Goal: Information Seeking & Learning: Learn about a topic

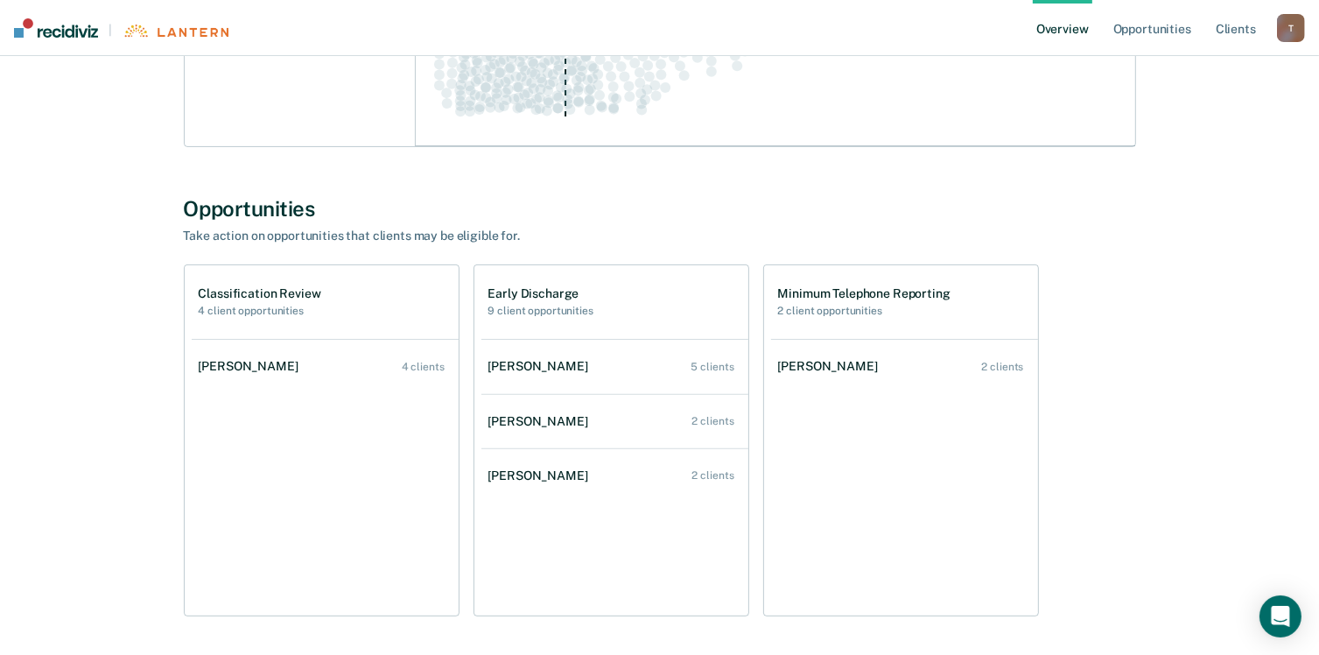
scroll to position [438, 0]
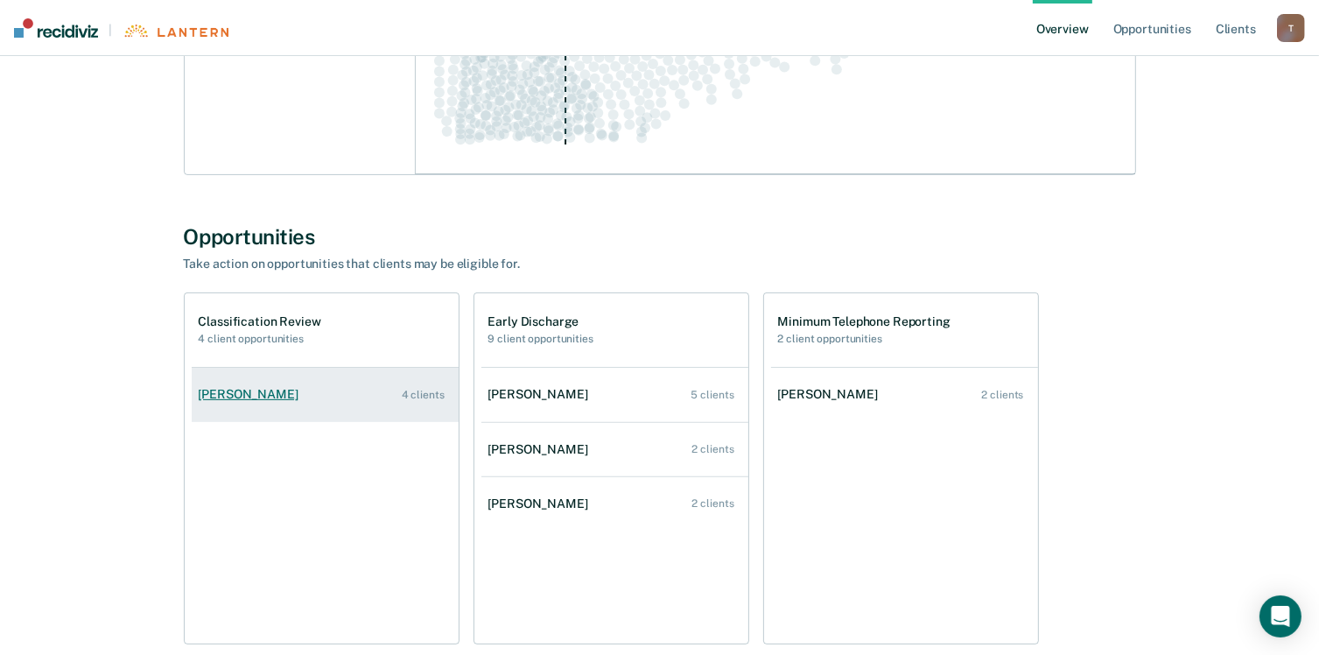
click at [249, 395] on div "[PERSON_NAME]" at bounding box center [252, 394] width 107 height 15
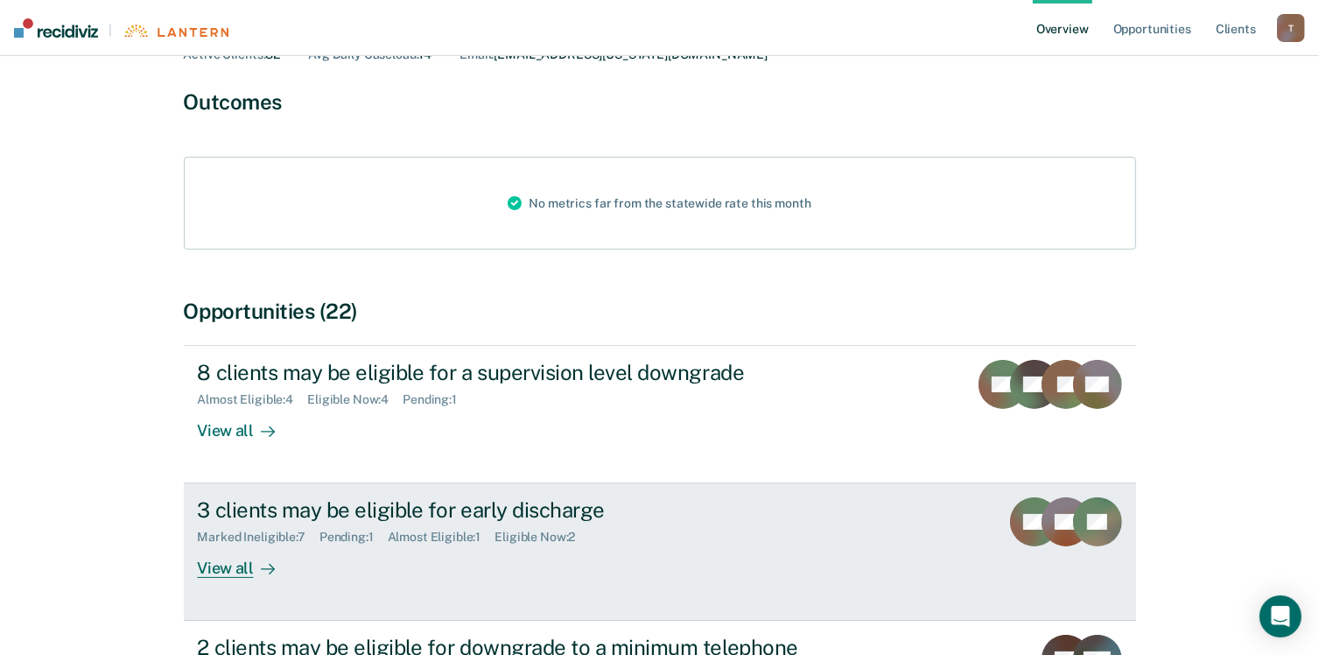
scroll to position [175, 0]
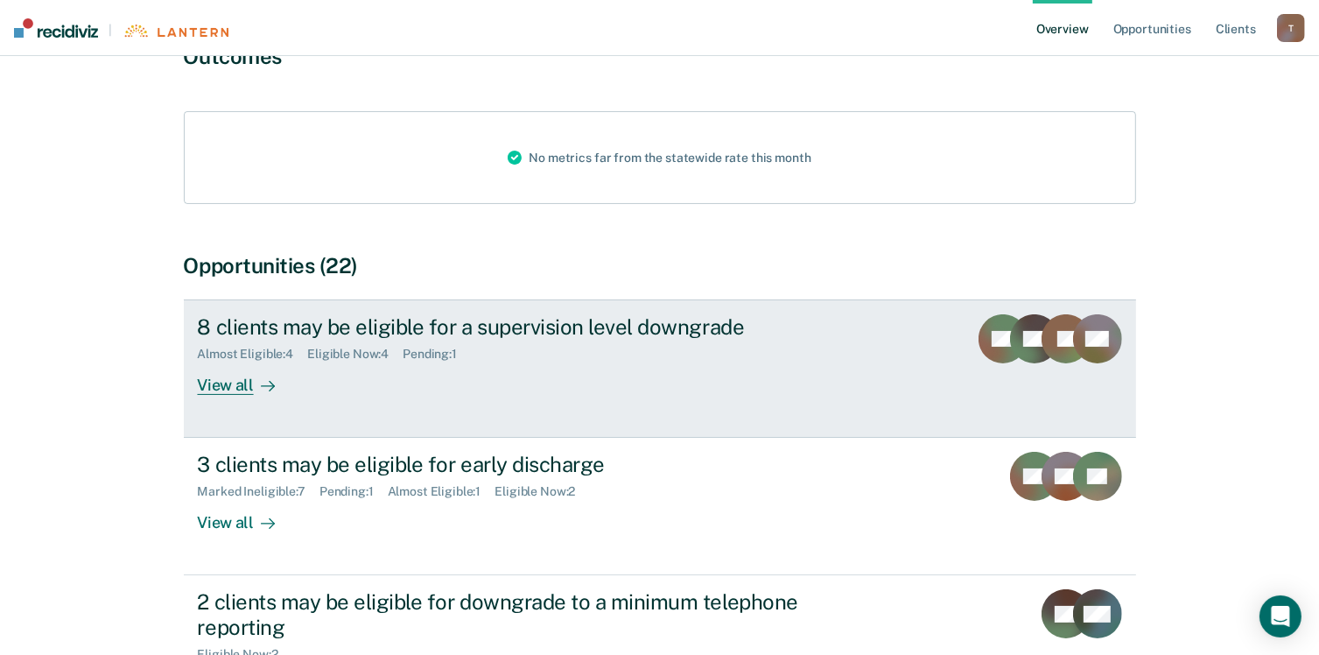
click at [245, 384] on div "View all" at bounding box center [247, 378] width 98 height 34
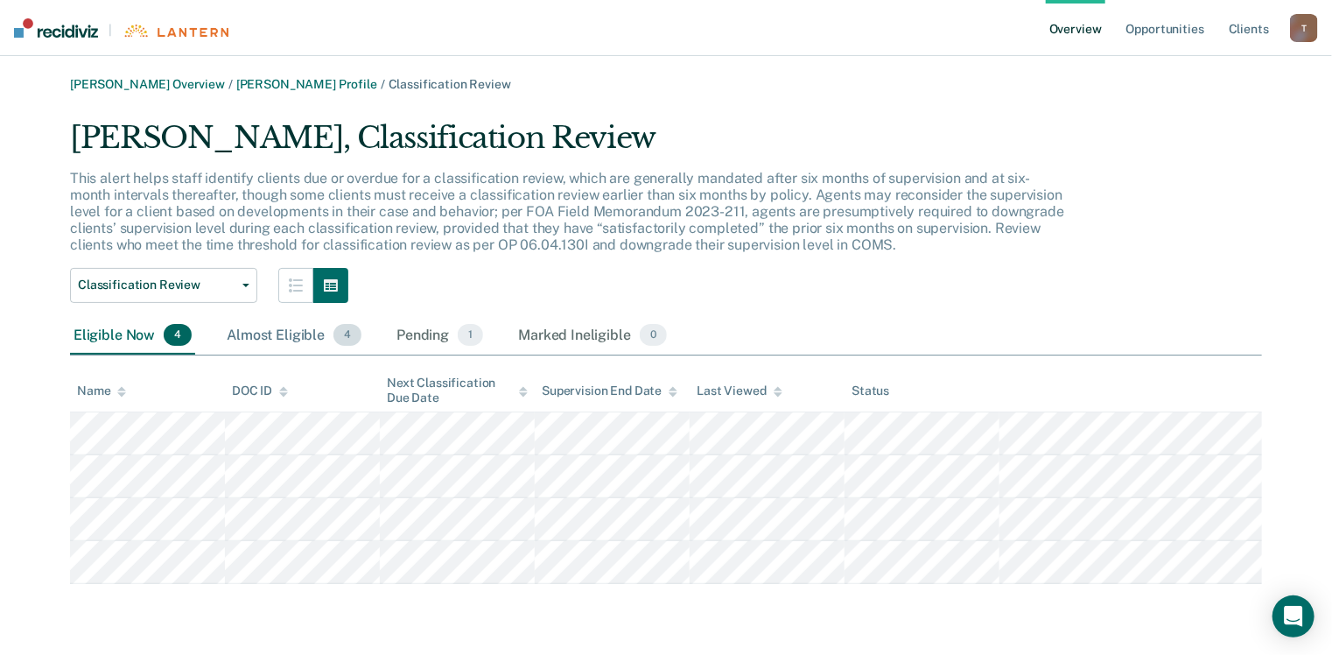
click at [249, 332] on div "Almost Eligible 4" at bounding box center [294, 336] width 142 height 39
click at [431, 332] on div "Pending 1" at bounding box center [440, 336] width 94 height 39
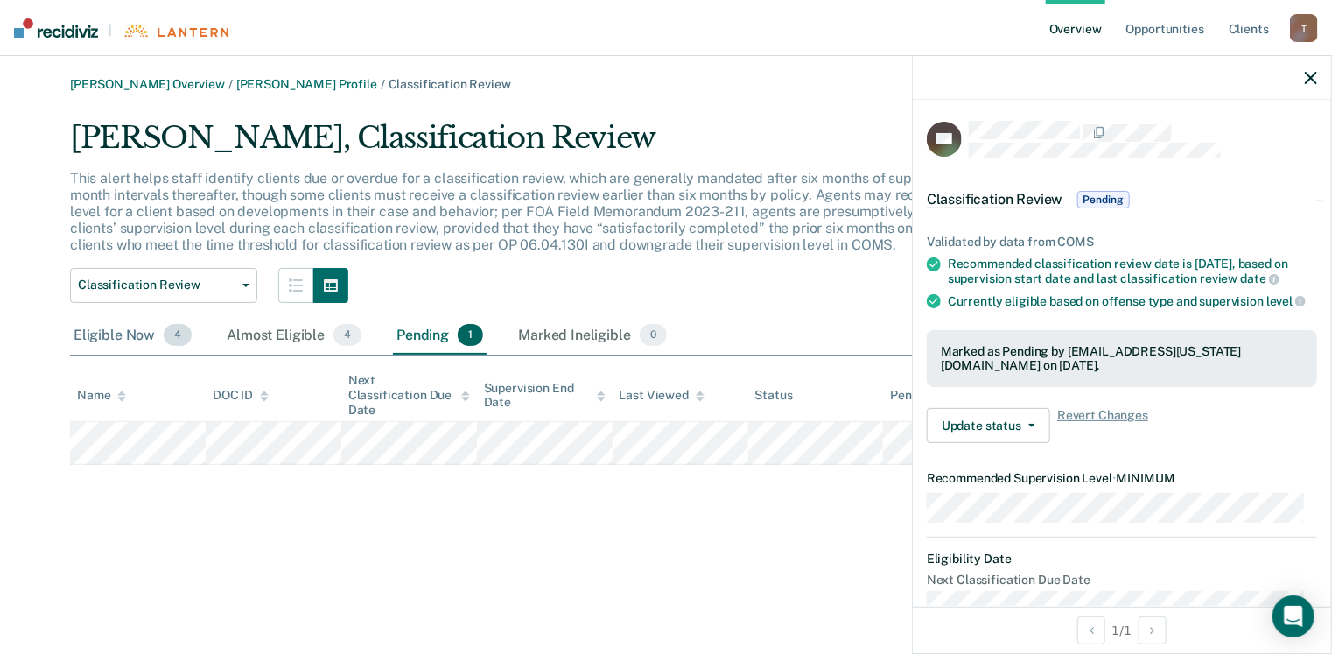
click at [116, 331] on div "Eligible Now 4" at bounding box center [132, 336] width 125 height 39
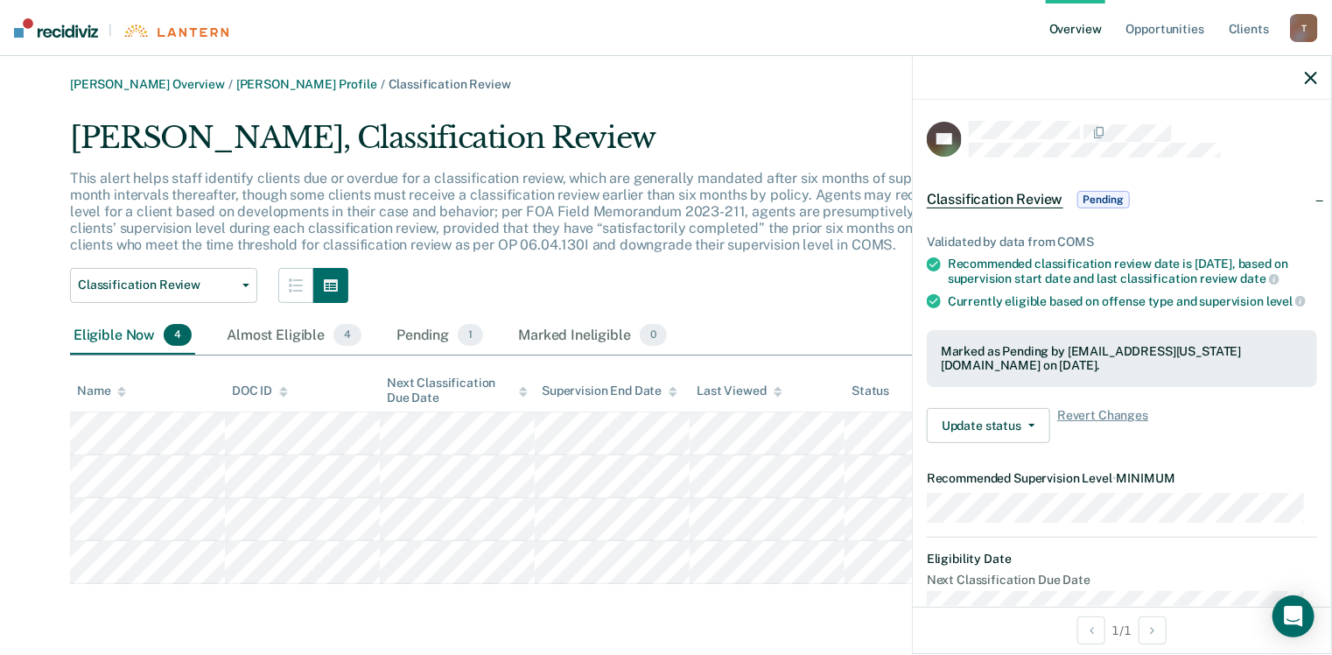
click at [186, 561] on tbody at bounding box center [666, 498] width 1192 height 172
click at [1311, 75] on icon "button" at bounding box center [1311, 78] width 12 height 12
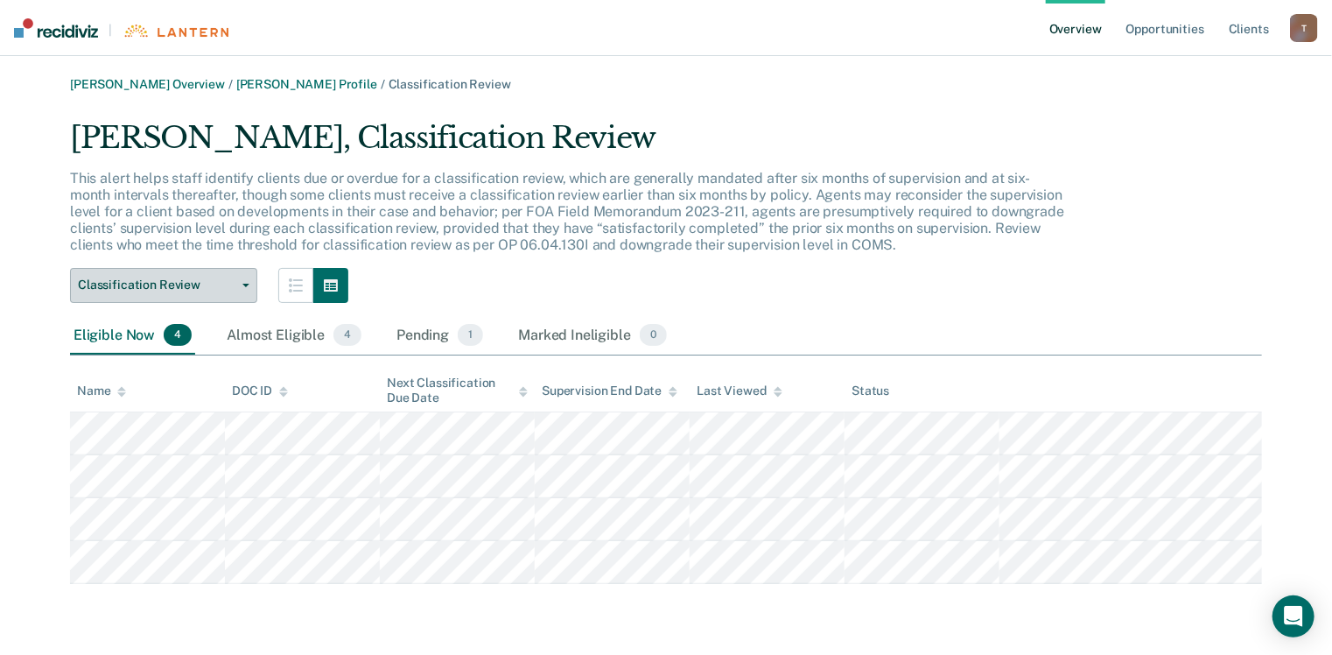
click at [242, 284] on icon "button" at bounding box center [245, 286] width 7 height 4
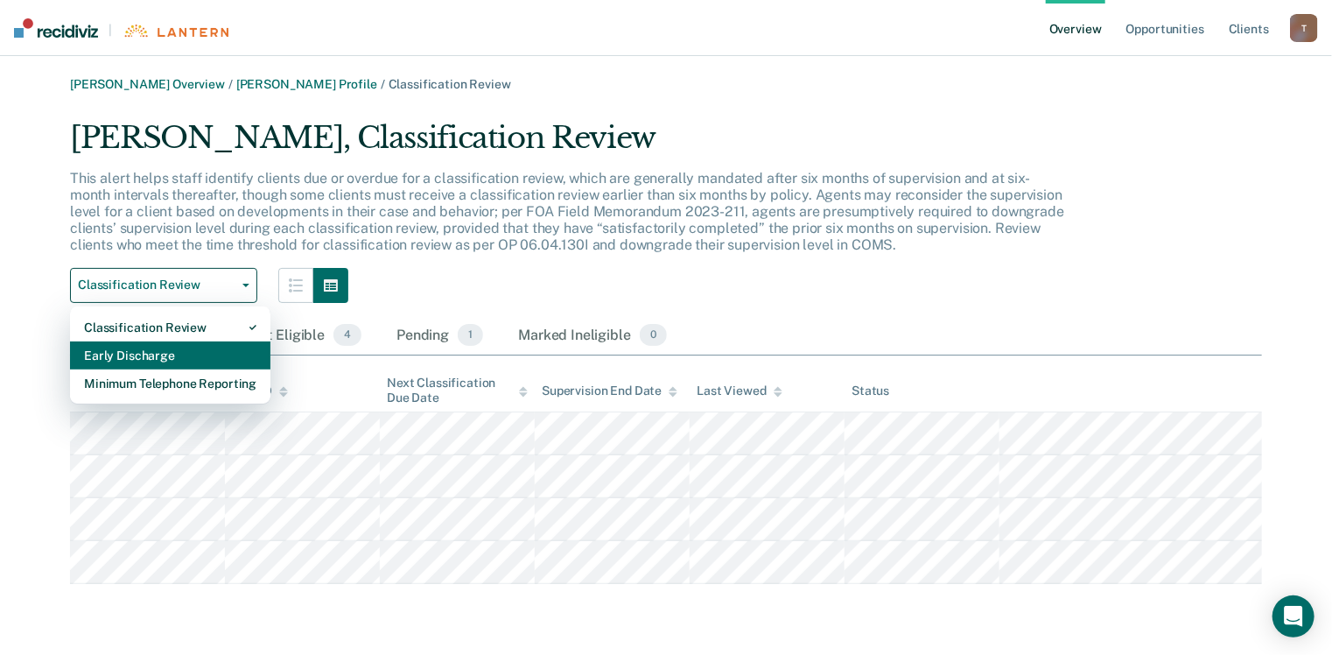
click at [193, 356] on div "Early Discharge" at bounding box center [170, 355] width 172 height 28
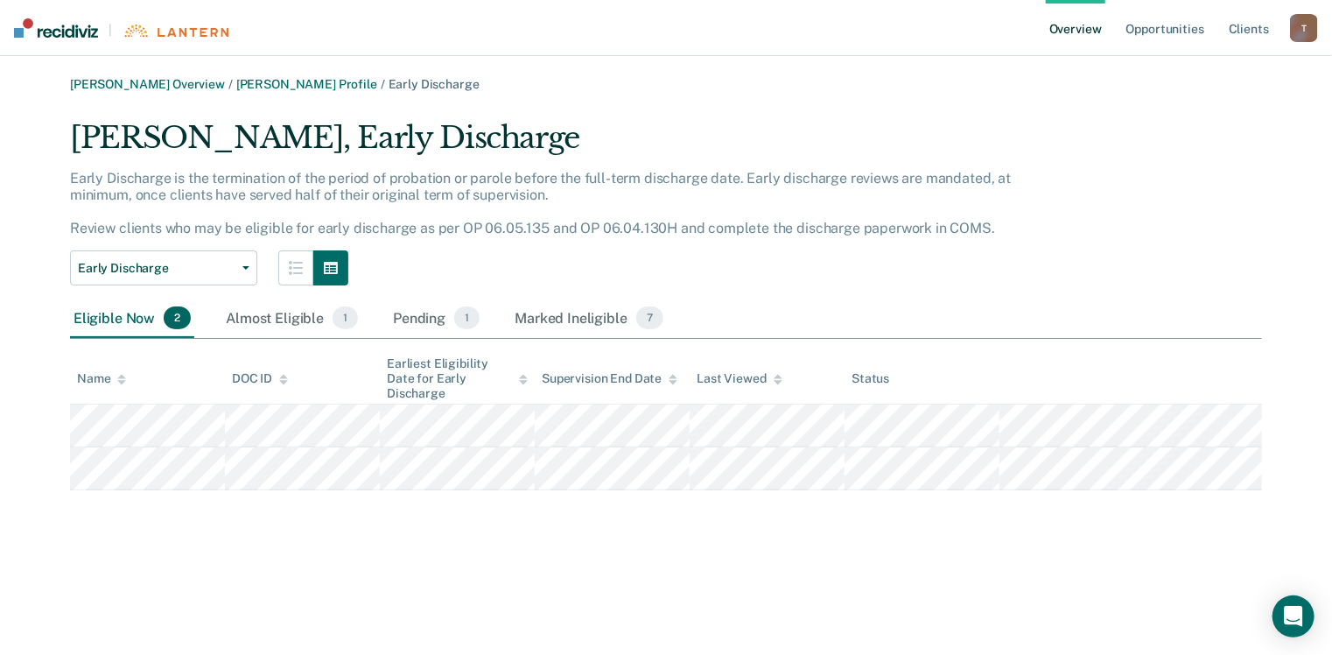
click at [406, 539] on div "Valerie L Tapia Overview / Ariel T Devous Profile / Early Discharge Ariel T Dev…" at bounding box center [666, 338] width 1290 height 522
click at [280, 322] on div "Almost Eligible 1" at bounding box center [291, 318] width 139 height 39
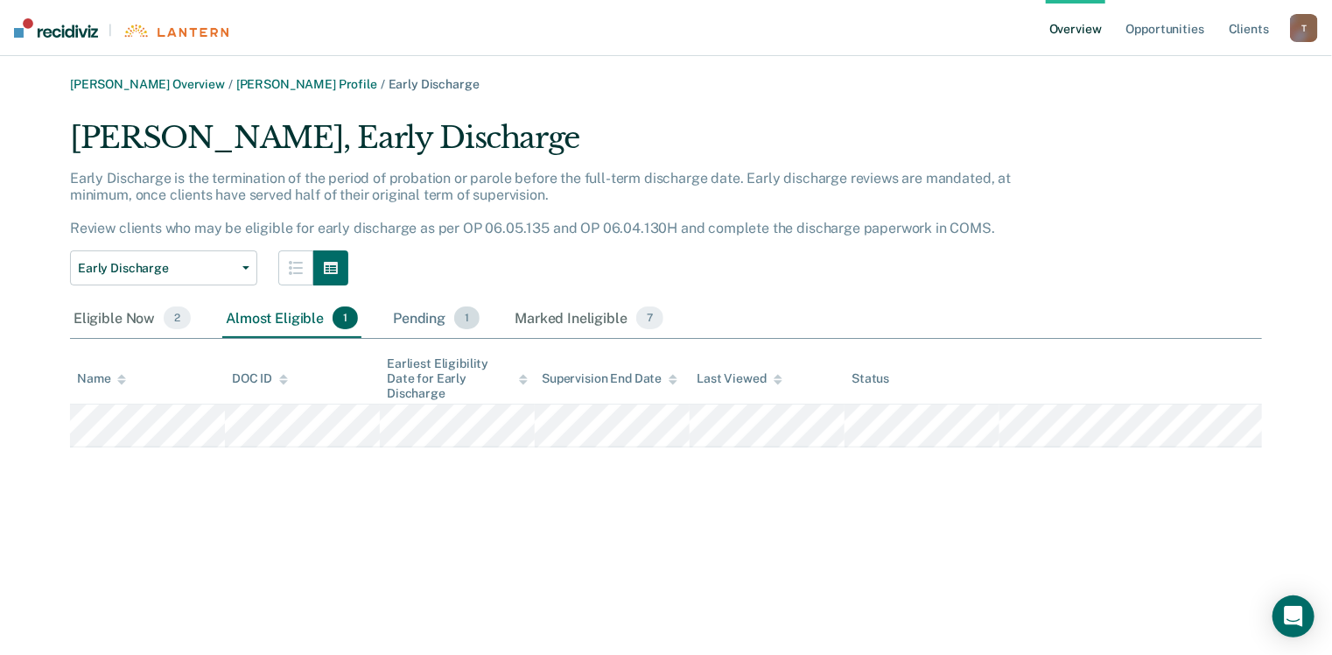
click at [417, 316] on div "Pending 1" at bounding box center [436, 318] width 94 height 39
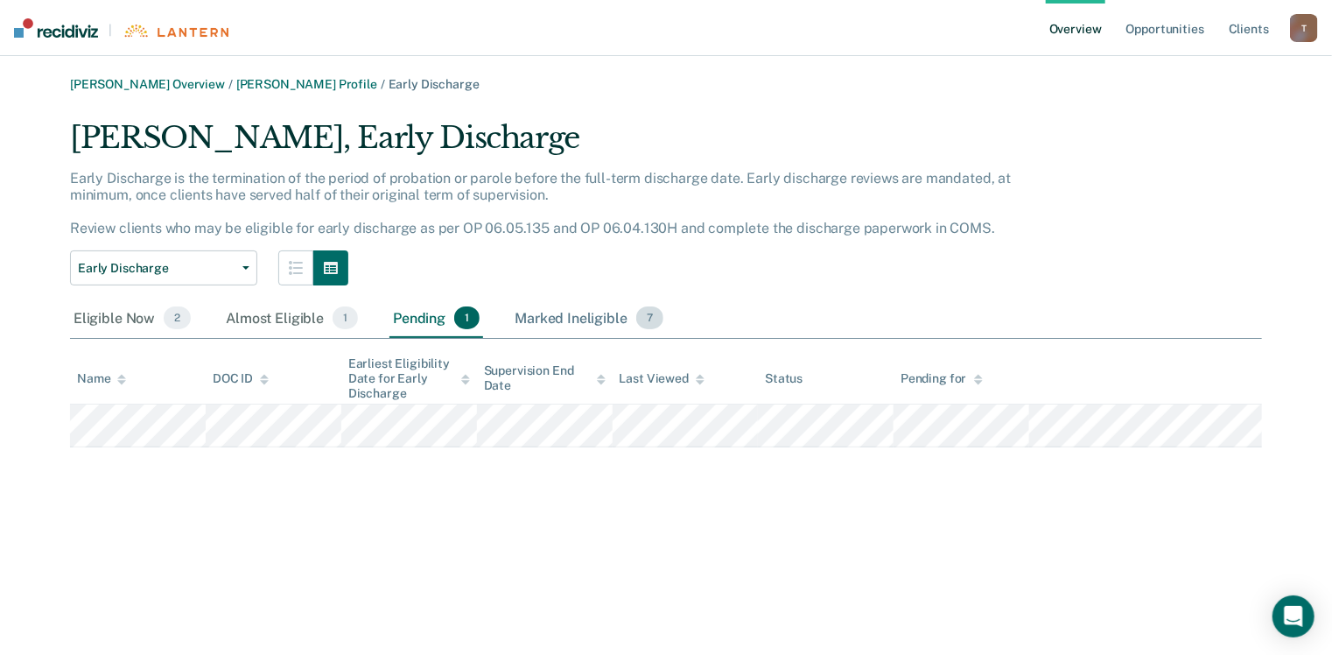
click at [534, 312] on div "Marked Ineligible 7" at bounding box center [589, 318] width 156 height 39
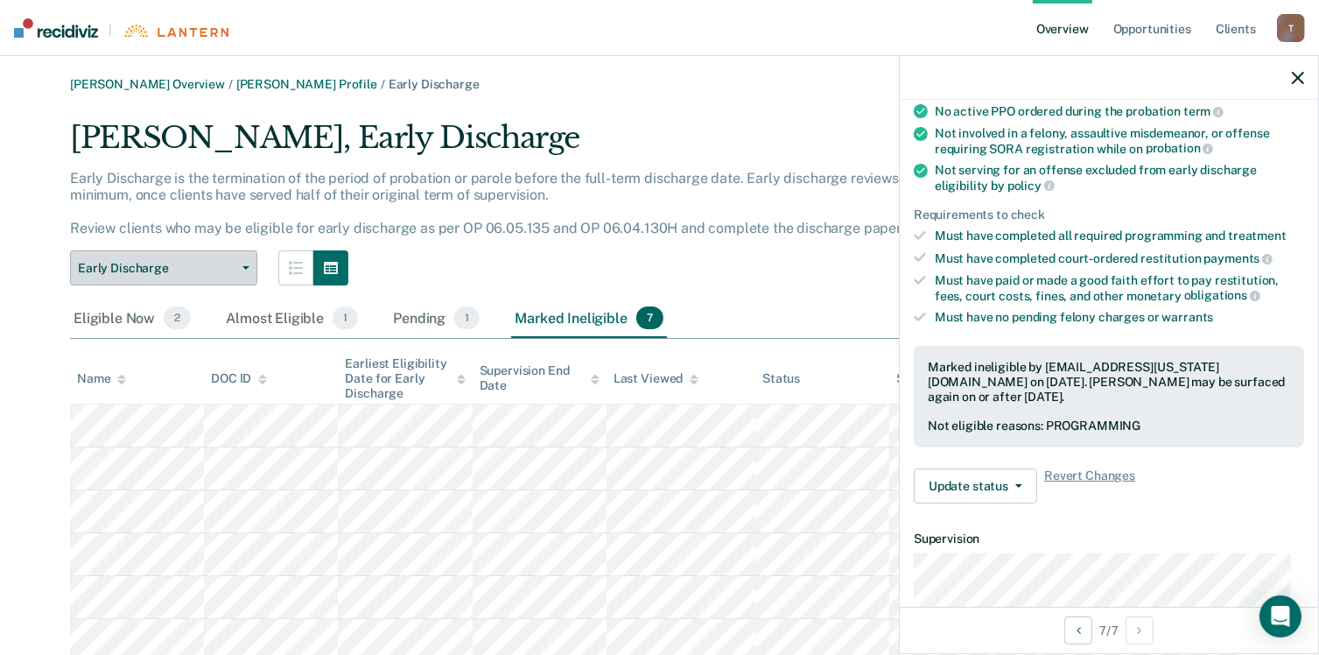
click at [238, 262] on button "Early Discharge" at bounding box center [163, 267] width 187 height 35
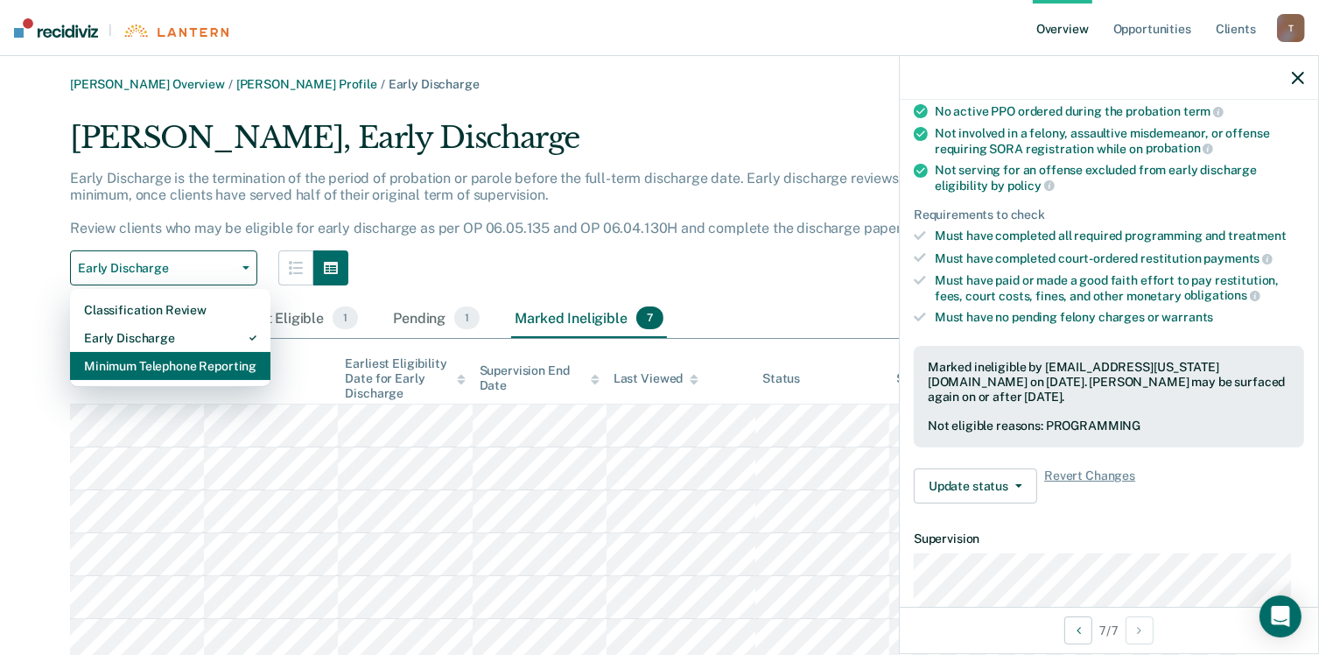
click at [173, 368] on div "Minimum Telephone Reporting" at bounding box center [170, 366] width 172 height 28
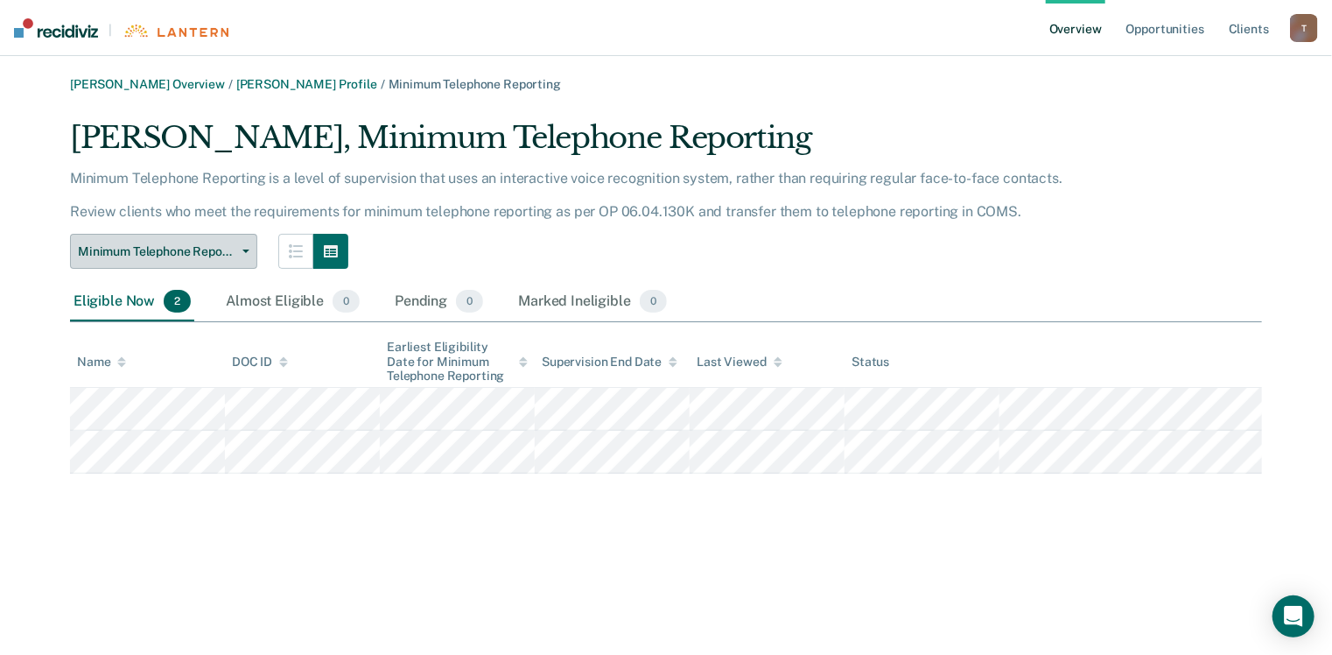
click at [241, 260] on button "Minimum Telephone Reporting" at bounding box center [163, 251] width 187 height 35
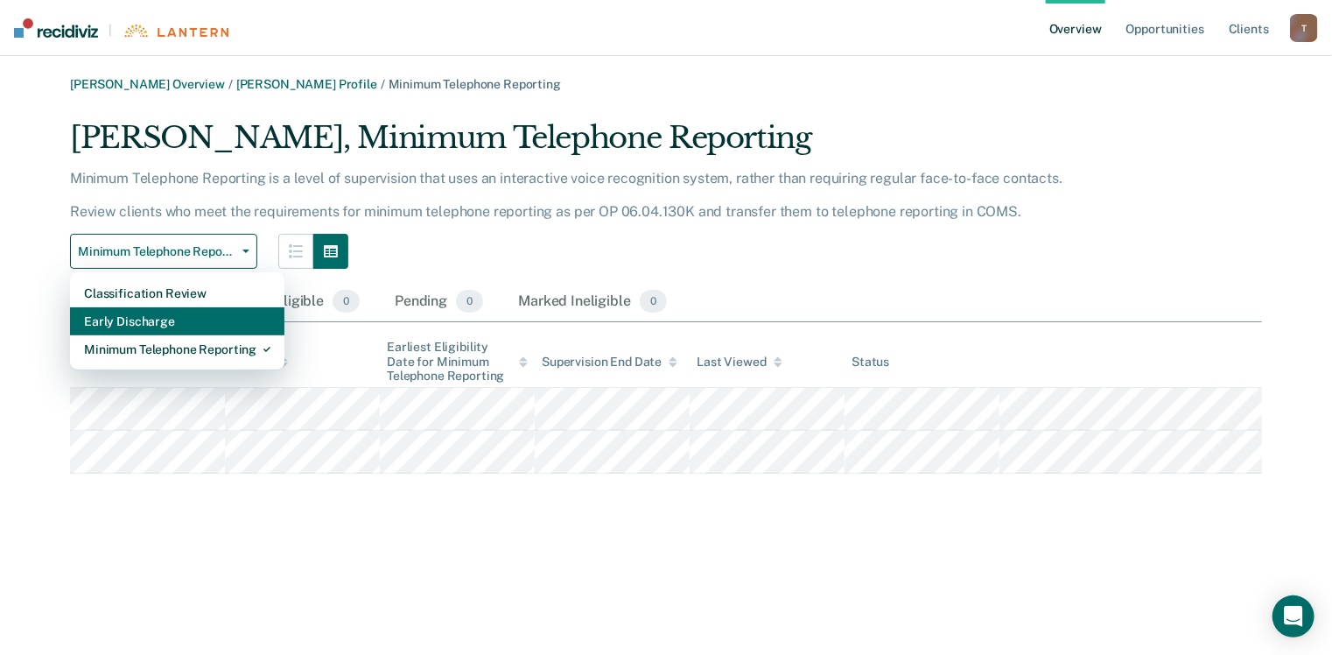
click at [164, 324] on div "Early Discharge" at bounding box center [177, 321] width 186 height 28
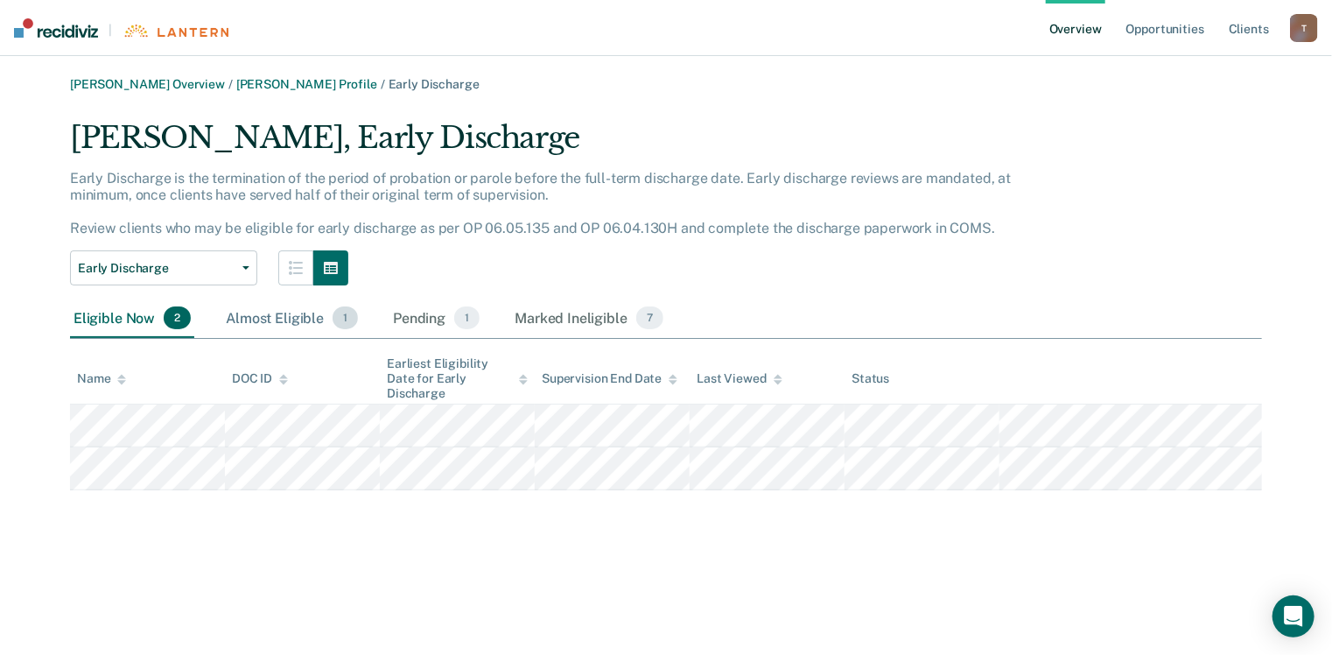
click at [249, 320] on div "Almost Eligible 1" at bounding box center [291, 318] width 139 height 39
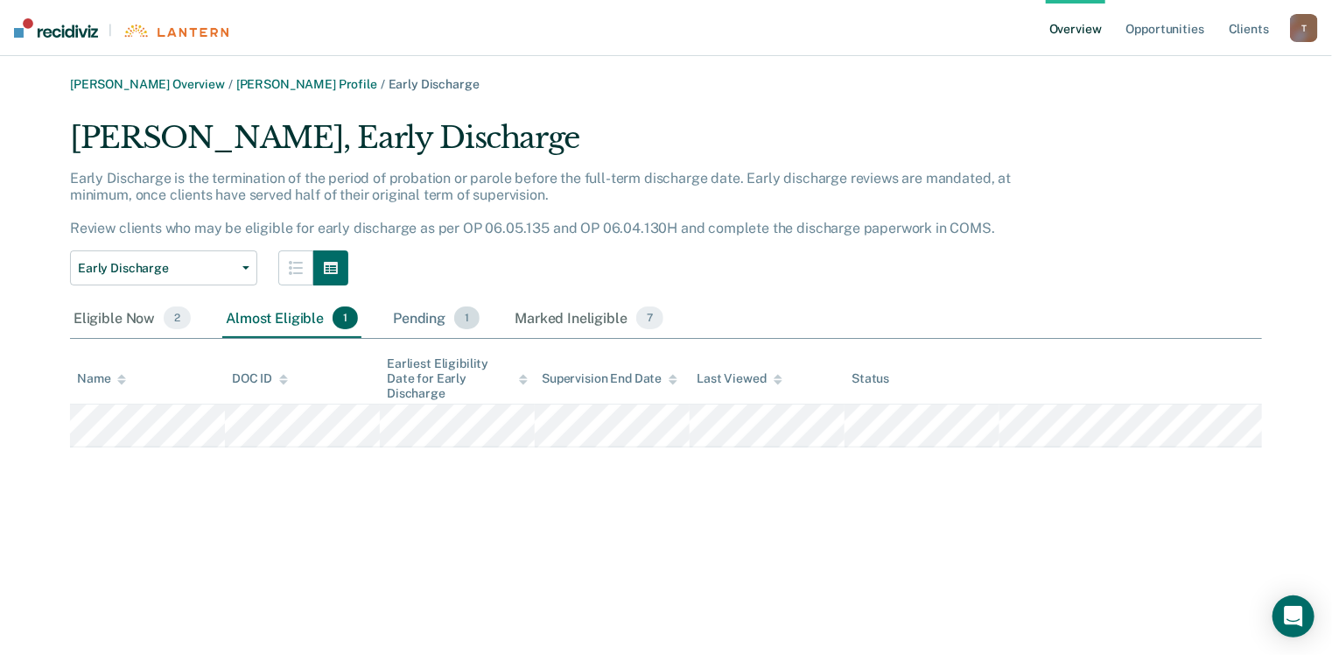
click at [403, 313] on div "Pending 1" at bounding box center [436, 318] width 94 height 39
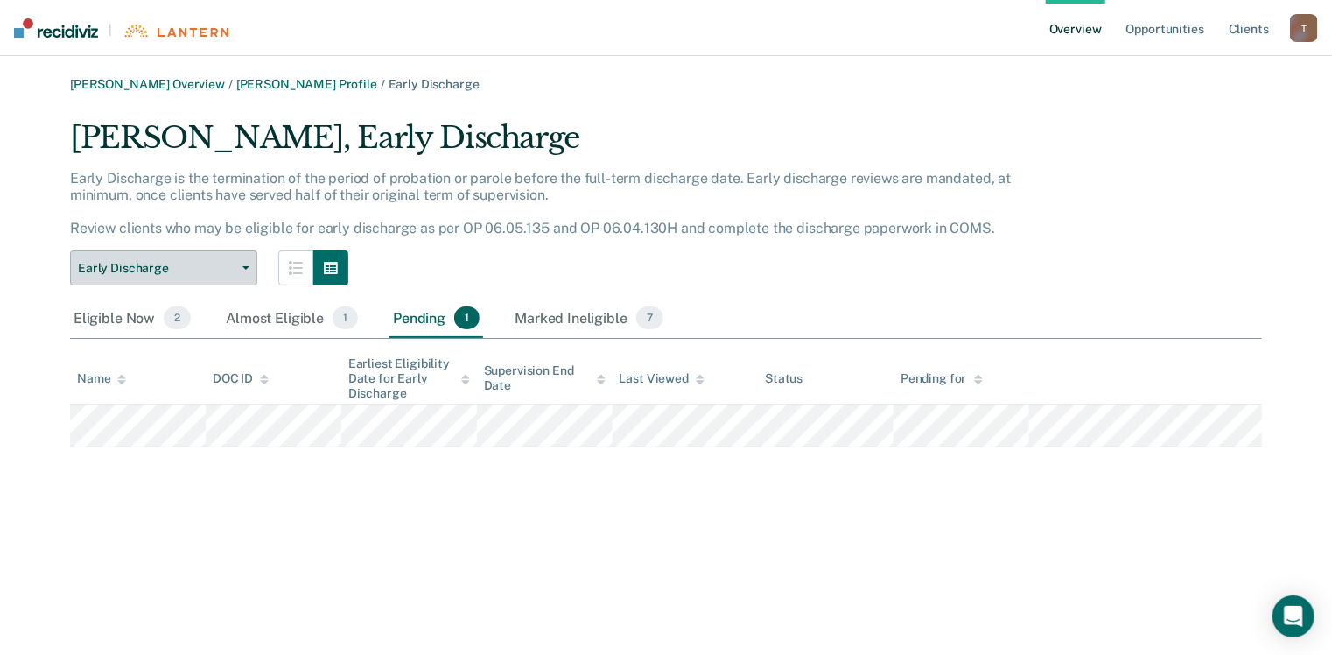
click at [230, 276] on button "Early Discharge" at bounding box center [163, 267] width 187 height 35
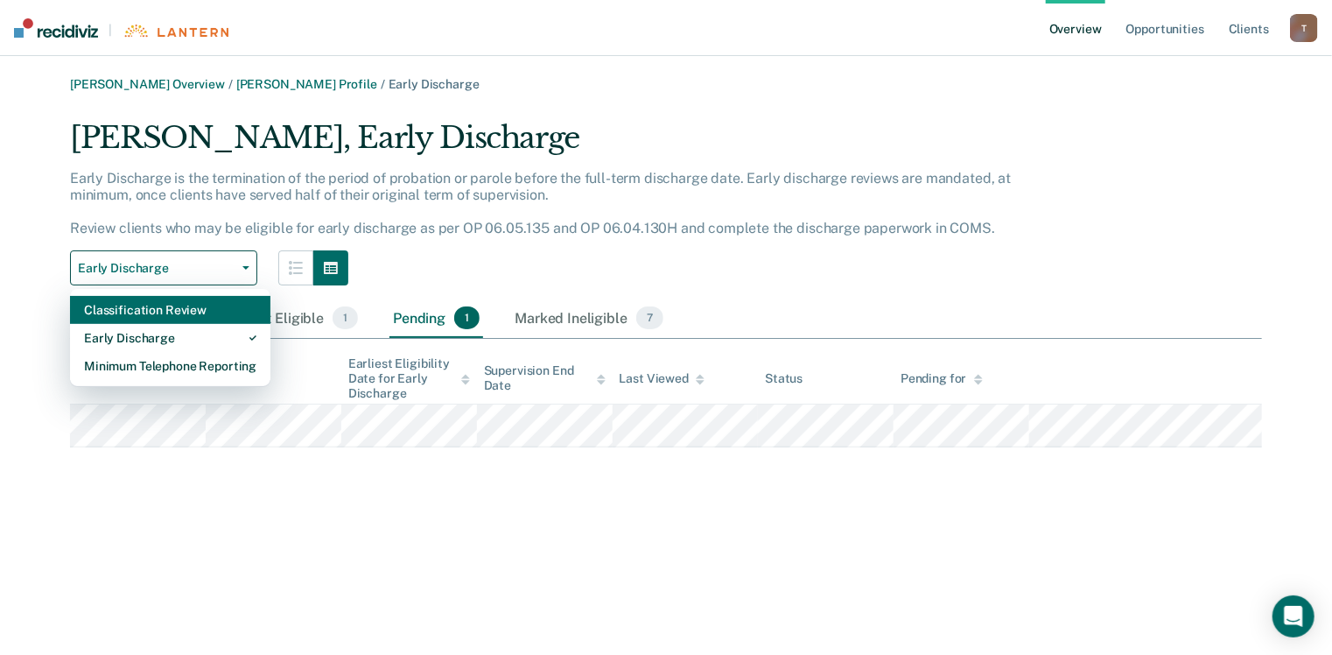
click at [221, 319] on div "Classification Review" at bounding box center [170, 310] width 172 height 28
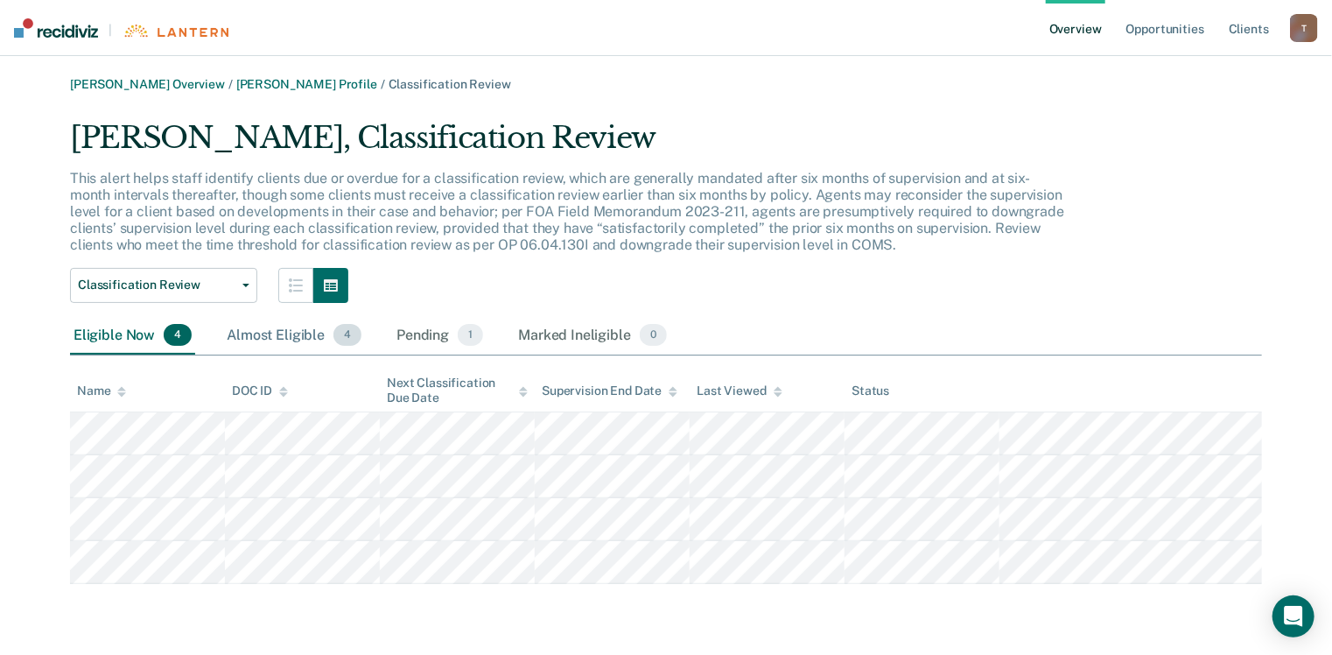
click at [315, 333] on div "Almost Eligible 4" at bounding box center [294, 336] width 142 height 39
click at [420, 339] on div "Pending 1" at bounding box center [440, 336] width 94 height 39
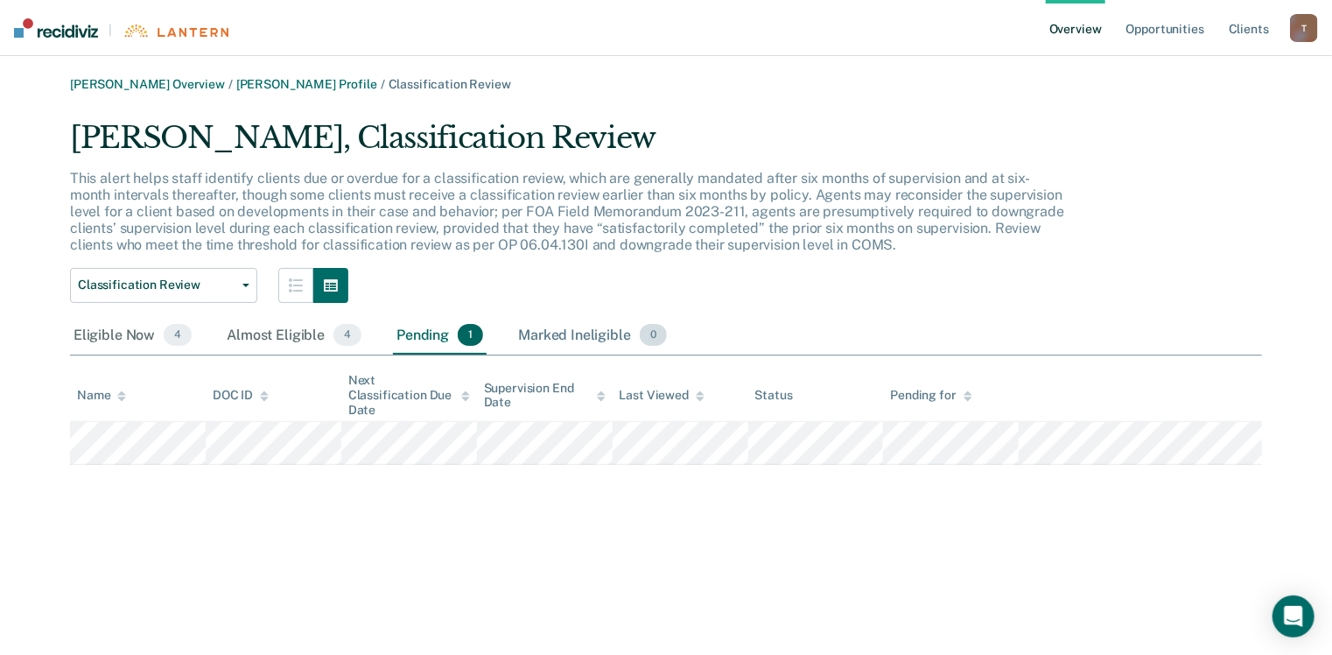
click at [554, 337] on div "Marked Ineligible 0" at bounding box center [593, 336] width 156 height 39
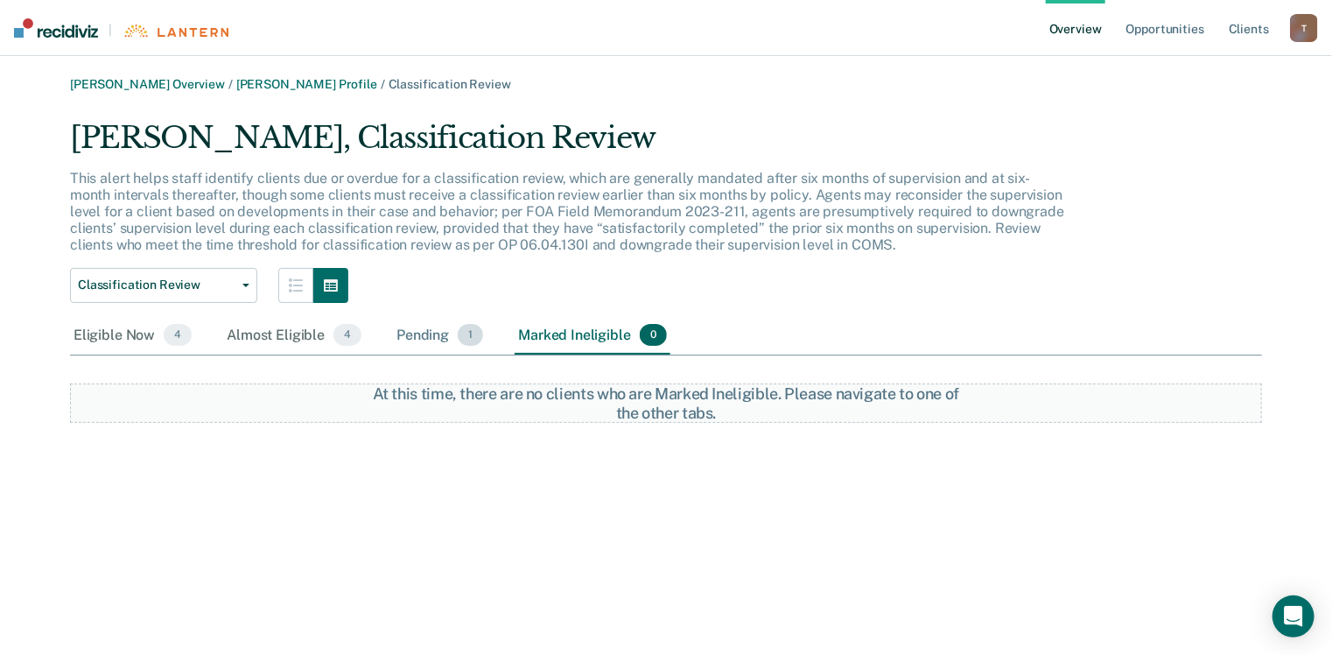
click at [431, 335] on div "Pending 1" at bounding box center [440, 336] width 94 height 39
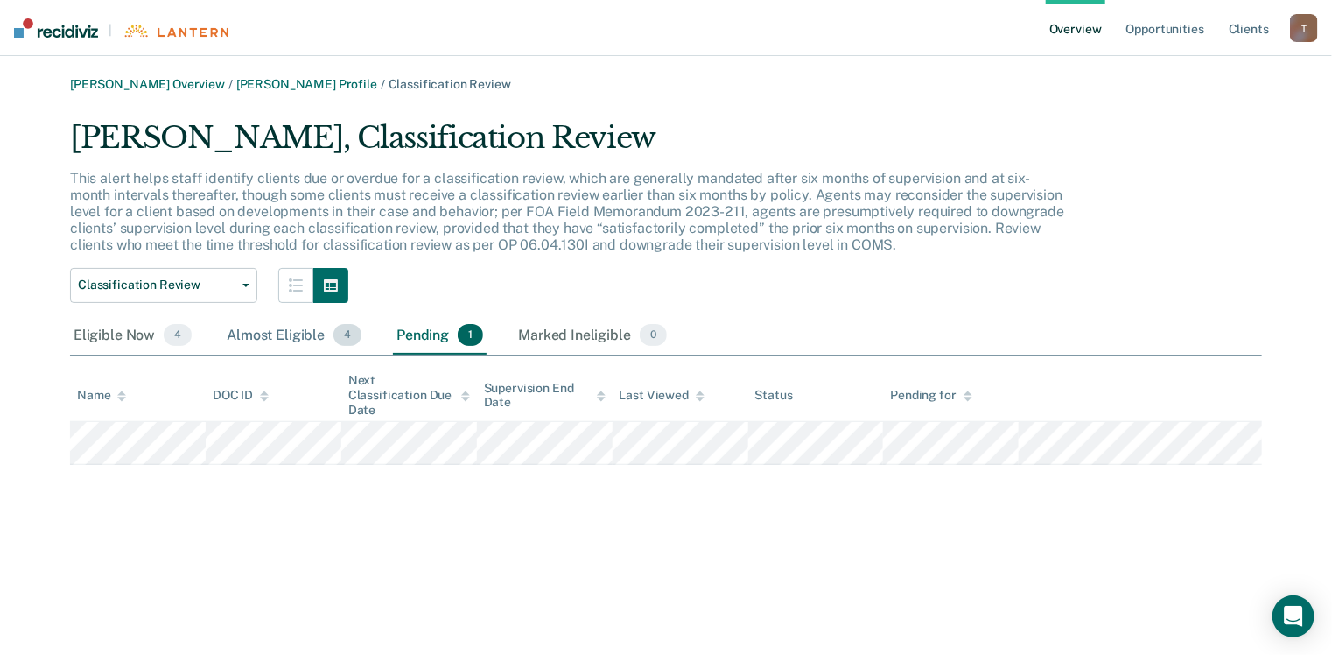
click at [274, 331] on div "Almost Eligible 4" at bounding box center [294, 336] width 142 height 39
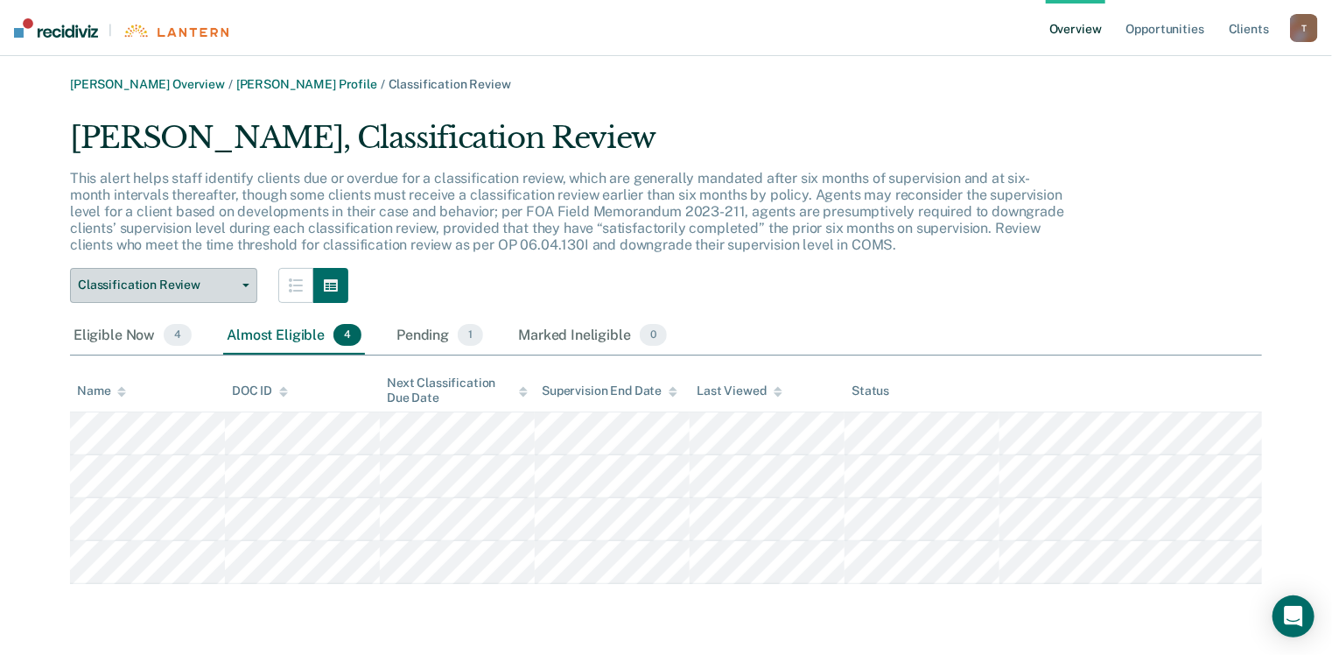
click at [249, 289] on button "Classification Review" at bounding box center [163, 285] width 187 height 35
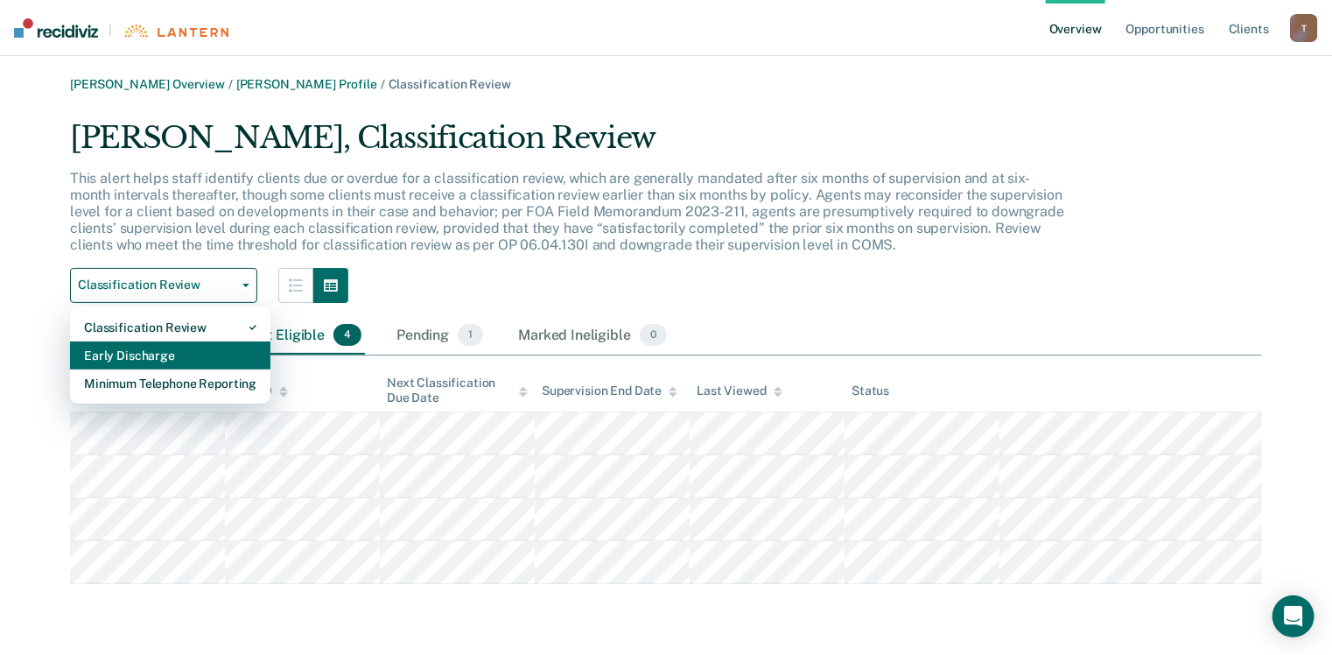
click at [229, 348] on div "Early Discharge" at bounding box center [170, 355] width 172 height 28
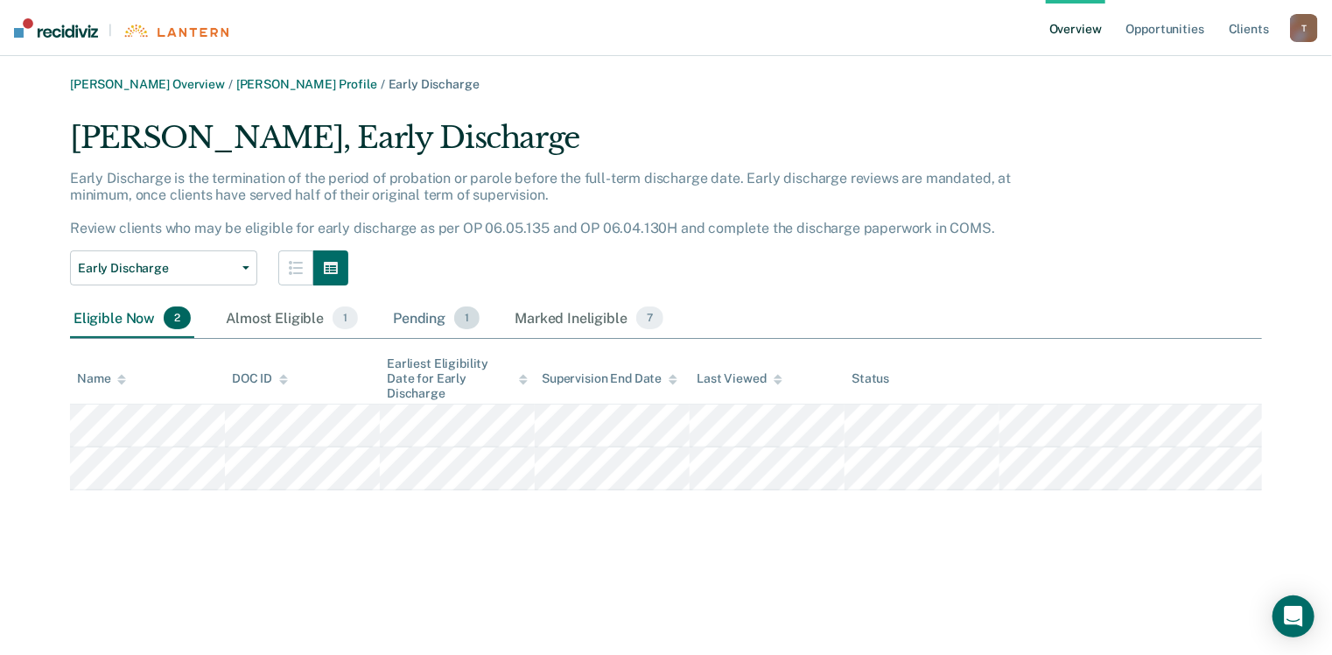
click at [431, 318] on div "Pending 1" at bounding box center [436, 318] width 94 height 39
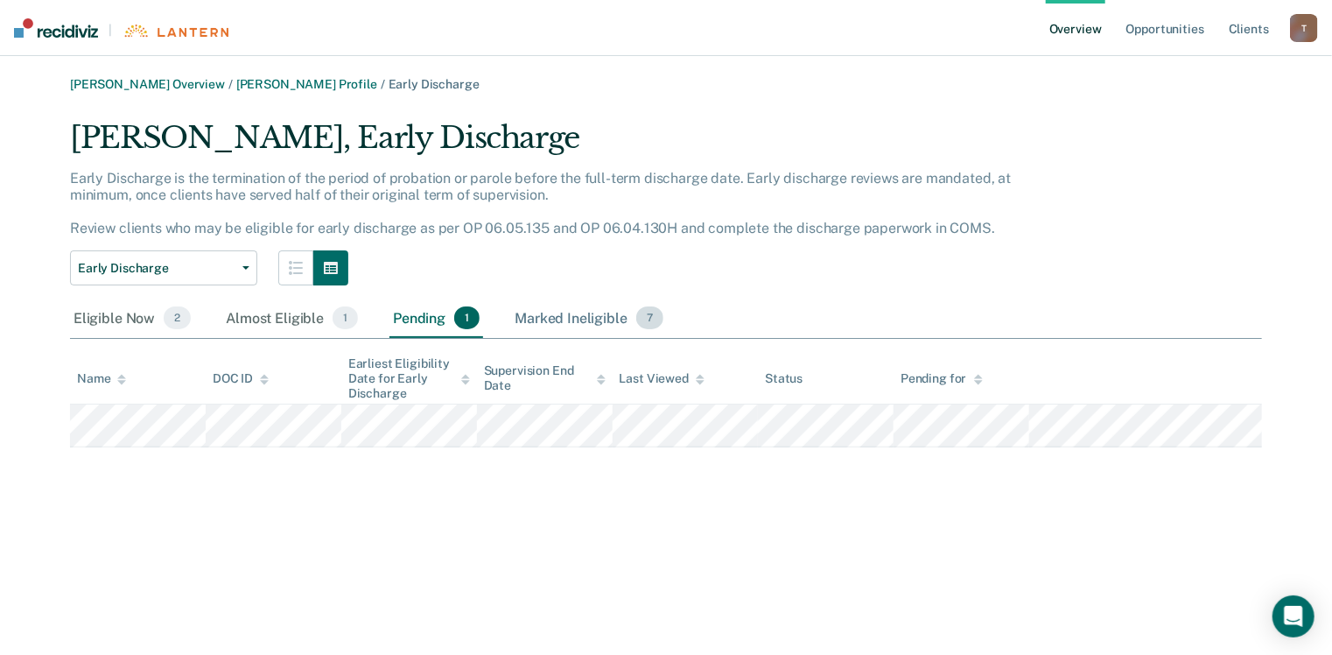
click at [560, 314] on div "Marked Ineligible 7" at bounding box center [589, 318] width 156 height 39
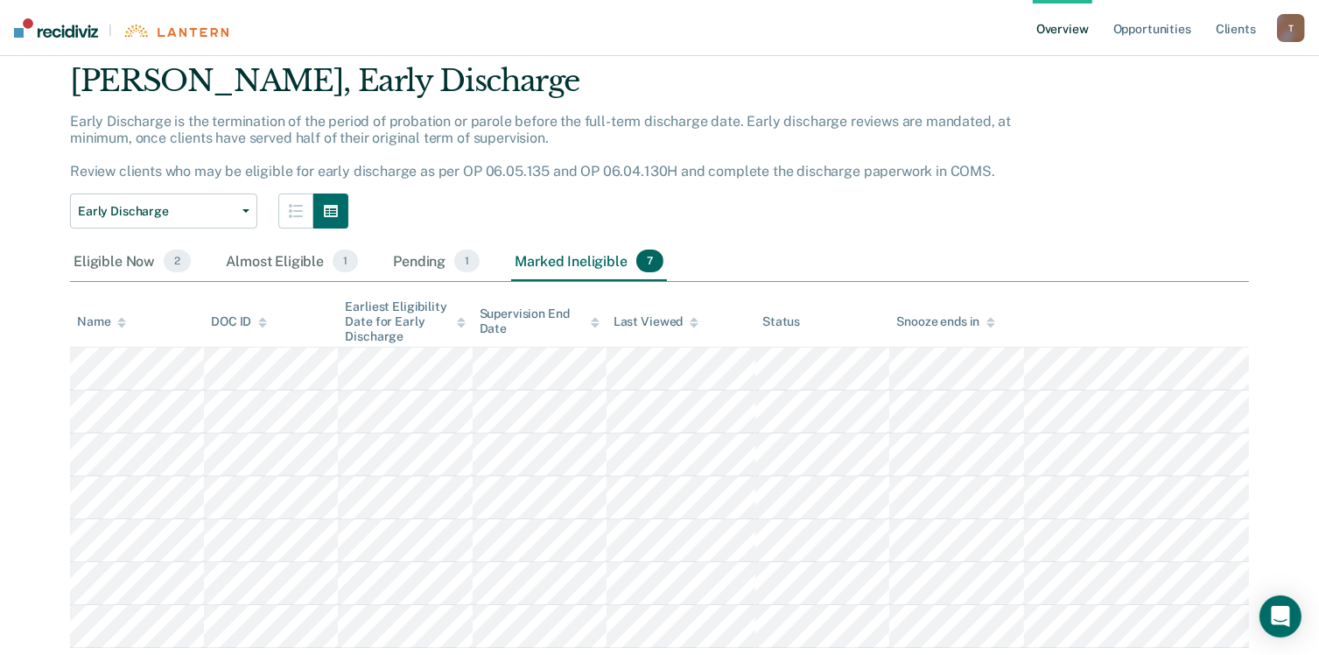
scroll to position [88, 0]
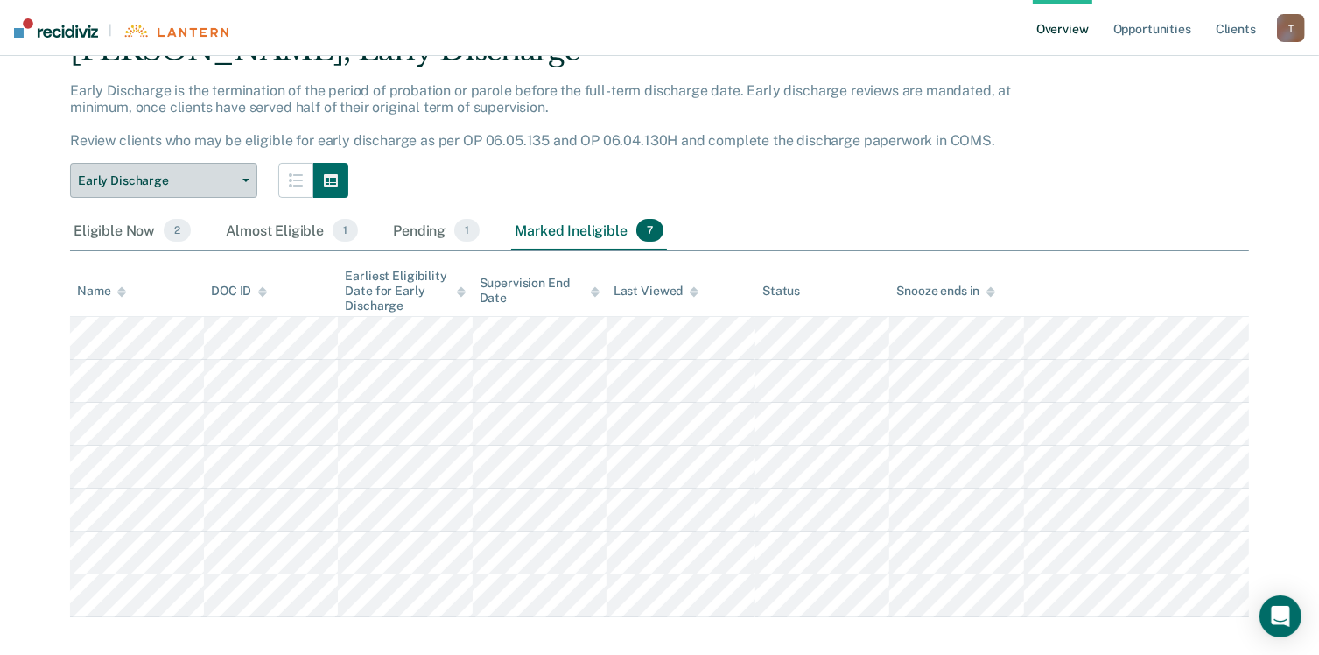
click at [236, 186] on button "Early Discharge" at bounding box center [163, 180] width 187 height 35
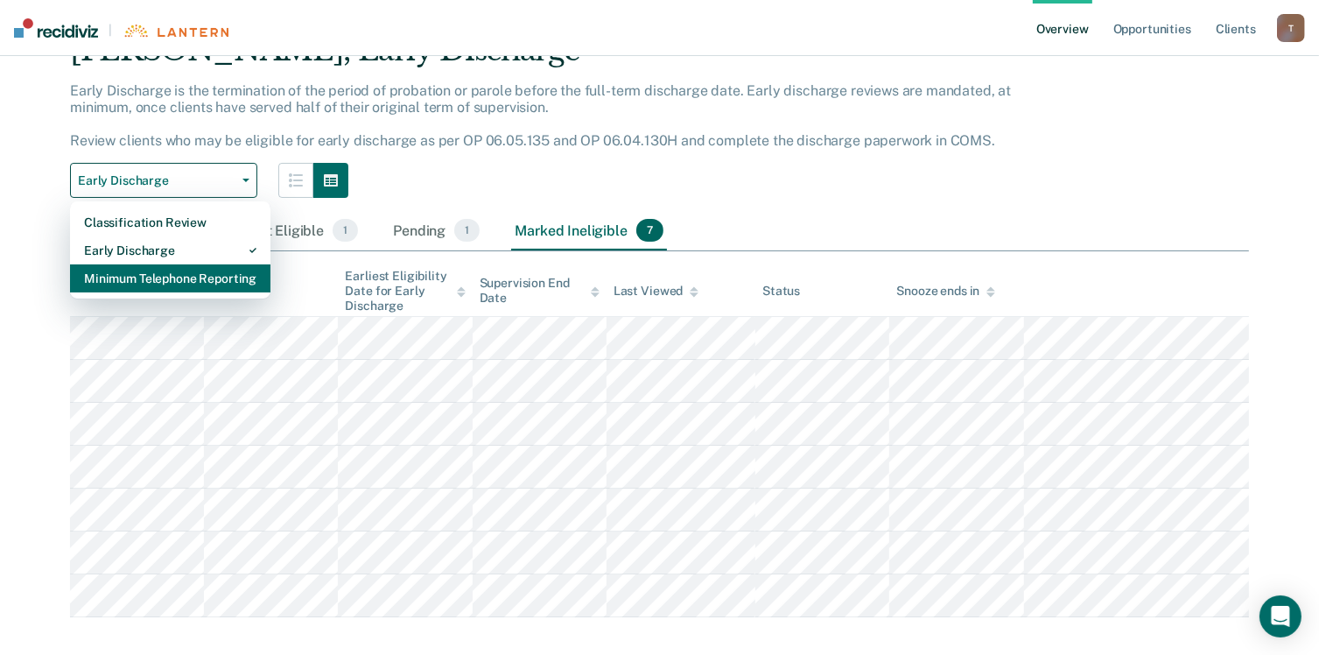
click at [179, 281] on div "Minimum Telephone Reporting" at bounding box center [170, 278] width 172 height 28
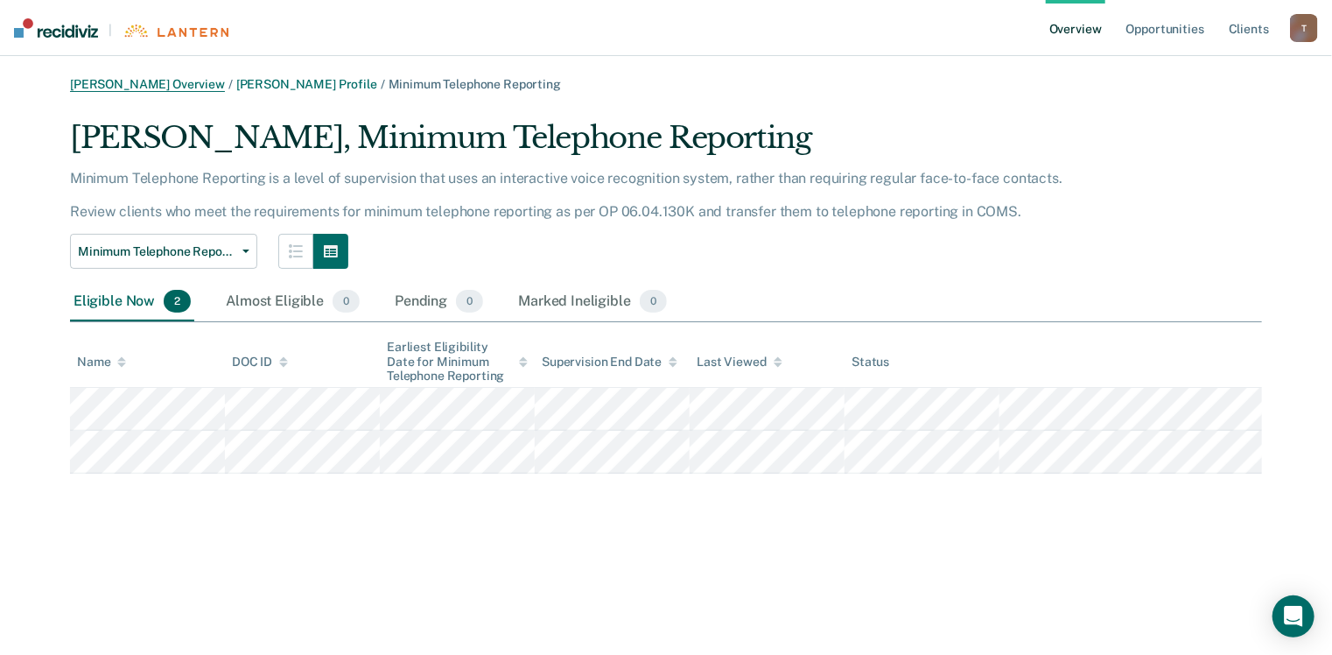
click at [154, 84] on link "[PERSON_NAME] Overview" at bounding box center [147, 84] width 155 height 15
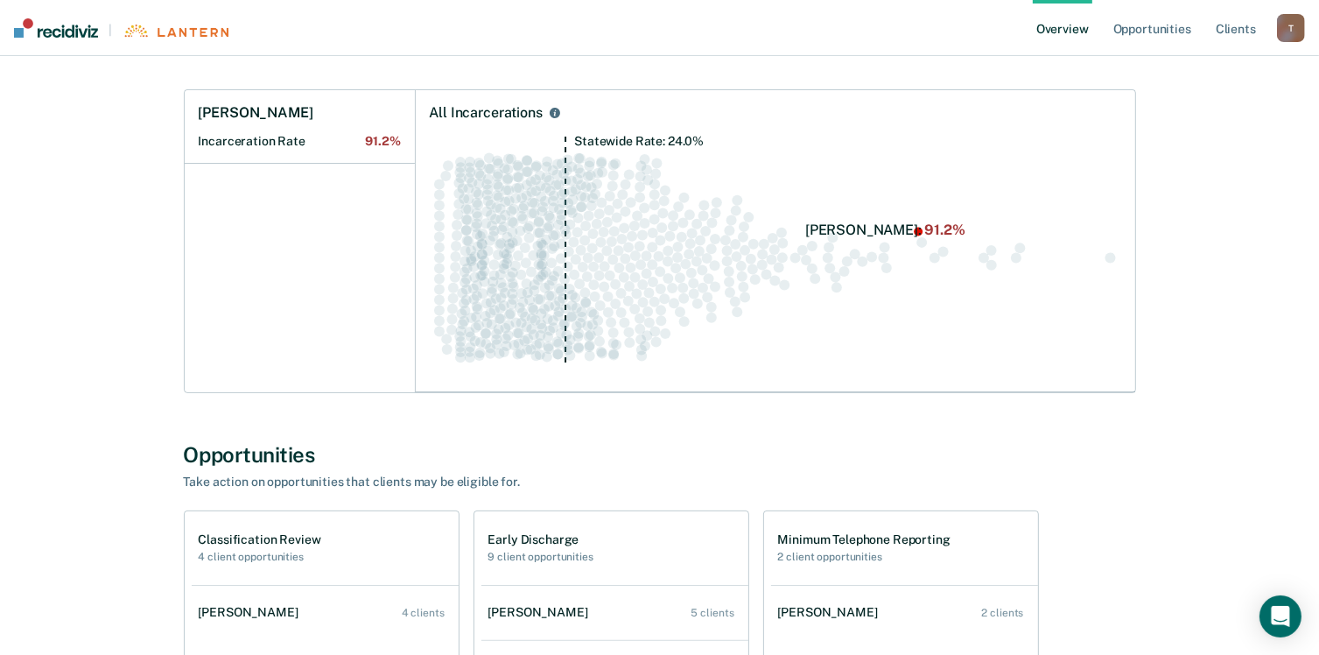
scroll to position [525, 0]
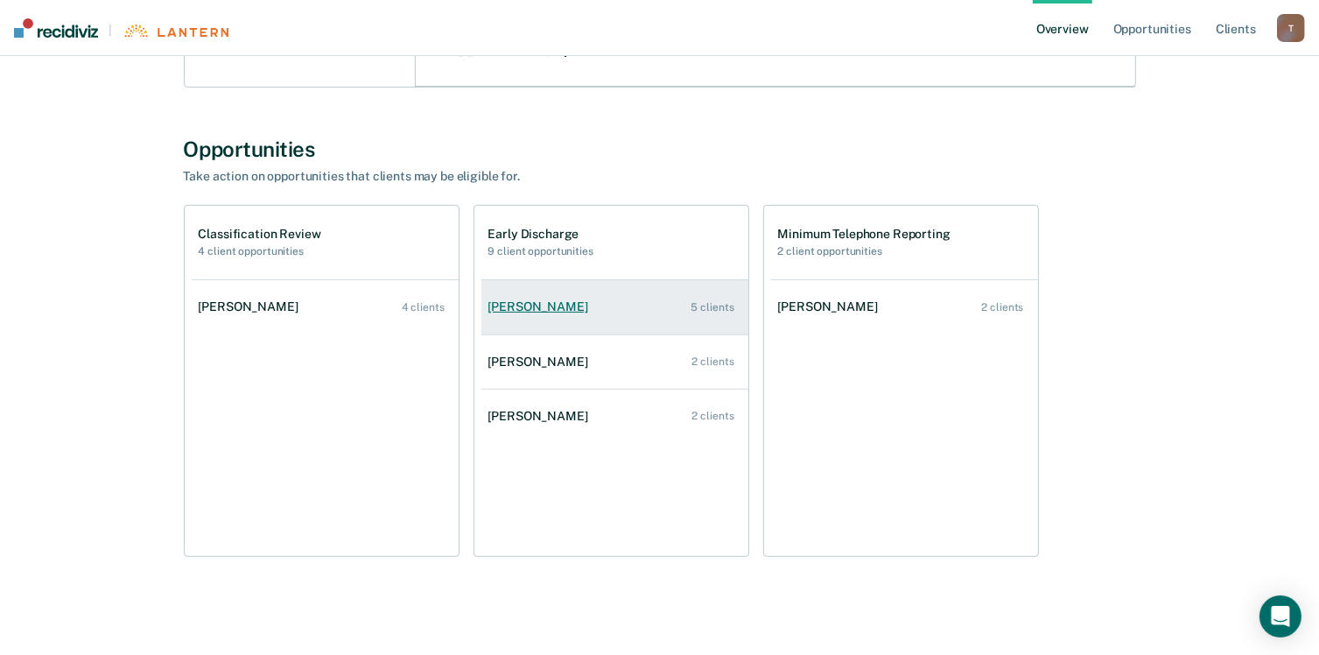
click at [556, 305] on div "[PERSON_NAME]" at bounding box center [541, 306] width 107 height 15
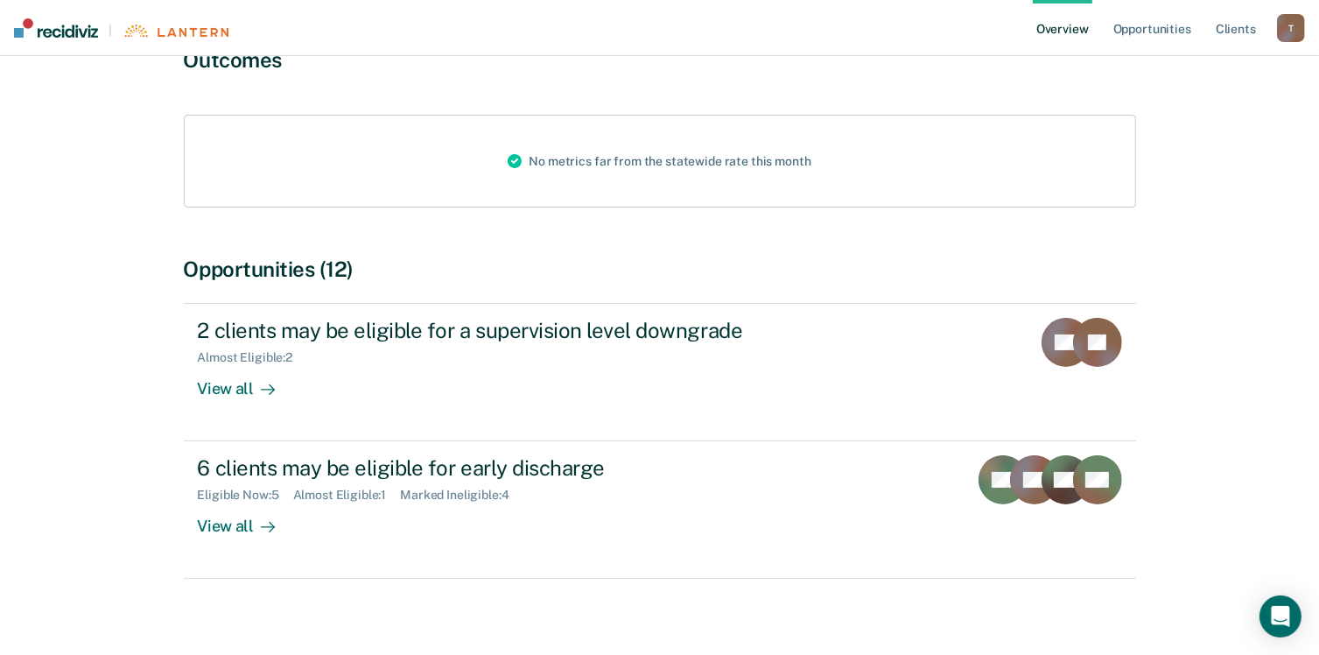
scroll to position [175, 0]
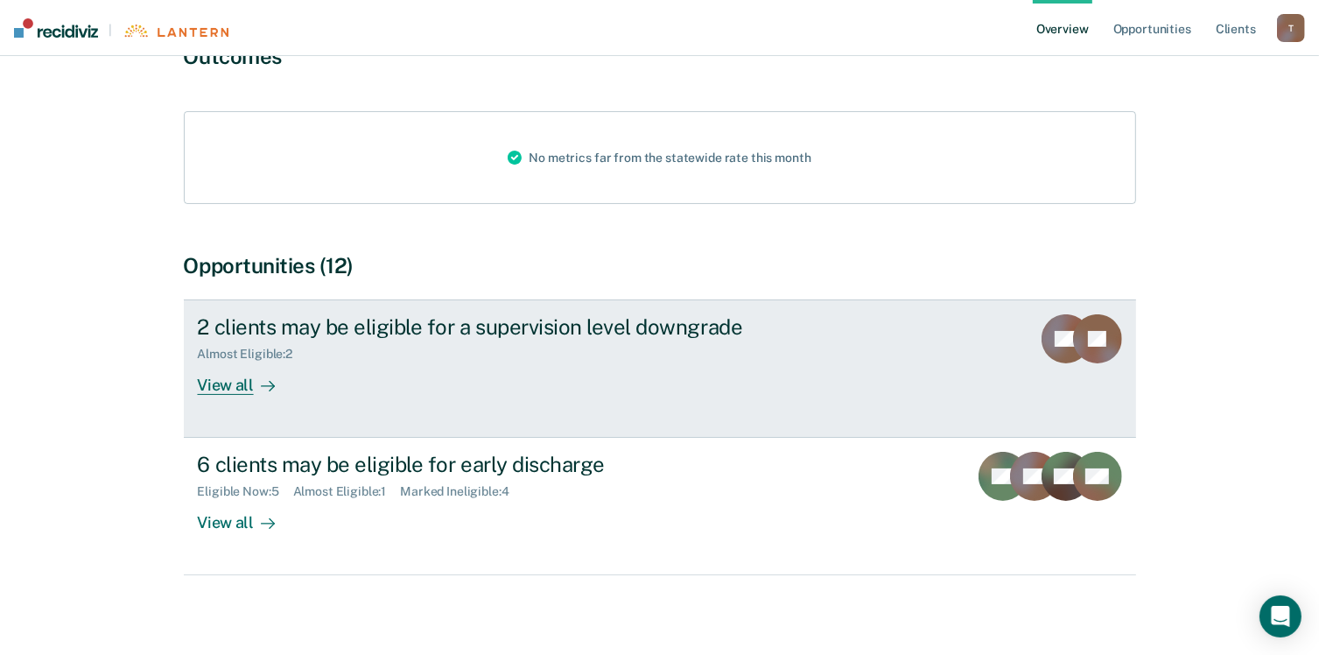
click at [214, 379] on div "View all" at bounding box center [247, 378] width 98 height 34
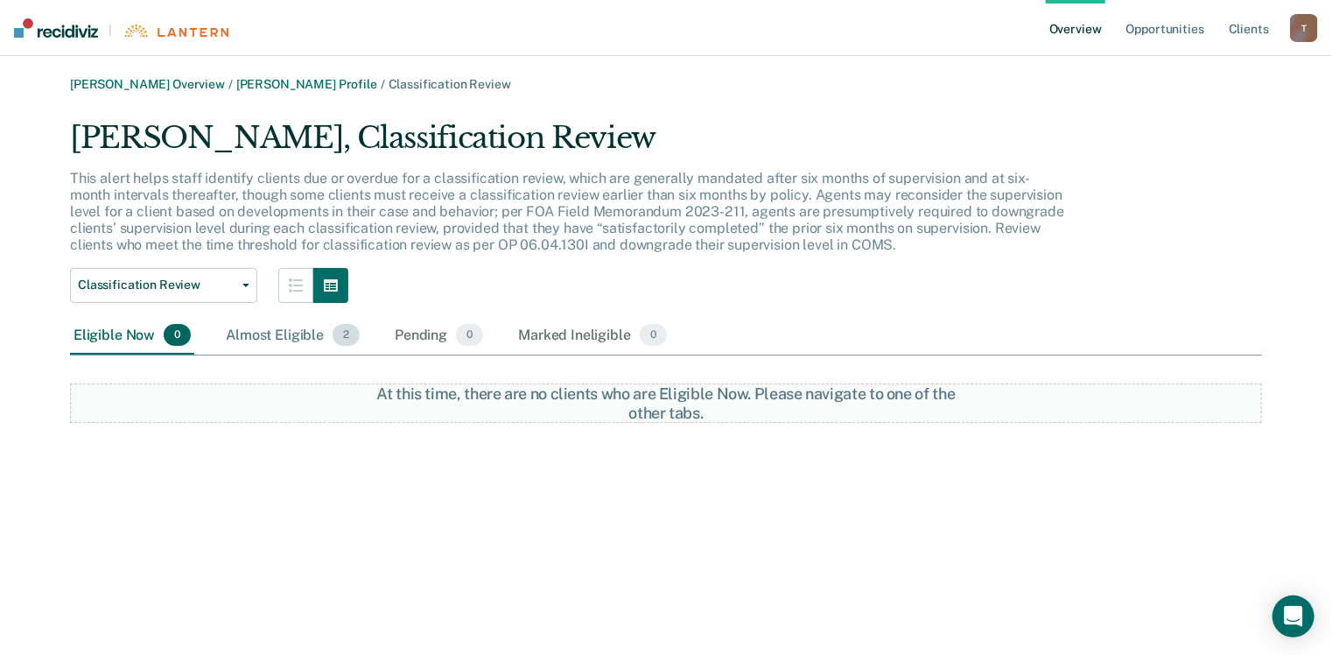
click at [276, 333] on div "Almost Eligible 2" at bounding box center [292, 336] width 141 height 39
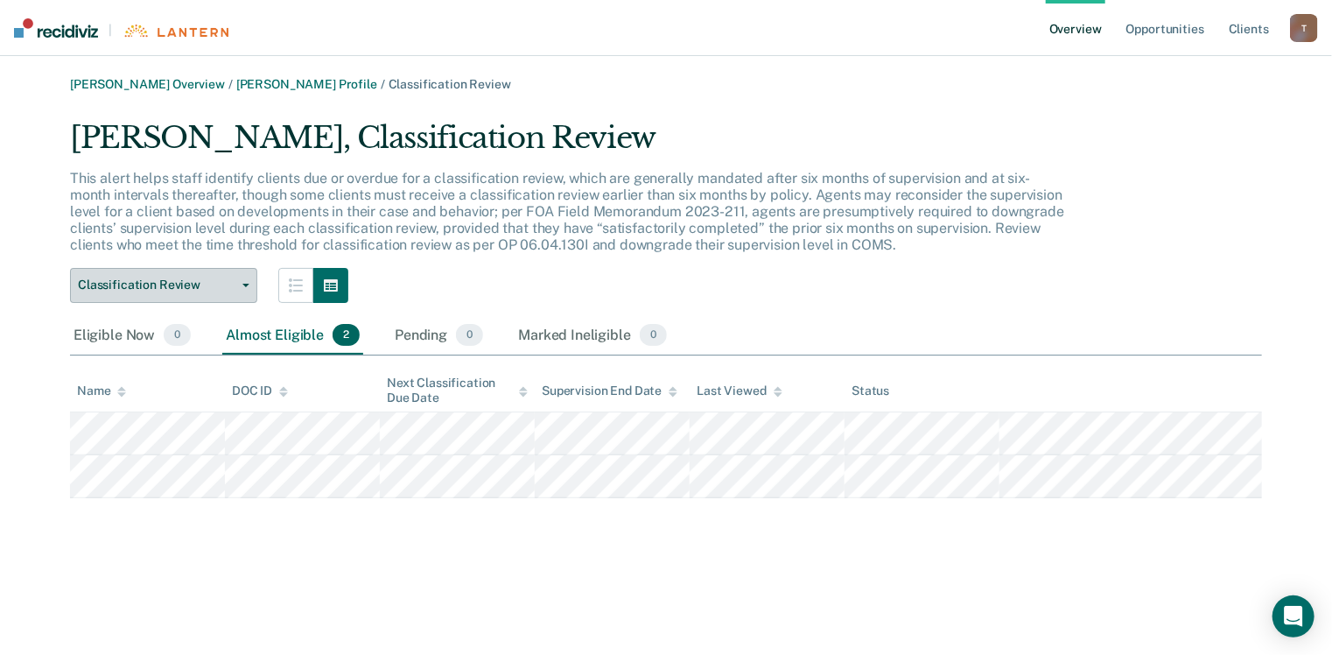
click at [245, 294] on button "Classification Review" at bounding box center [163, 285] width 187 height 35
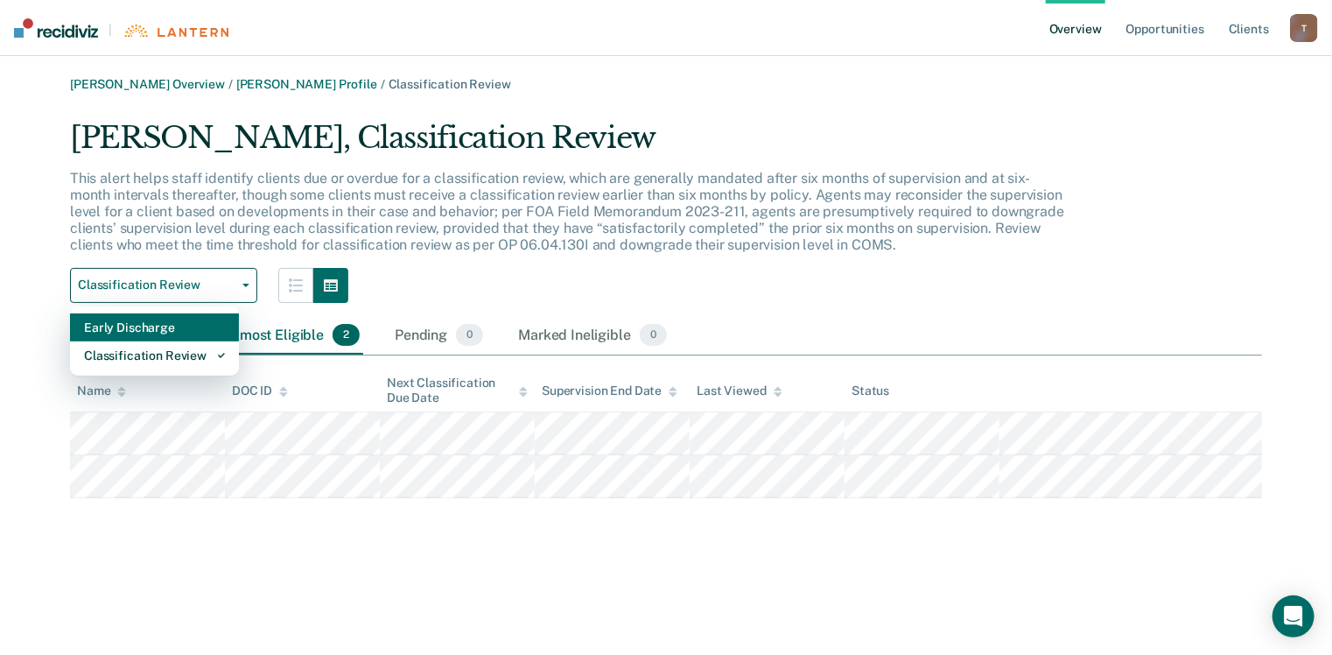
click at [148, 330] on div "Early Discharge" at bounding box center [154, 327] width 141 height 28
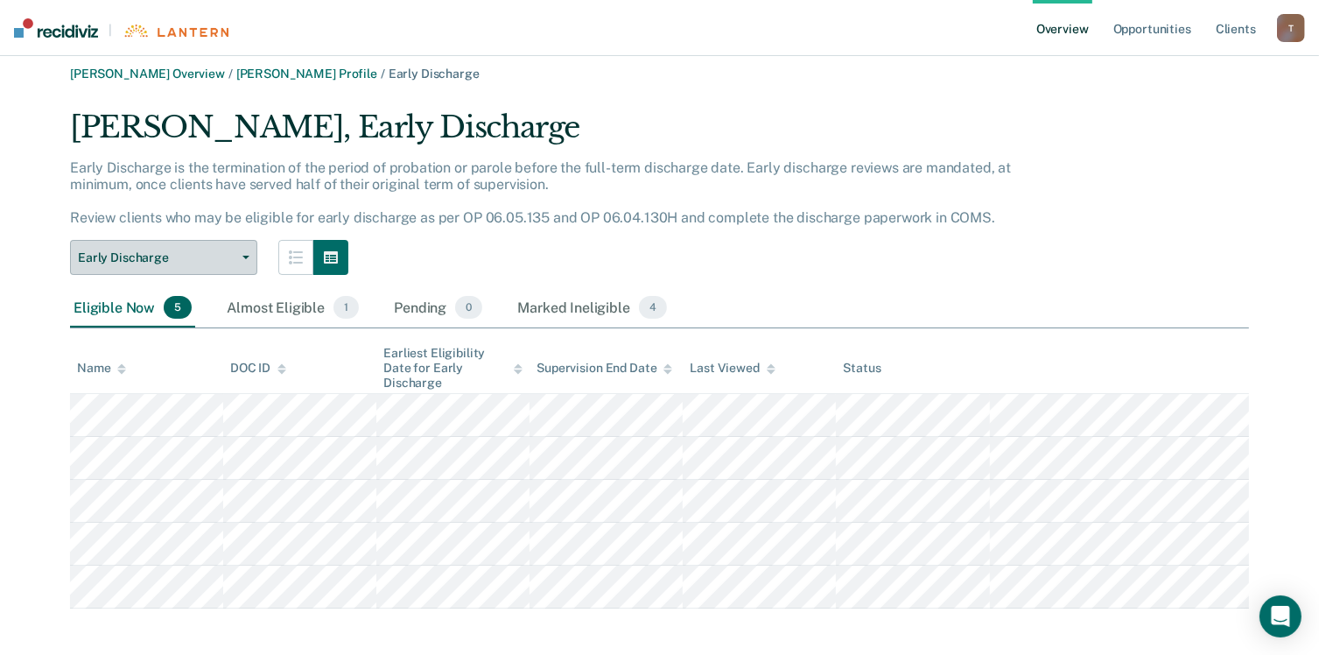
scroll to position [19, 0]
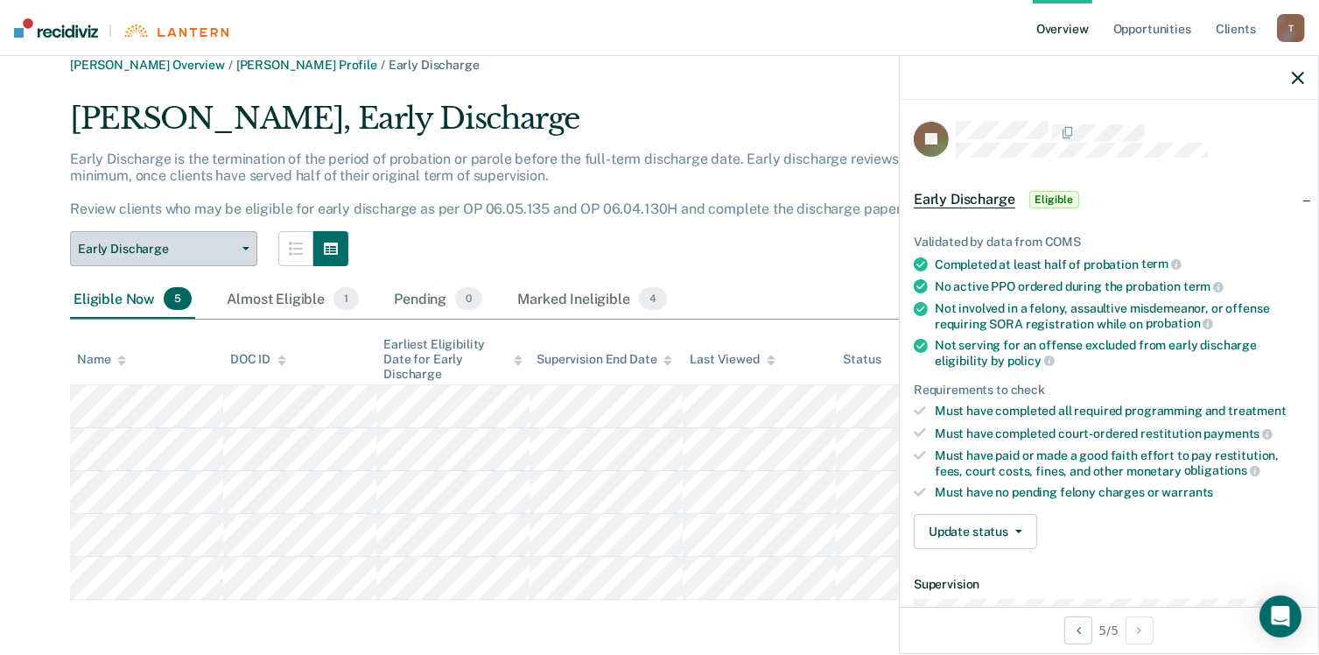
click at [242, 253] on button "Early Discharge" at bounding box center [163, 248] width 187 height 35
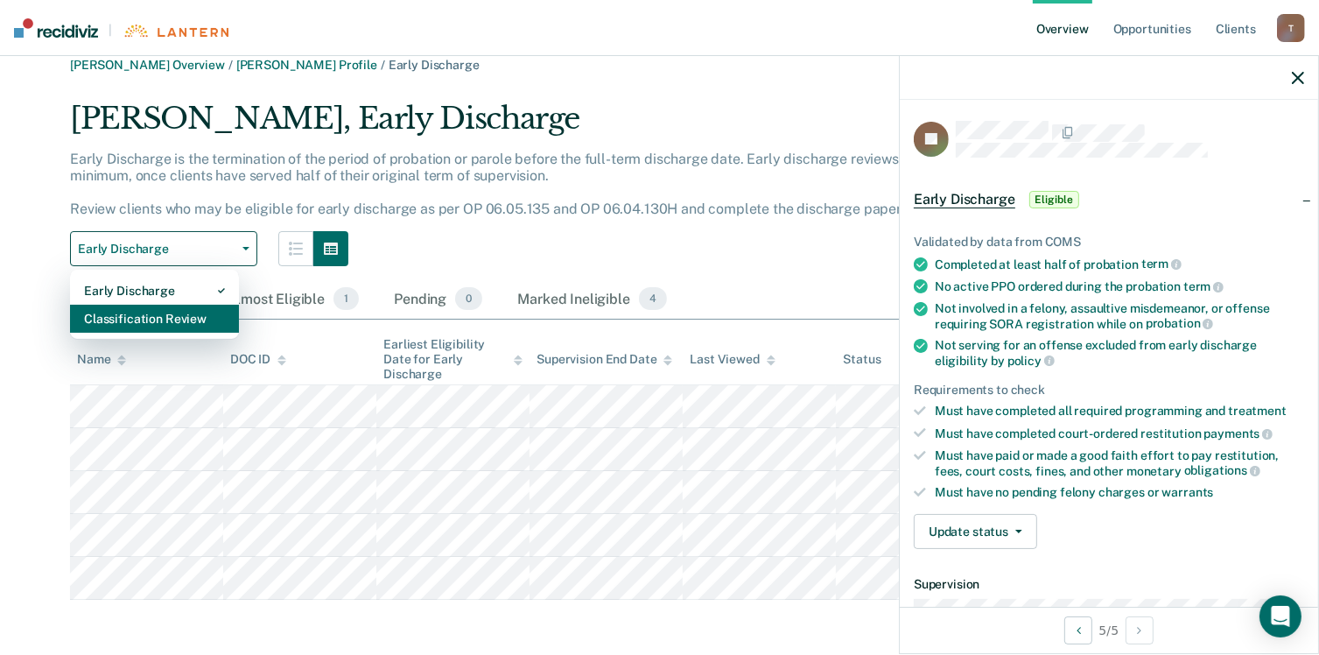
click at [175, 323] on div "Classification Review" at bounding box center [154, 319] width 141 height 28
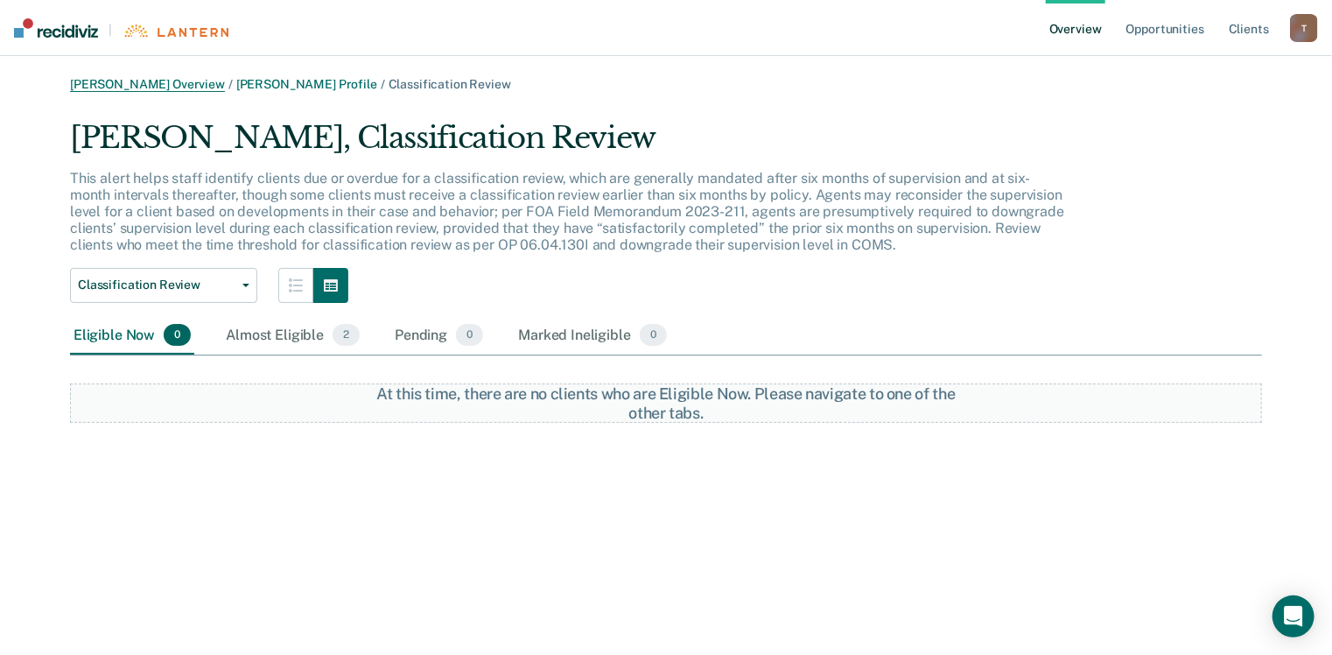
click at [163, 81] on link "[PERSON_NAME] Overview" at bounding box center [147, 84] width 155 height 15
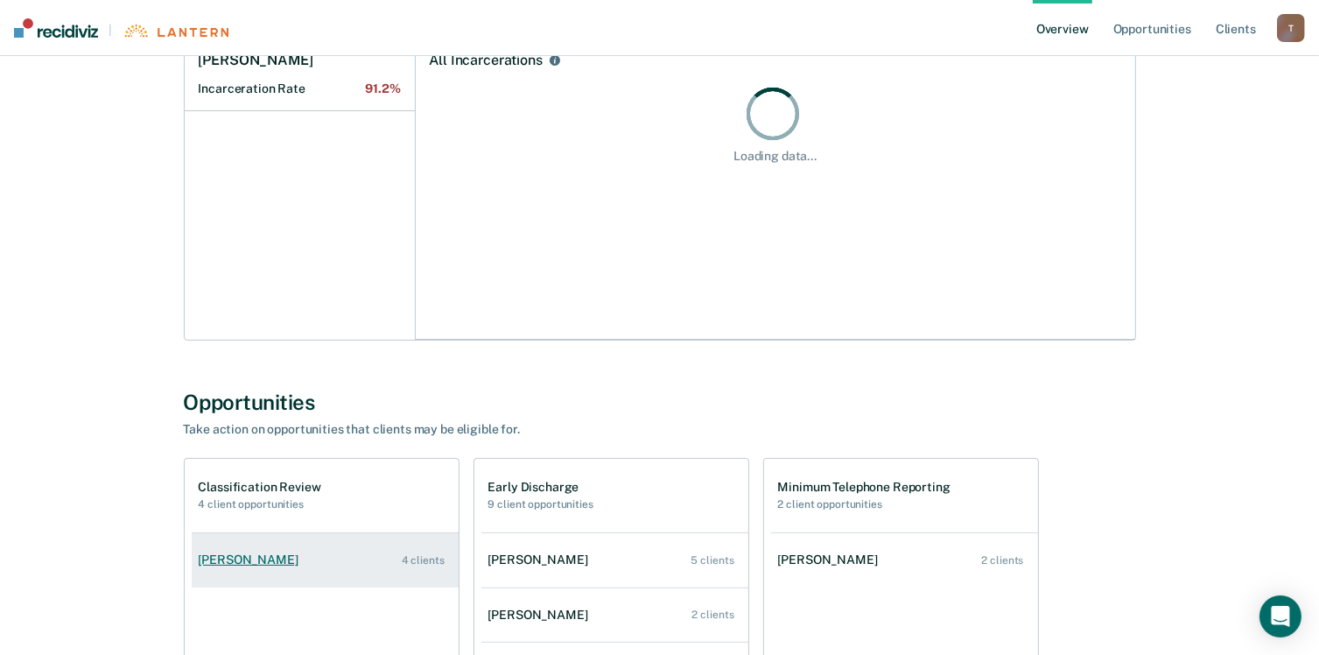
scroll to position [525, 0]
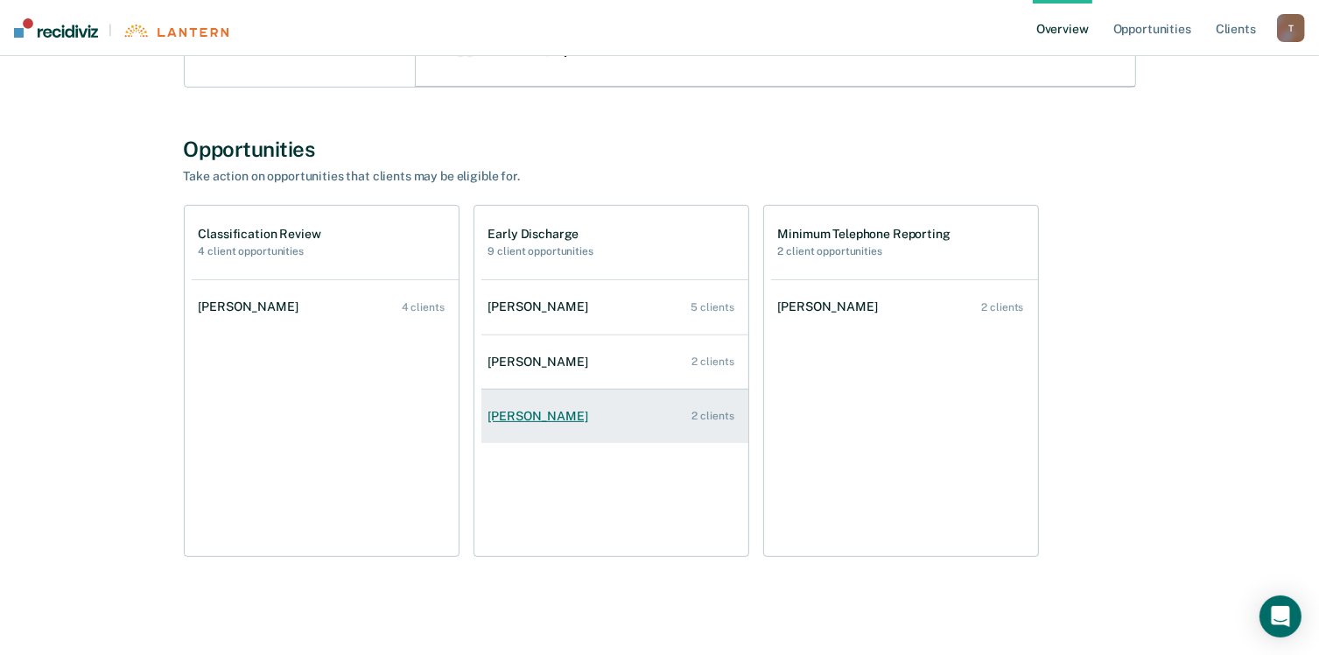
click at [544, 409] on div "[PERSON_NAME]" at bounding box center [541, 416] width 107 height 15
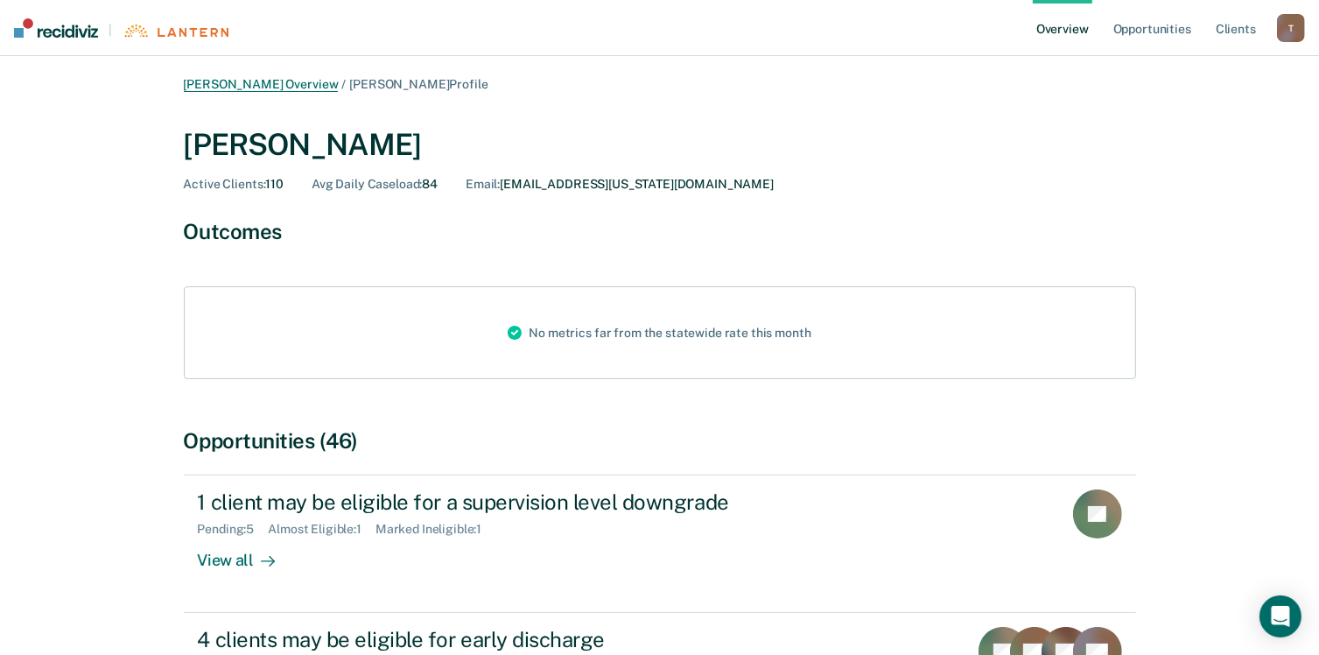
click at [218, 81] on link "[PERSON_NAME] Overview" at bounding box center [261, 84] width 155 height 15
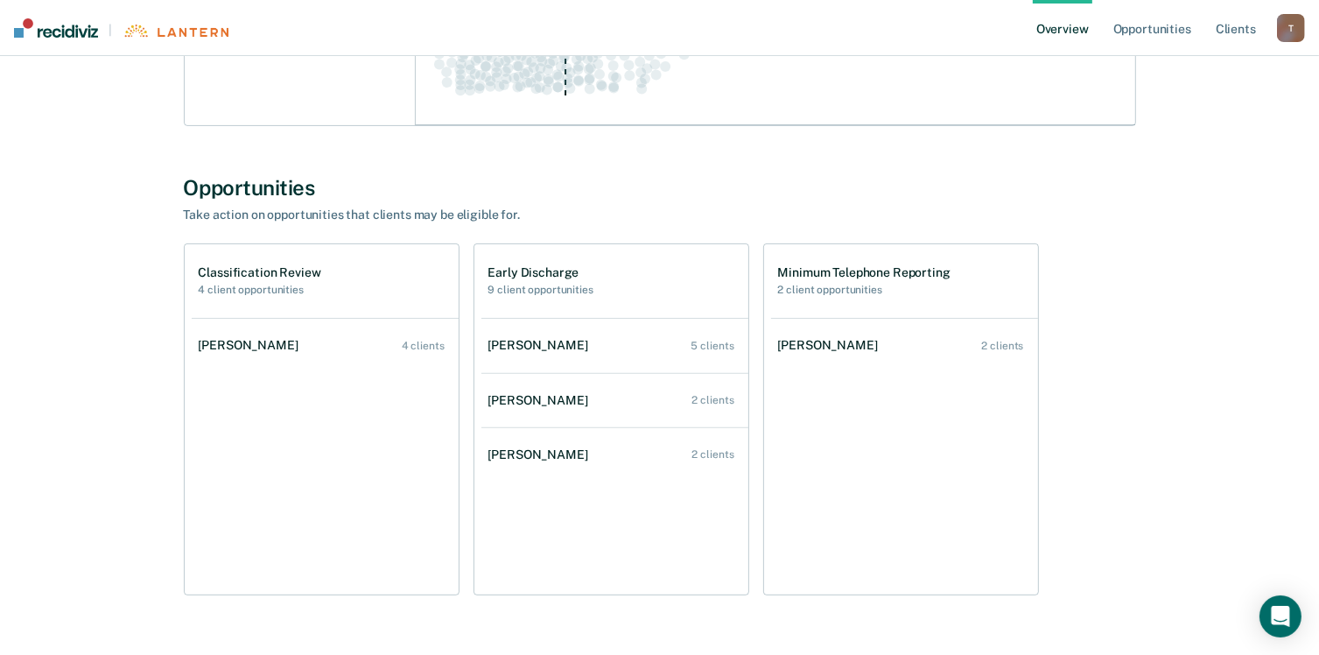
scroll to position [531, 0]
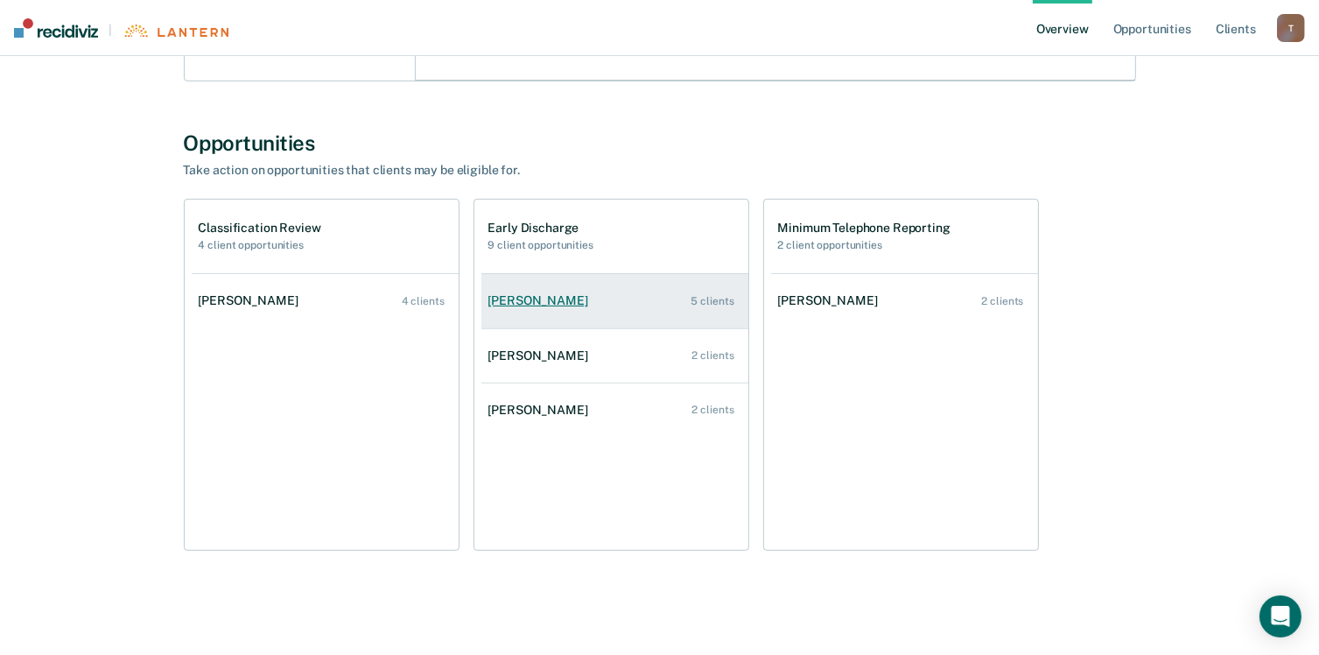
click at [511, 304] on div "[PERSON_NAME]" at bounding box center [541, 300] width 107 height 15
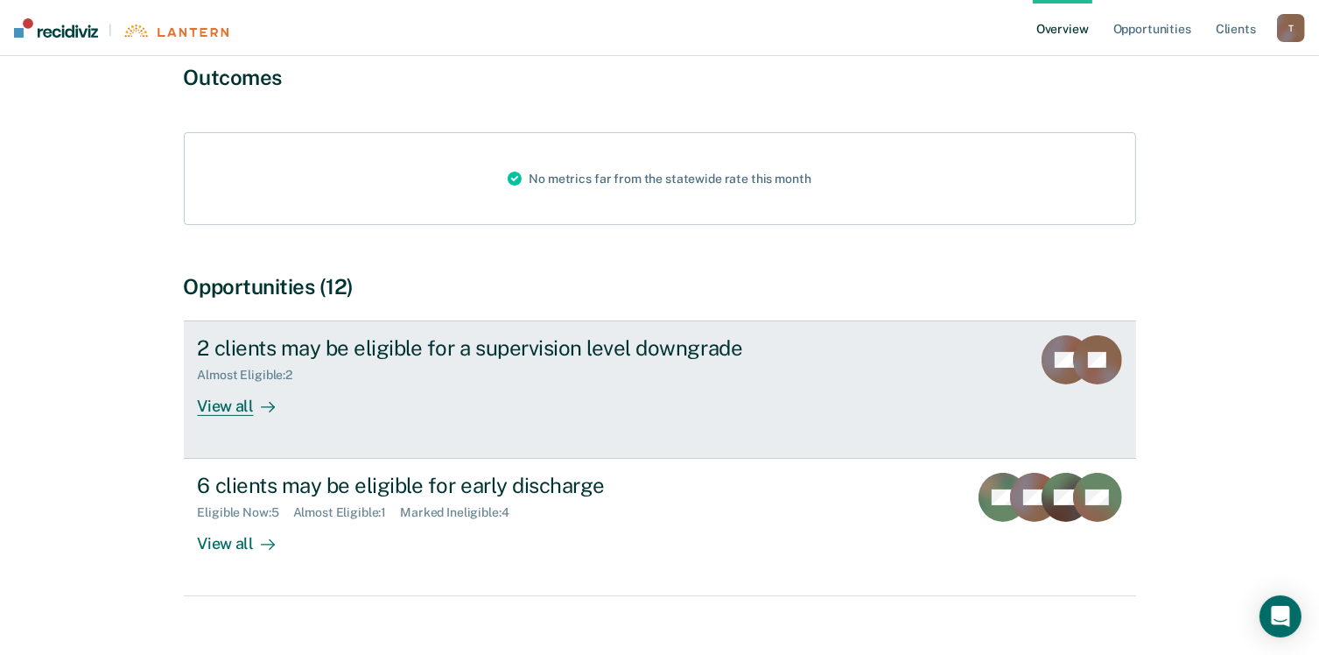
scroll to position [186, 0]
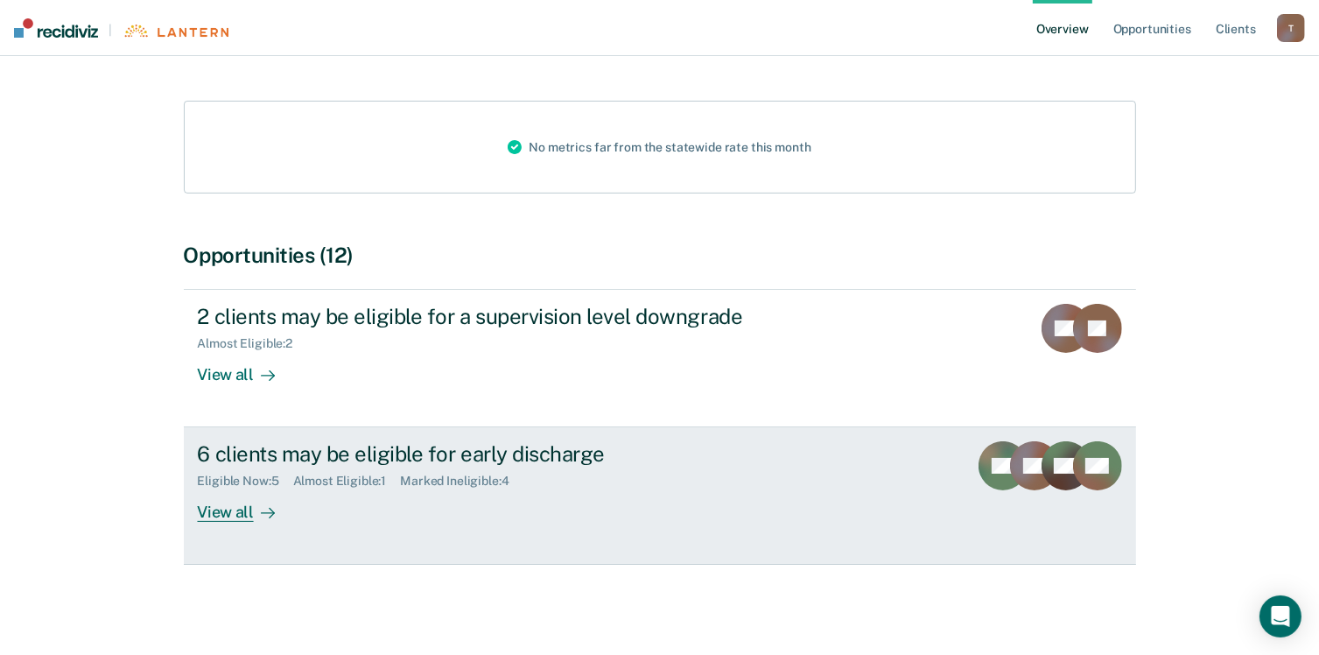
click at [395, 455] on div "6 clients may be eligible for early discharge" at bounding box center [505, 453] width 614 height 25
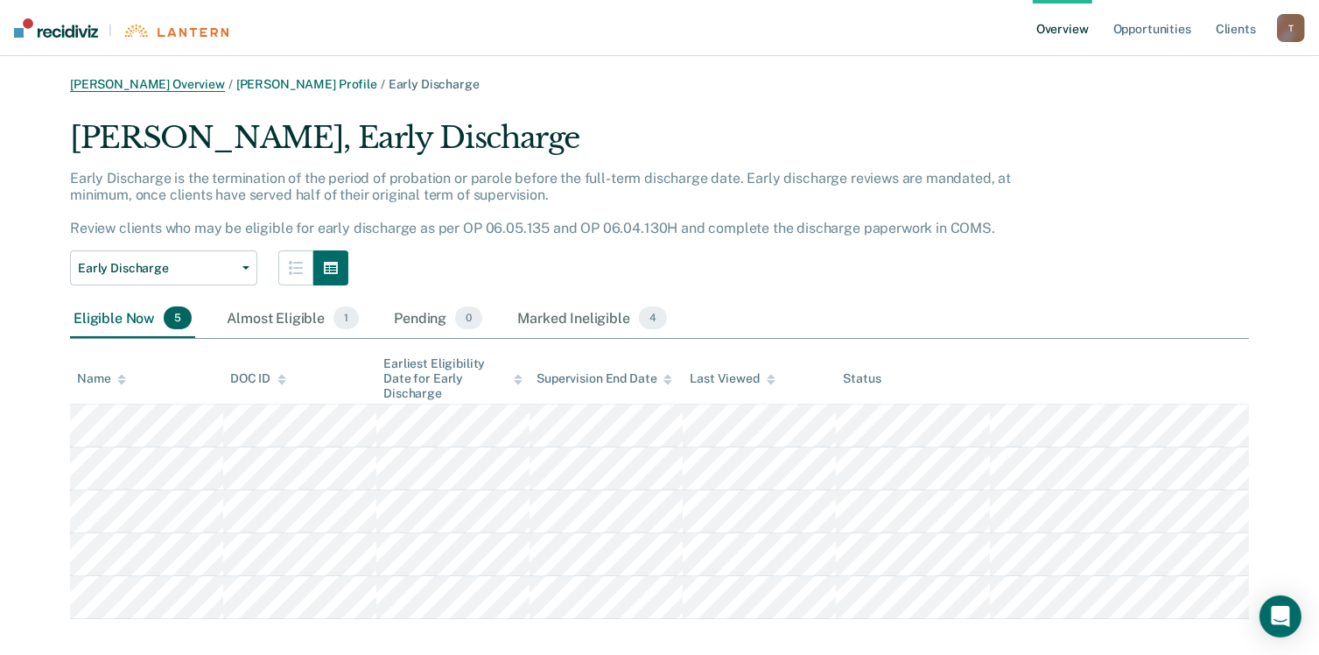
click at [153, 83] on link "[PERSON_NAME] Overview" at bounding box center [147, 84] width 155 height 15
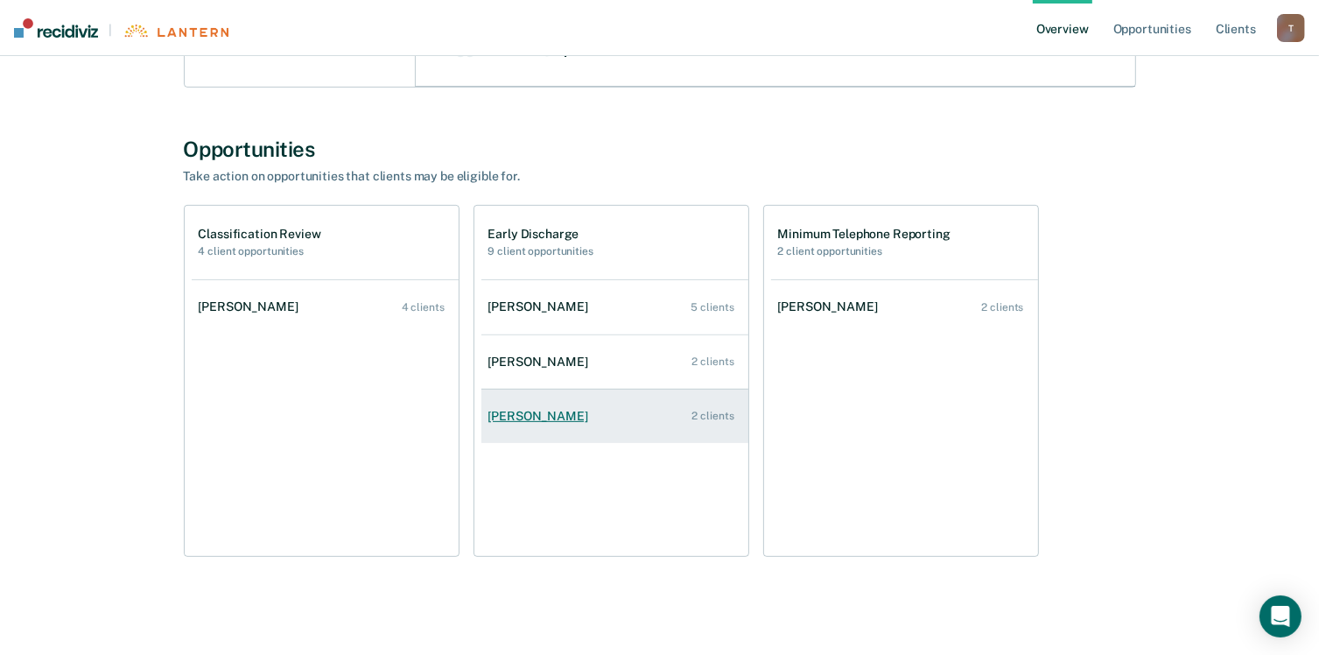
scroll to position [531, 0]
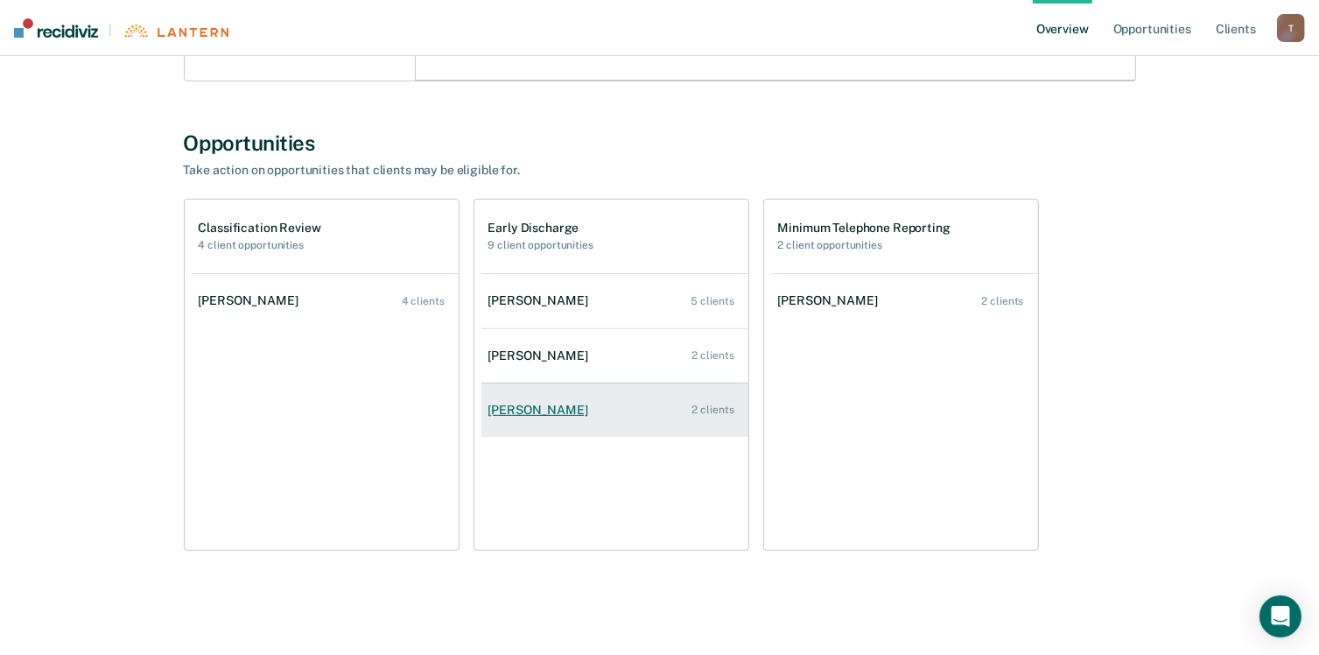
click at [542, 414] on div "[PERSON_NAME]" at bounding box center [541, 410] width 107 height 15
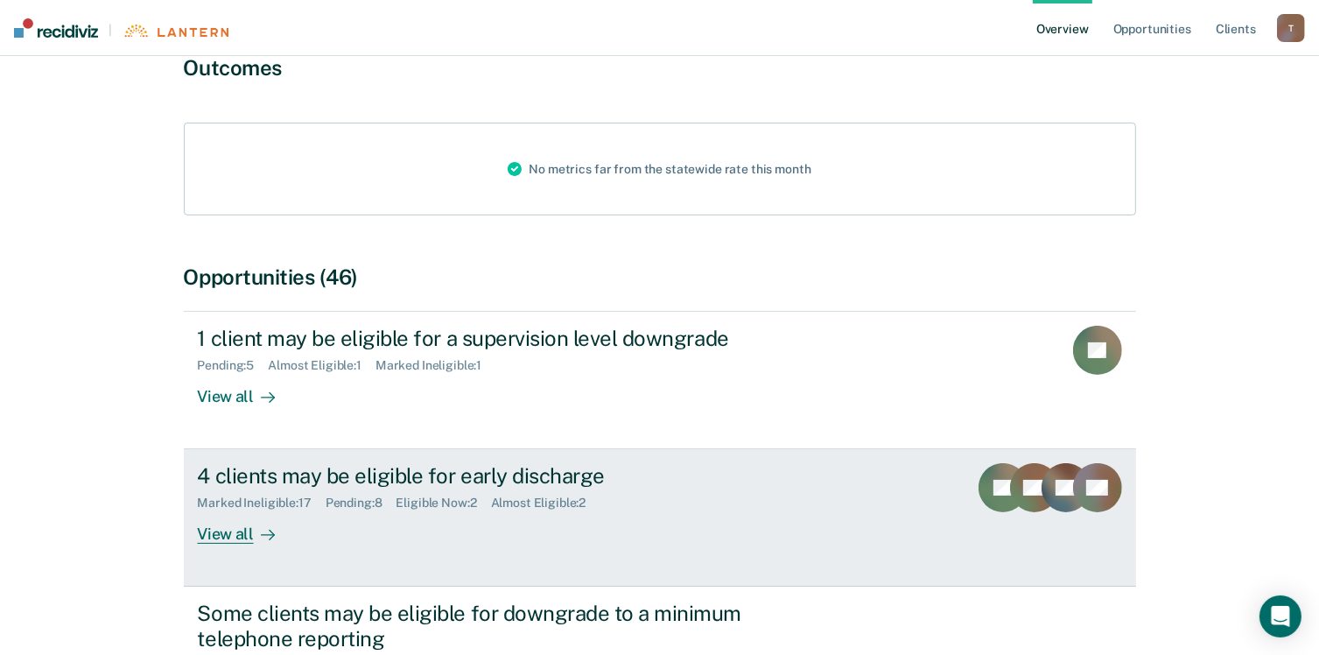
scroll to position [175, 0]
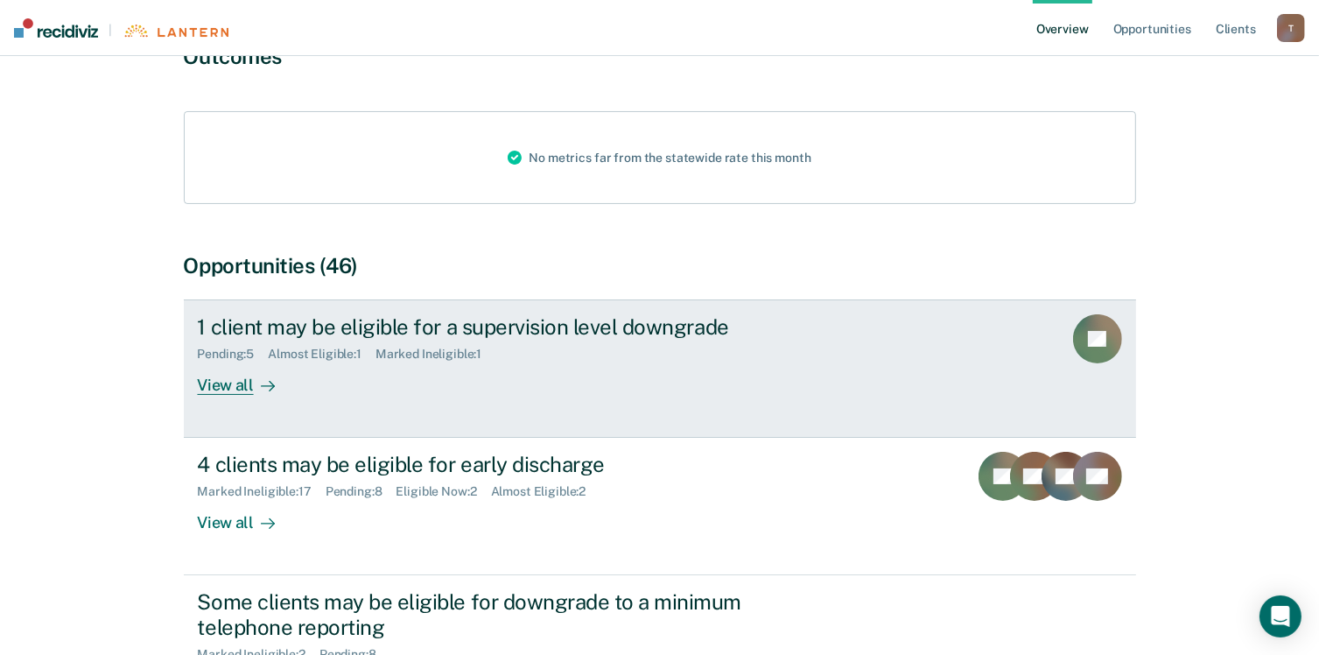
click at [221, 393] on div "View all" at bounding box center [247, 378] width 98 height 34
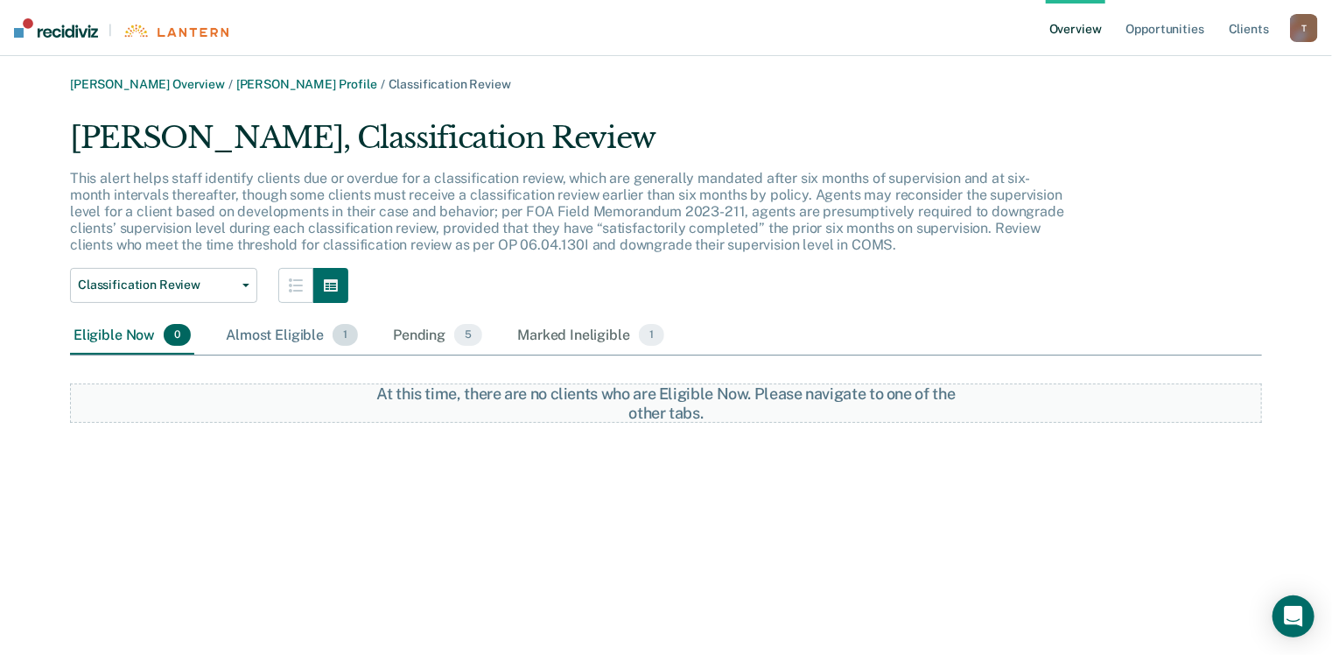
click at [285, 335] on div "Almost Eligible 1" at bounding box center [291, 336] width 139 height 39
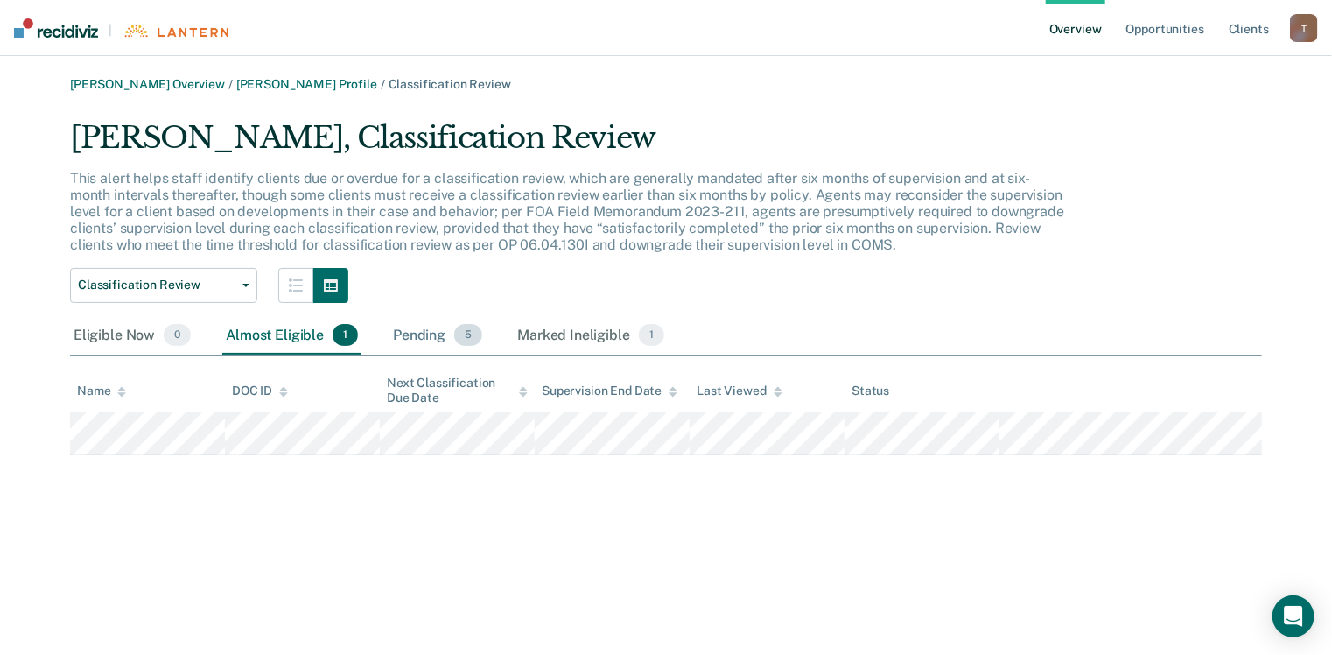
click at [427, 335] on div "Pending 5" at bounding box center [437, 336] width 96 height 39
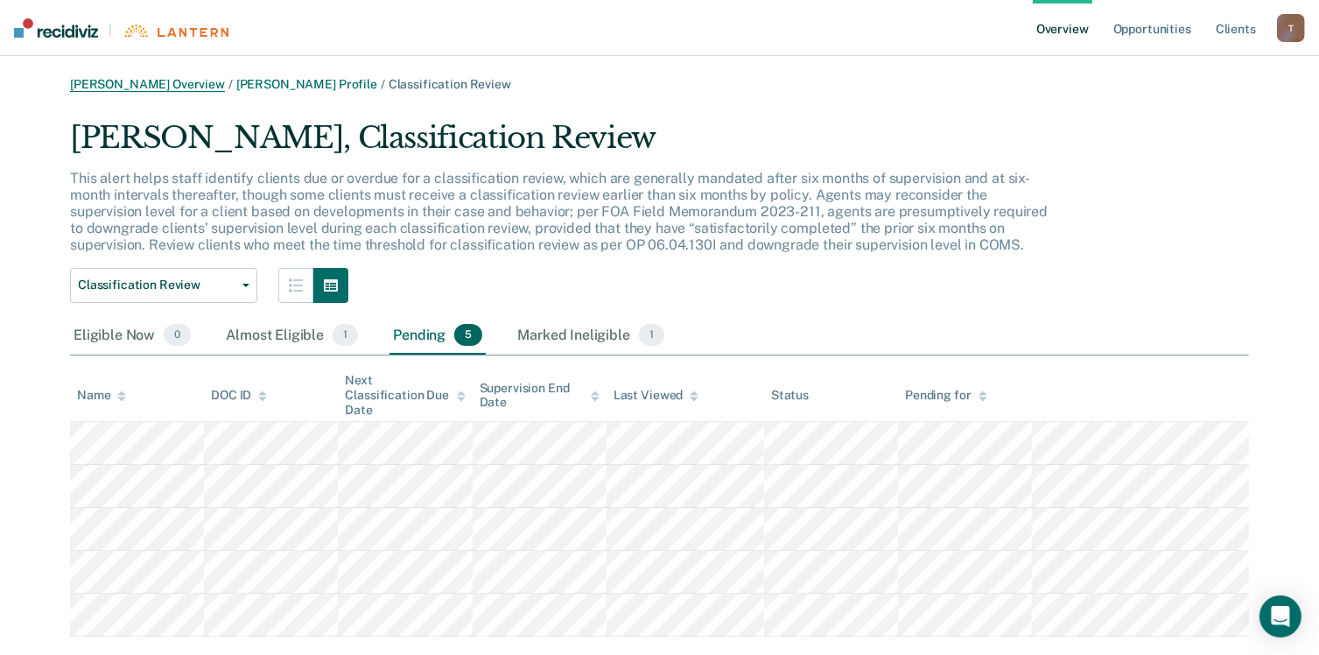
click at [123, 86] on link "[PERSON_NAME] Overview" at bounding box center [147, 84] width 155 height 15
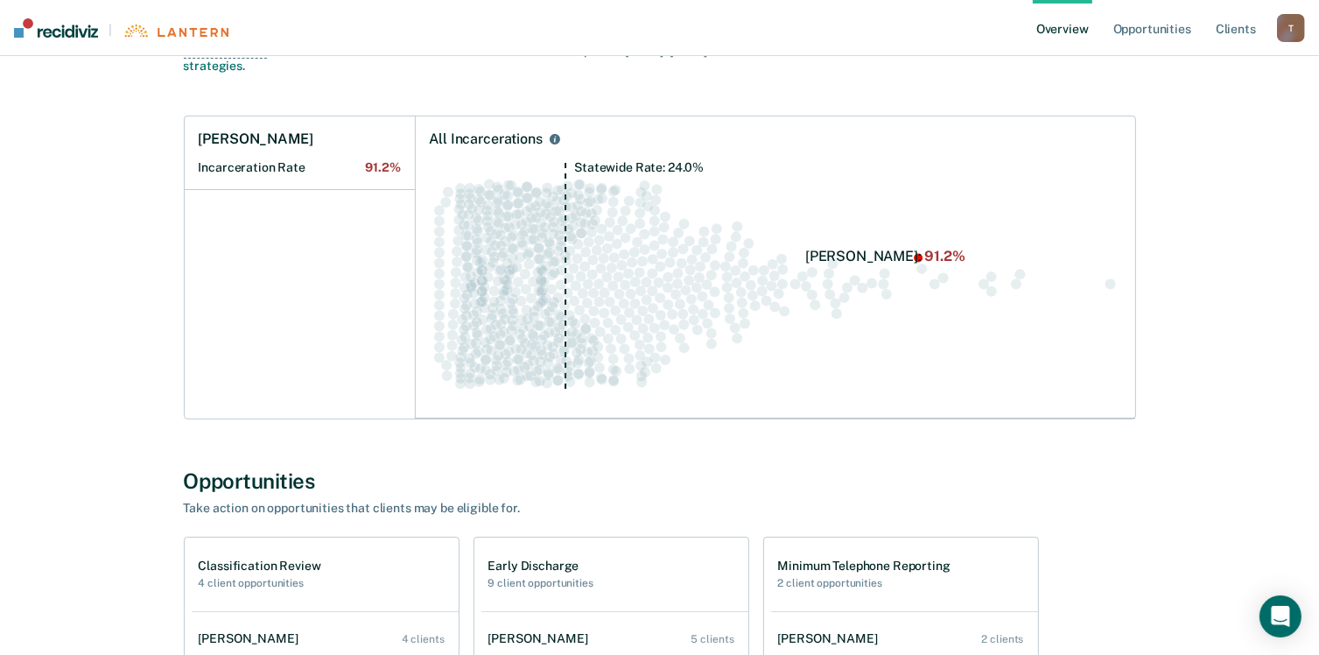
scroll to position [531, 0]
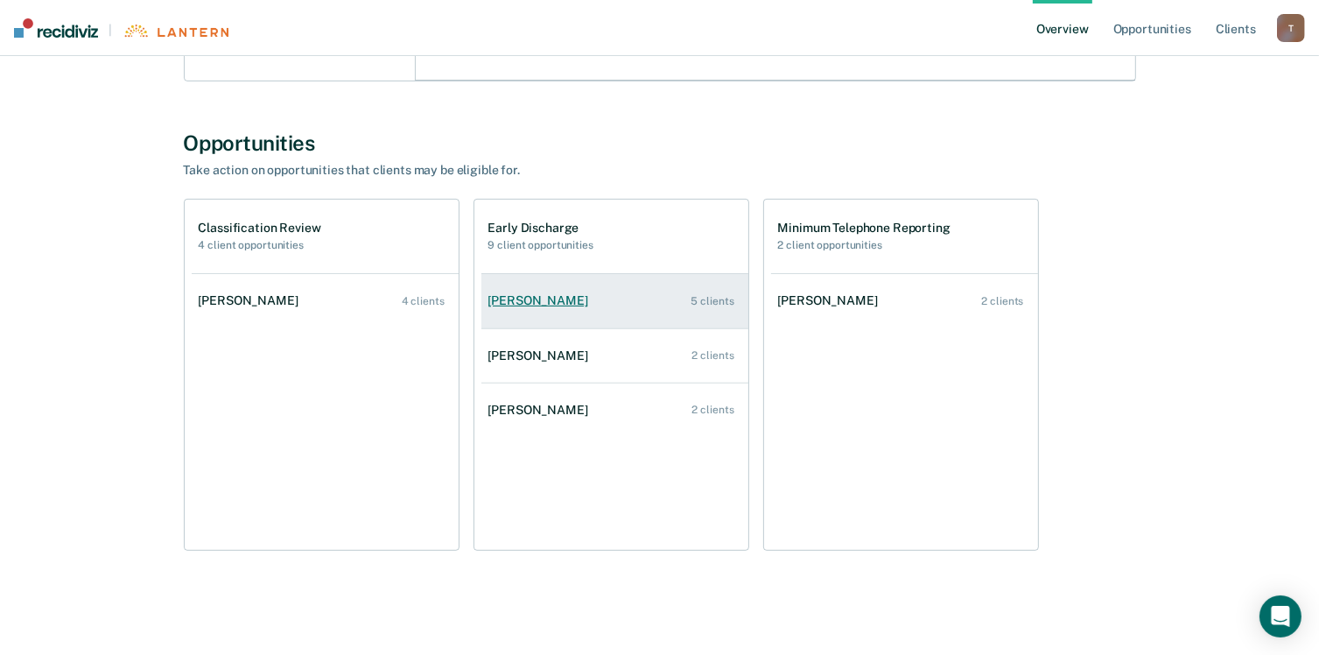
click at [528, 302] on div "[PERSON_NAME]" at bounding box center [541, 300] width 107 height 15
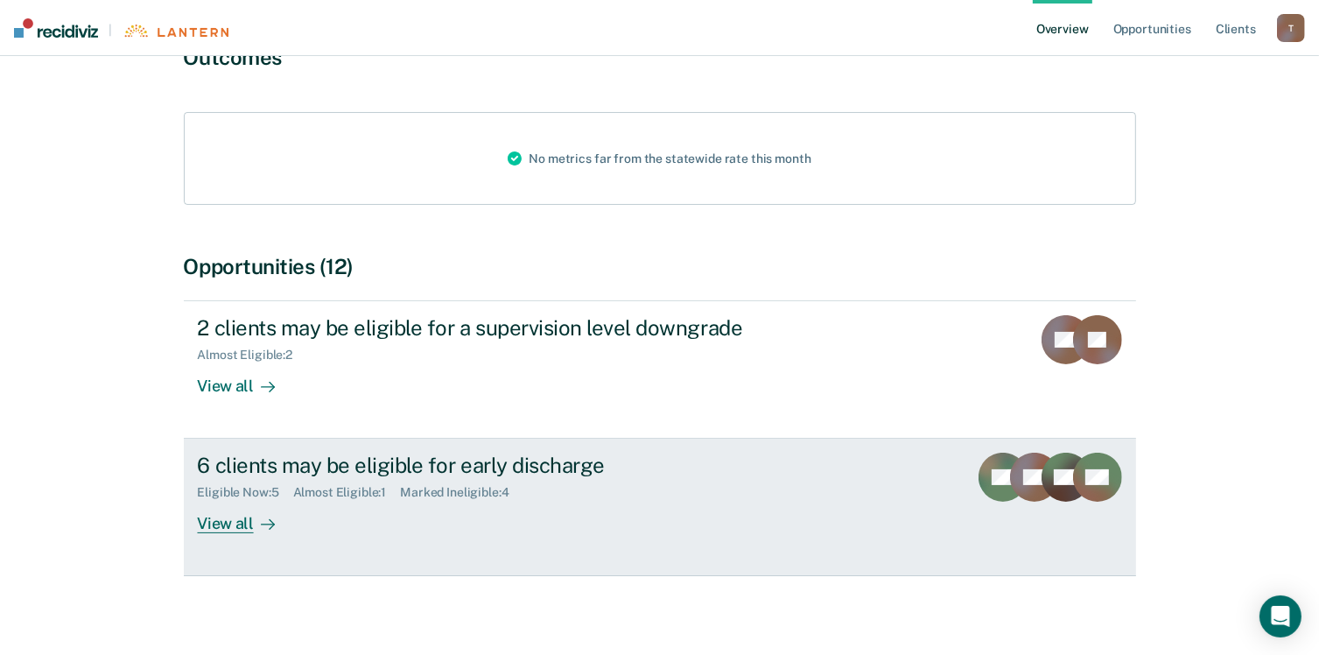
scroll to position [186, 0]
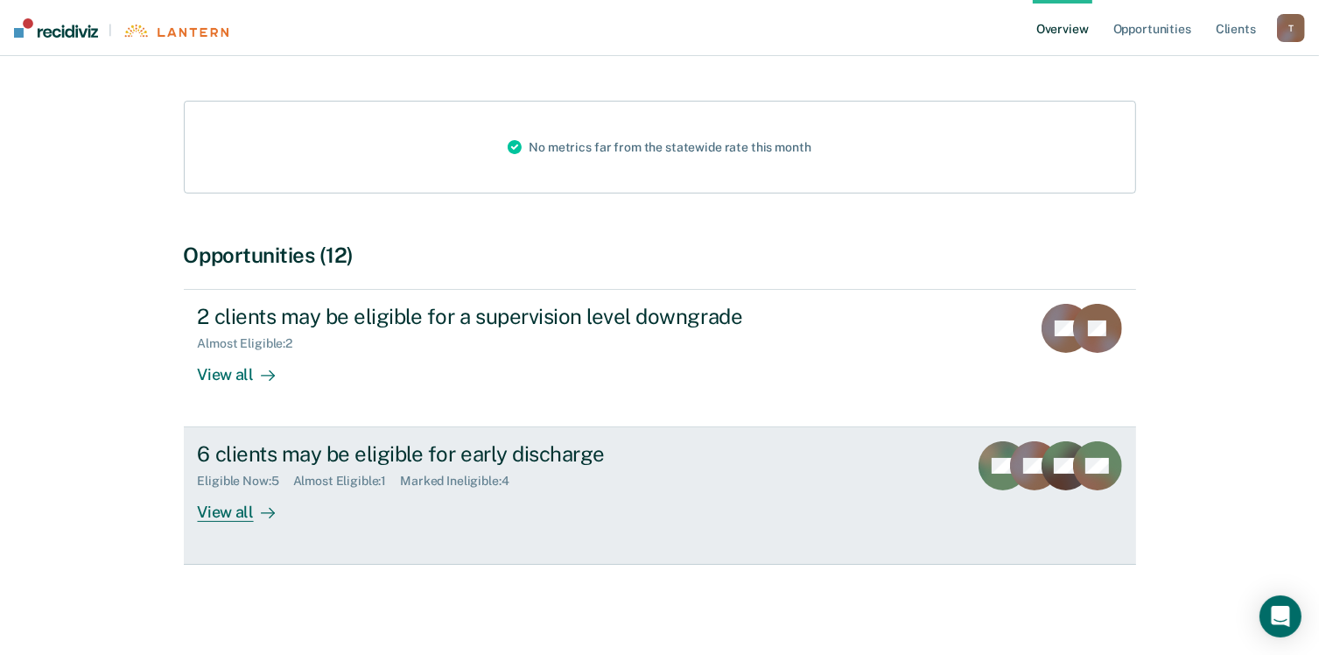
click at [230, 520] on div "View all" at bounding box center [247, 505] width 98 height 34
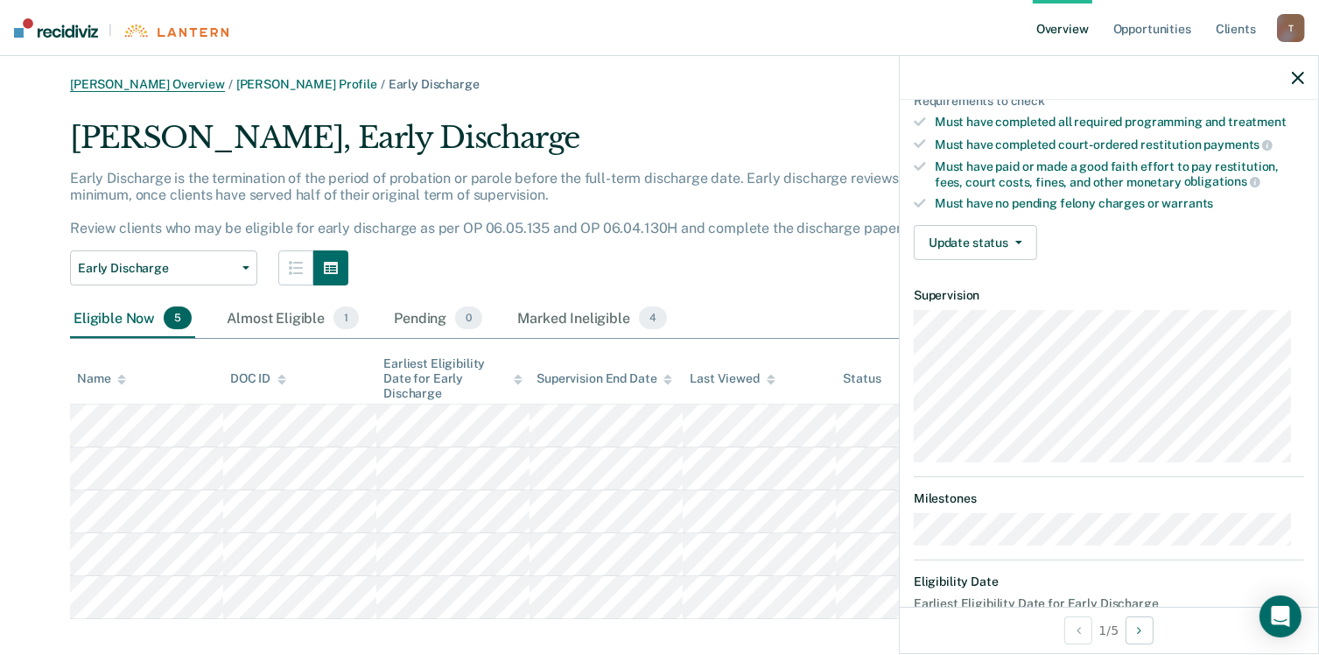
click at [128, 90] on link "[PERSON_NAME] Overview" at bounding box center [147, 84] width 155 height 15
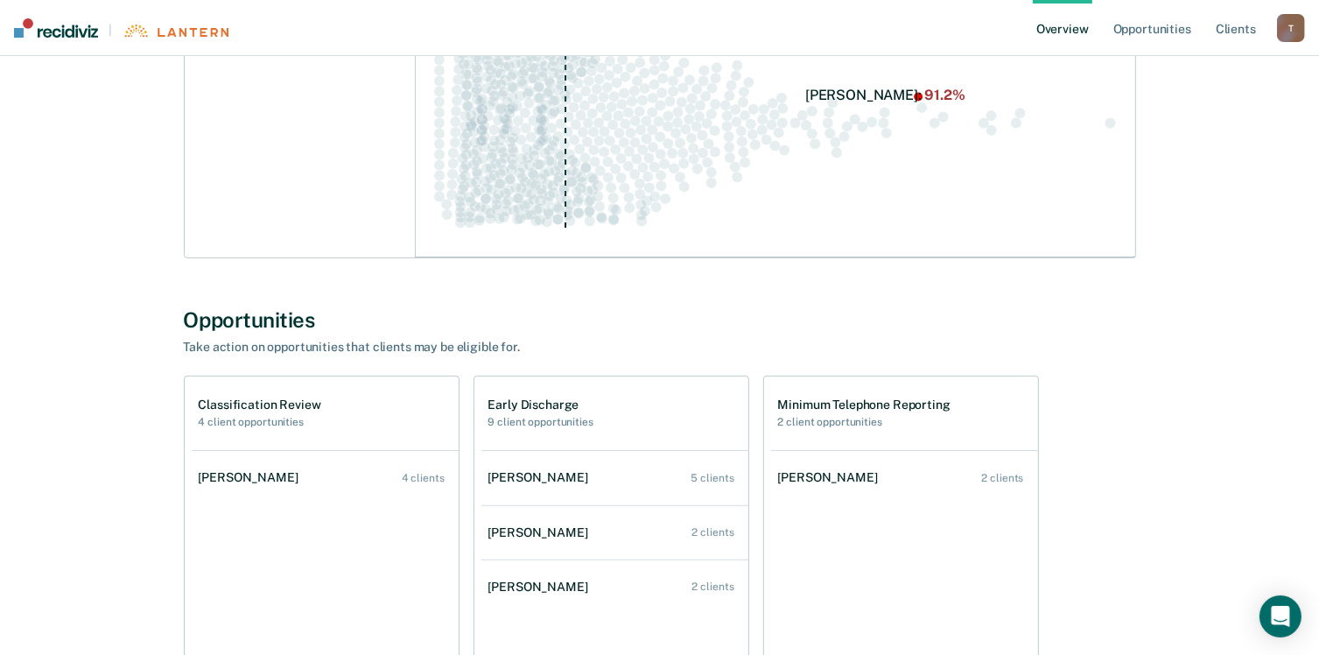
scroll to position [525, 0]
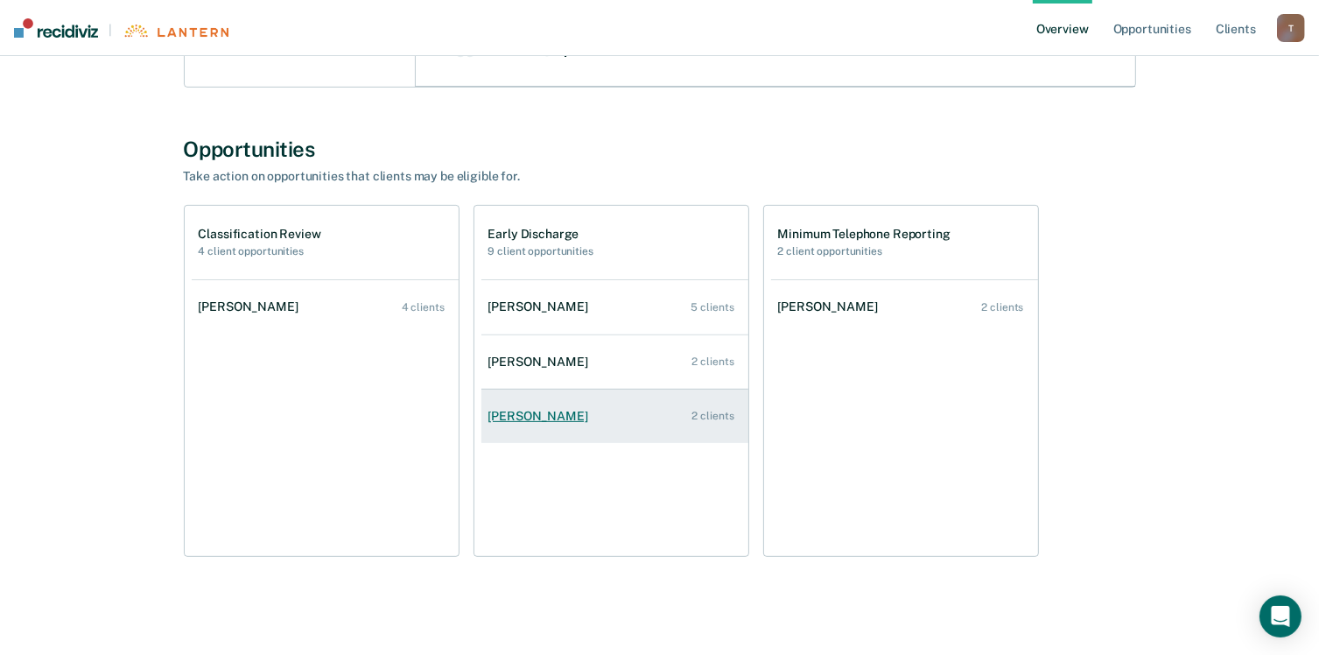
click at [528, 423] on link "[PERSON_NAME] 2 clients" at bounding box center [614, 416] width 267 height 50
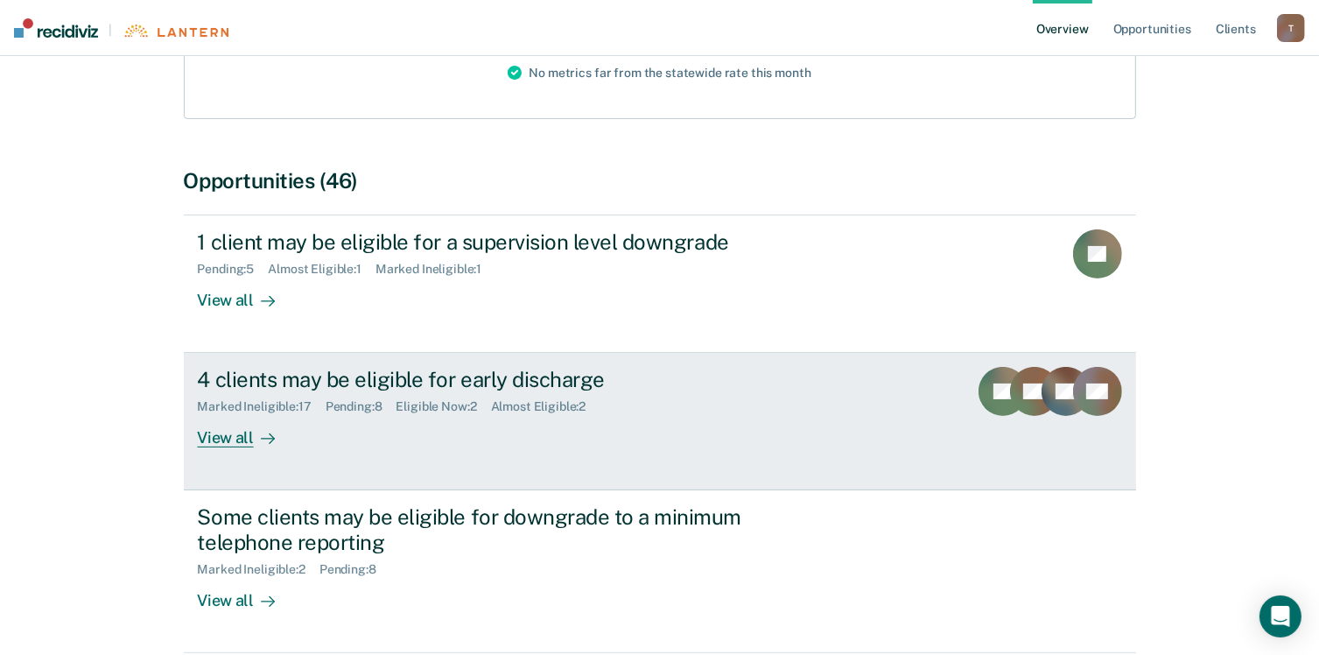
scroll to position [263, 0]
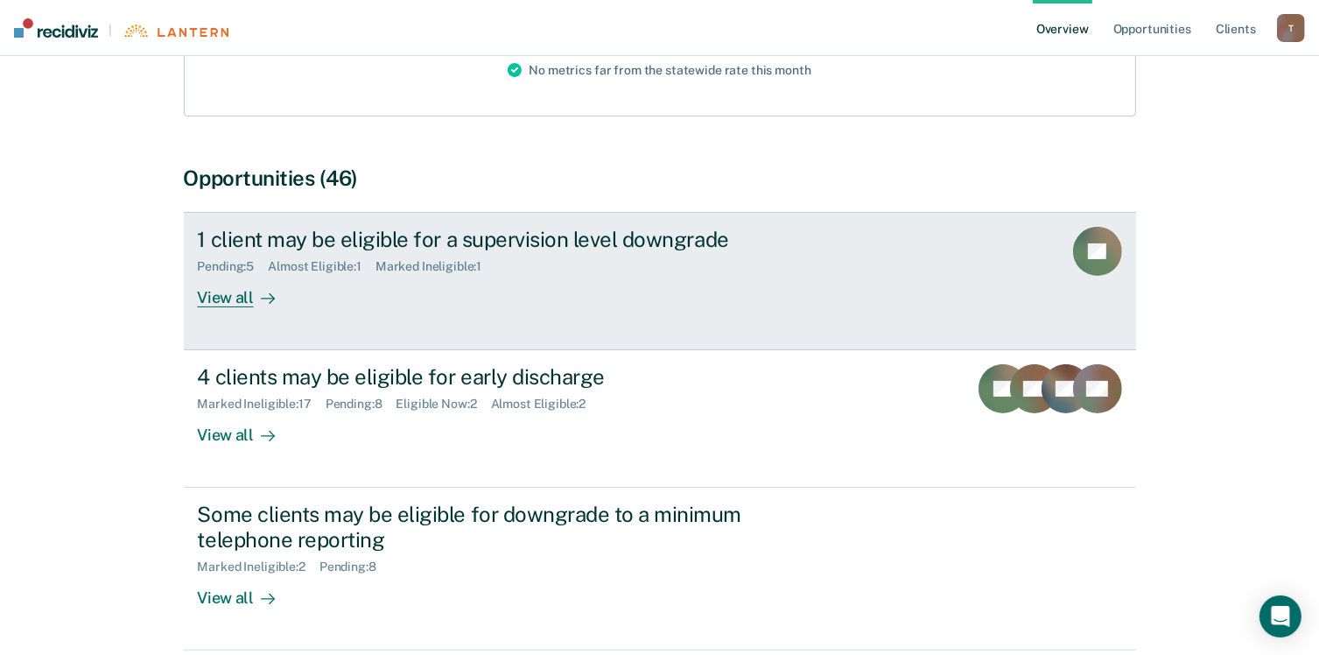
click at [236, 301] on div "View all" at bounding box center [247, 291] width 98 height 34
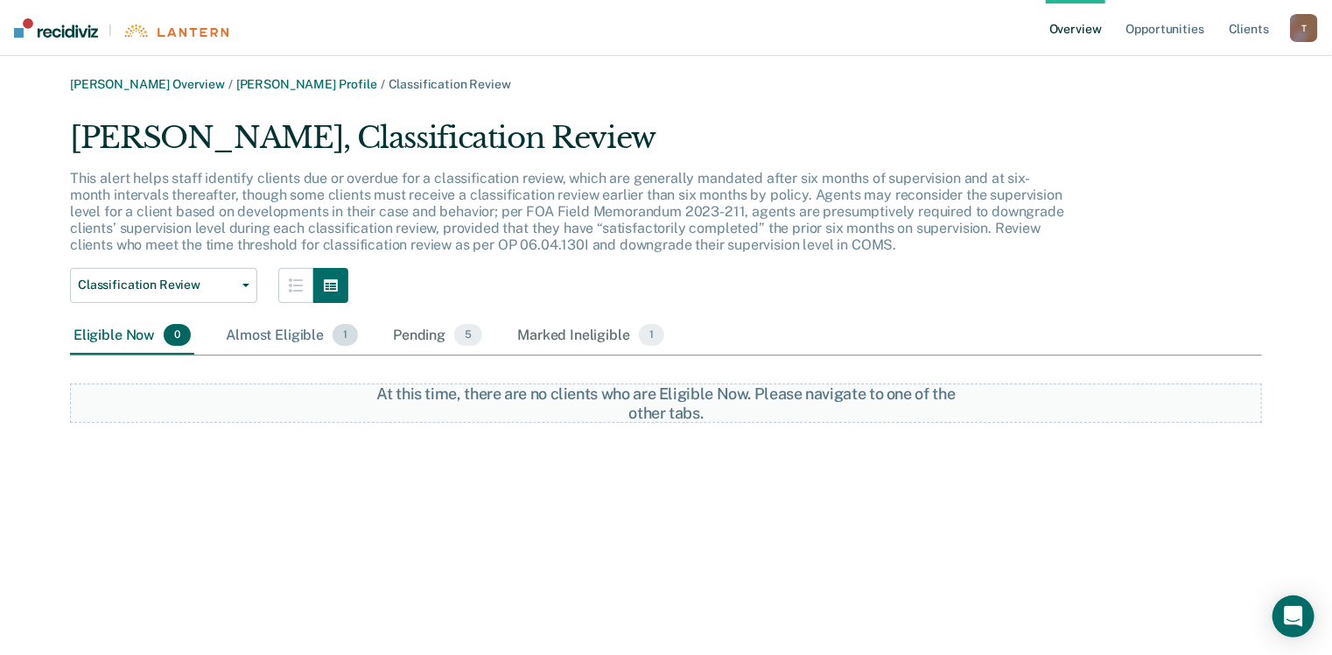
click at [248, 340] on div "Almost Eligible 1" at bounding box center [291, 336] width 139 height 39
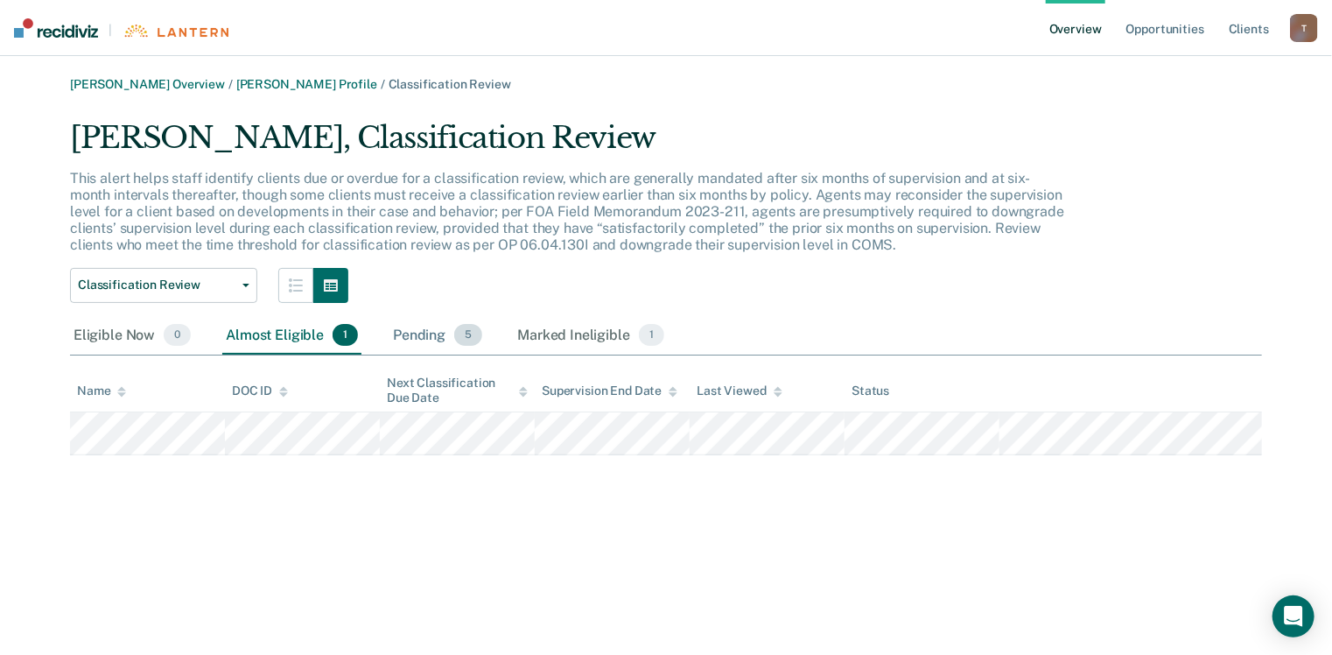
click at [412, 340] on div "Pending 5" at bounding box center [437, 336] width 96 height 39
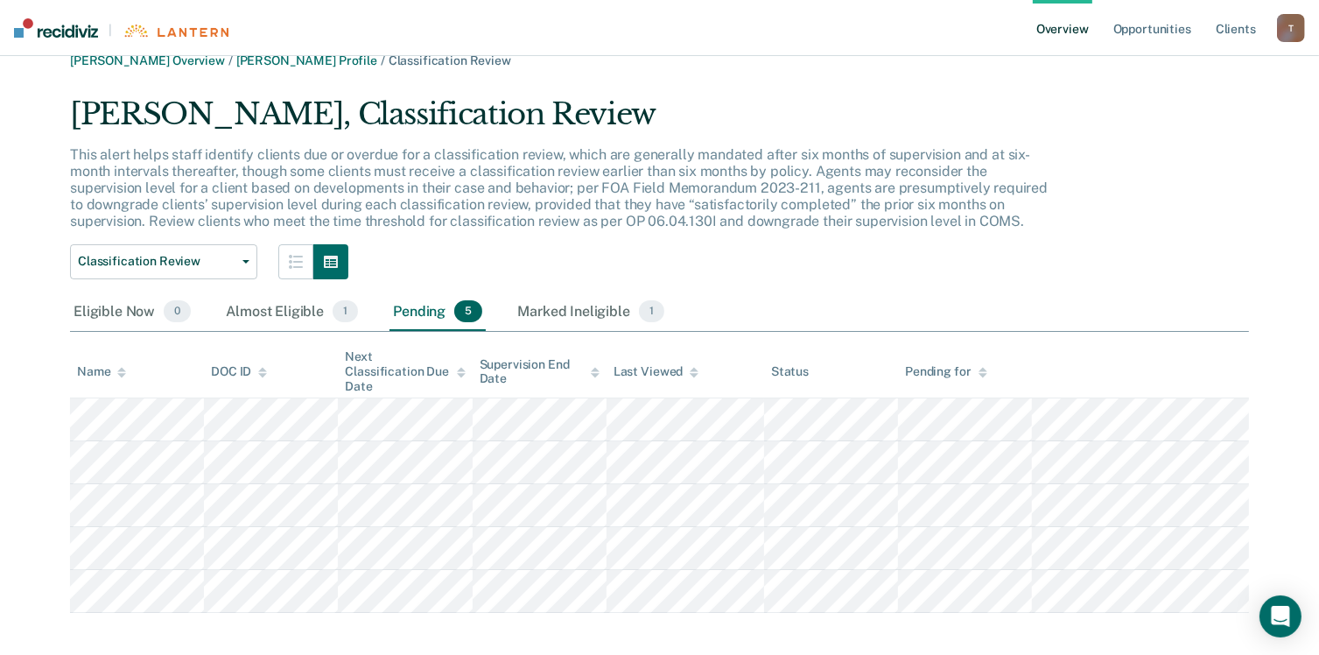
scroll to position [36, 0]
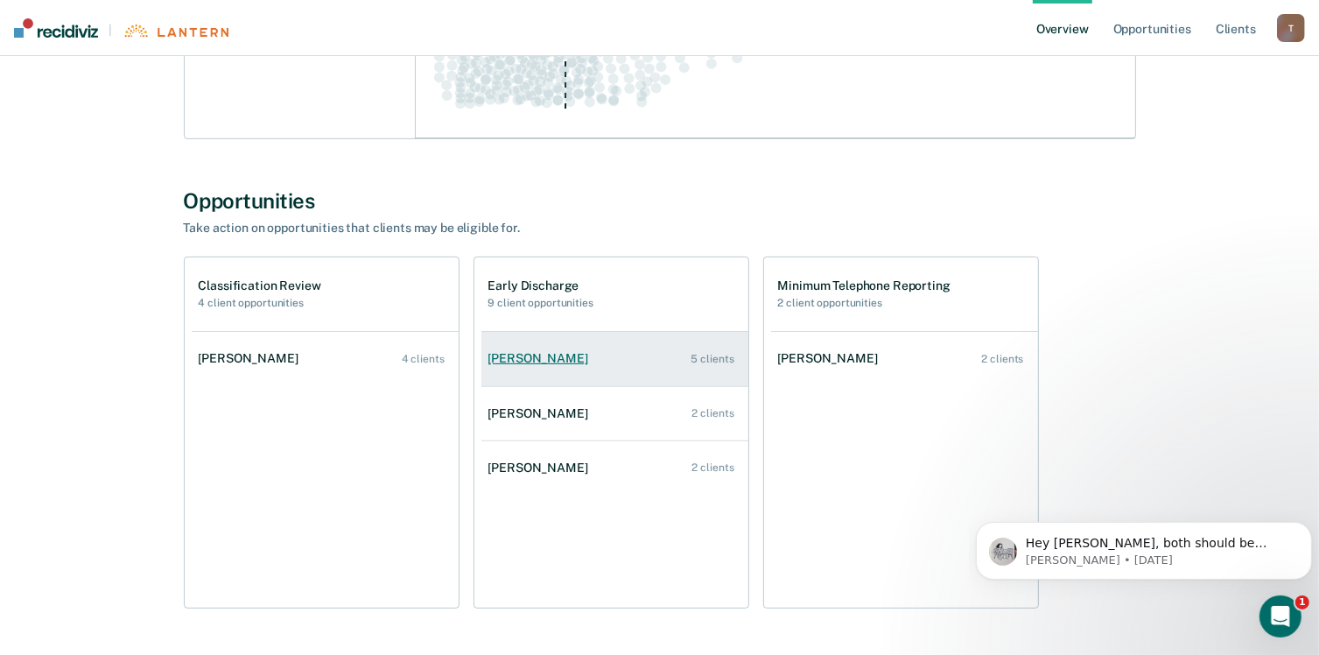
scroll to position [444, 0]
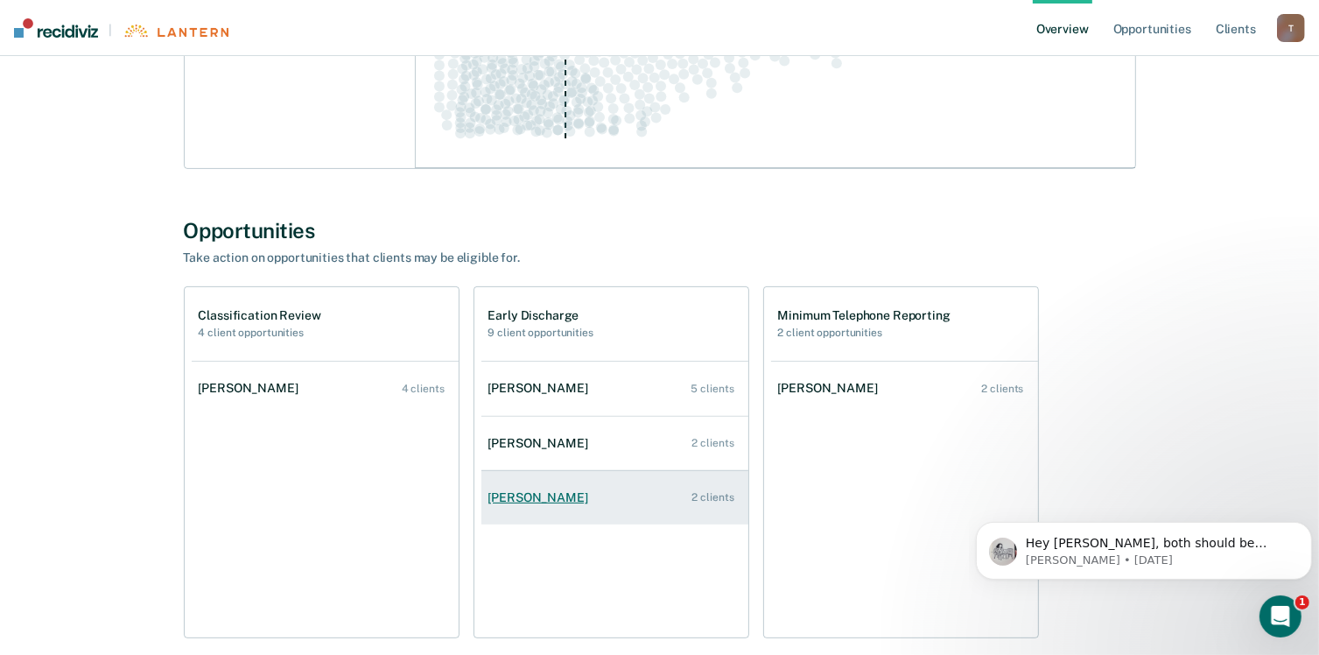
click at [563, 502] on div "[PERSON_NAME]" at bounding box center [541, 497] width 107 height 15
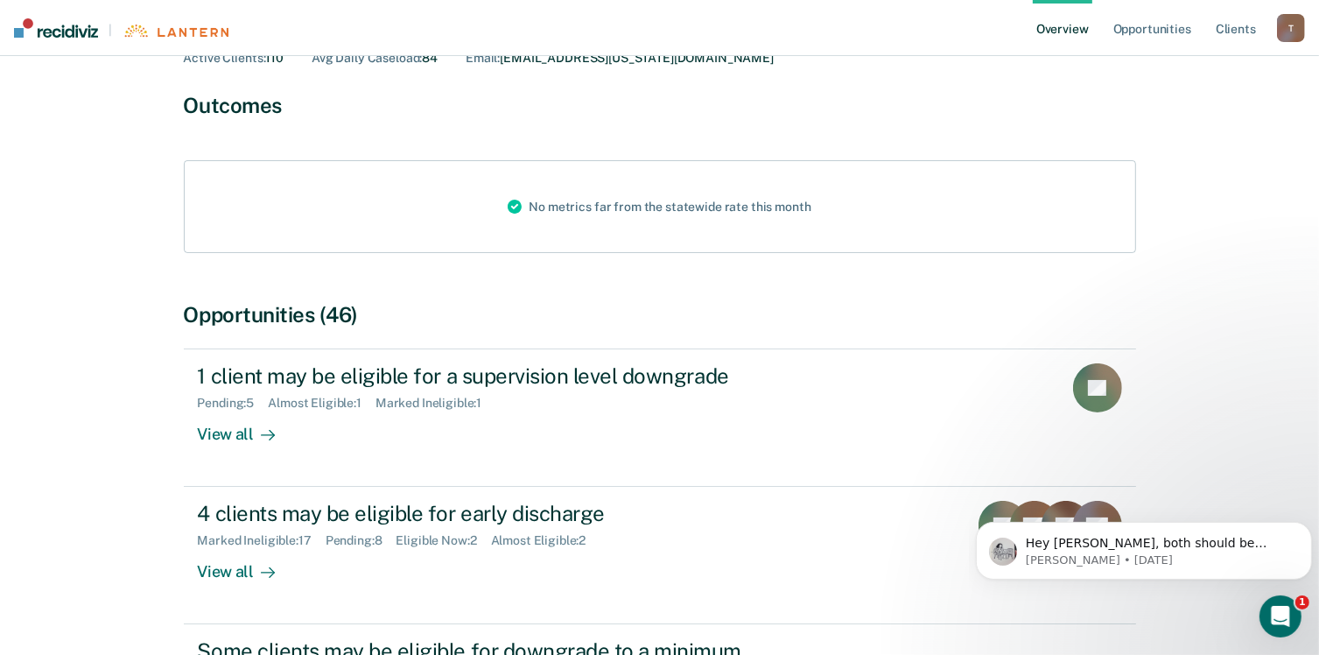
scroll to position [348, 0]
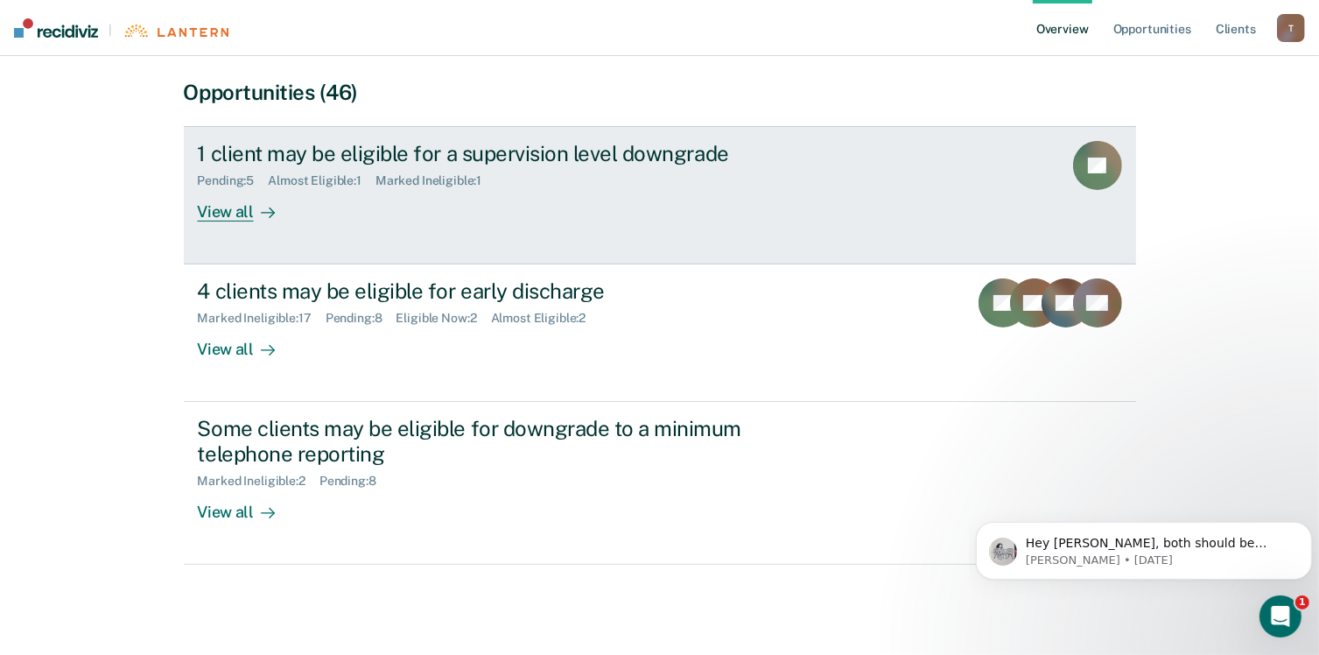
click at [235, 201] on div "View all" at bounding box center [247, 205] width 98 height 34
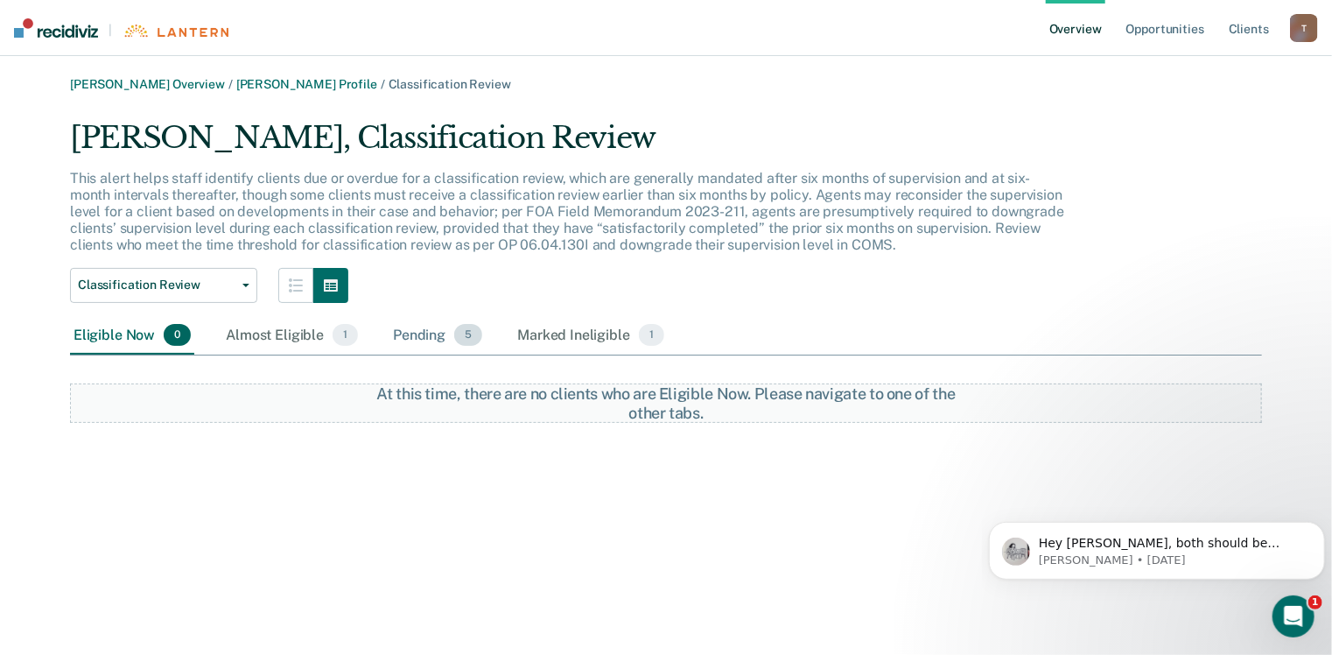
click at [417, 335] on div "Pending 5" at bounding box center [437, 336] width 96 height 39
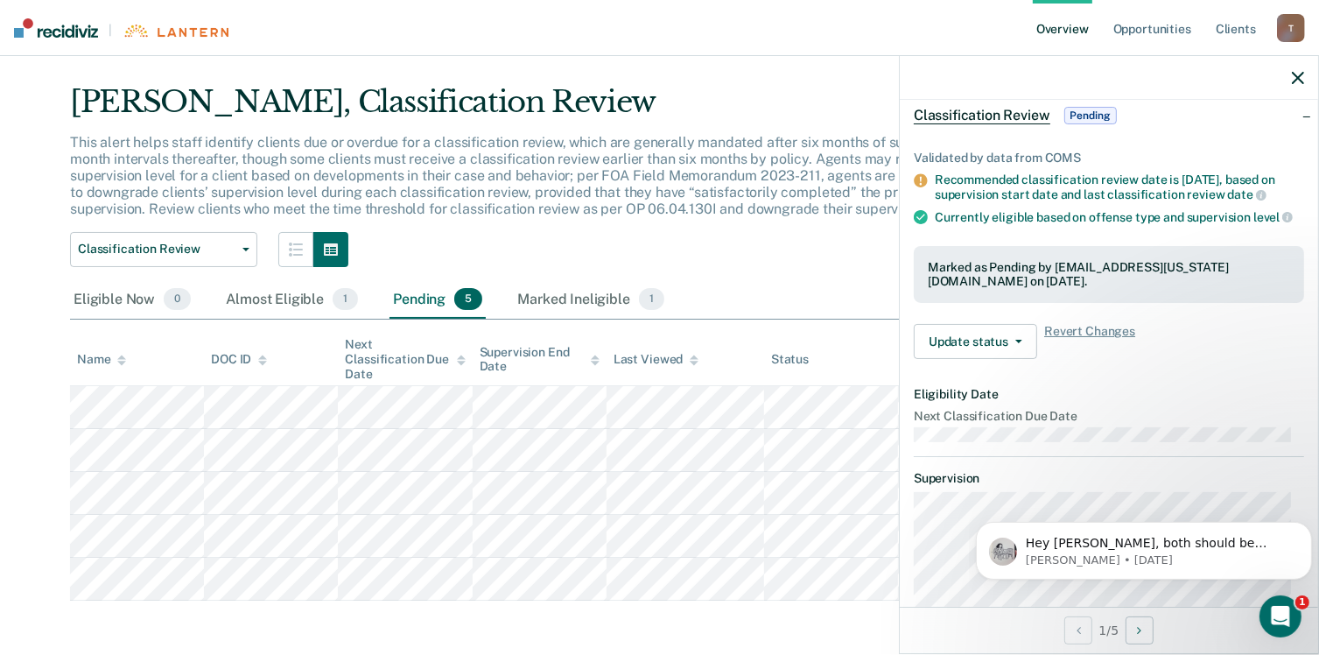
scroll to position [50, 0]
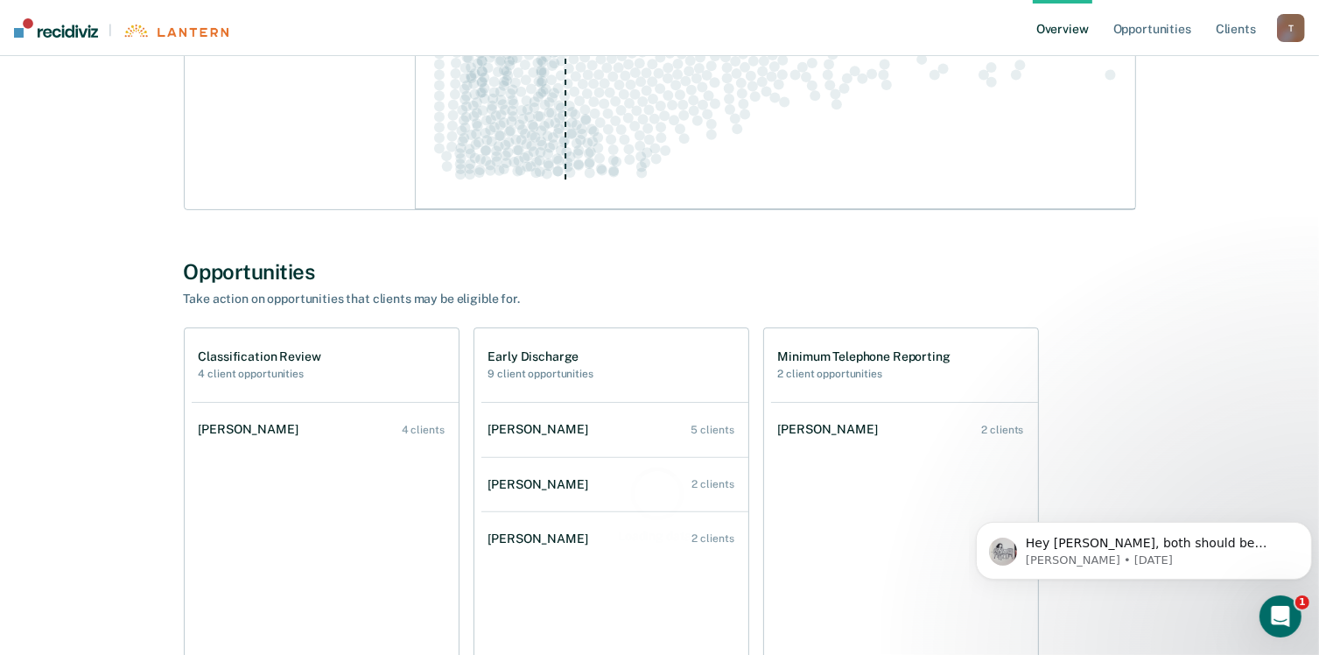
scroll to position [531, 0]
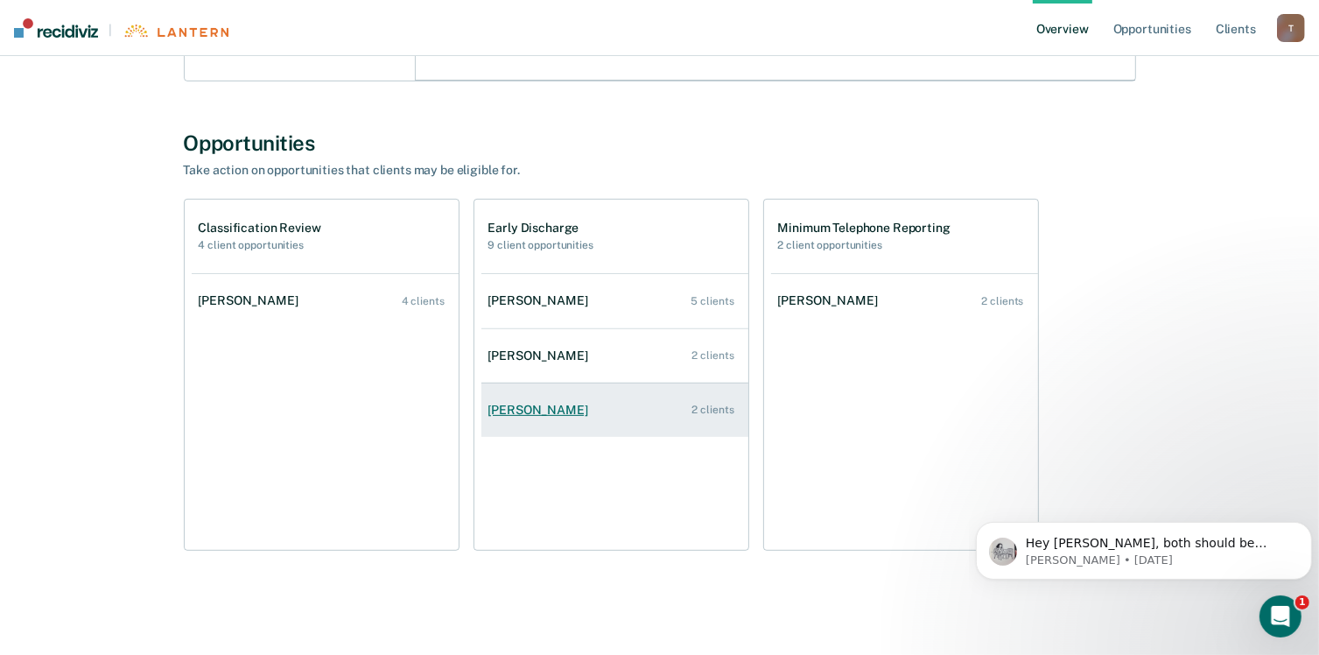
click at [536, 405] on div "[PERSON_NAME]" at bounding box center [541, 410] width 107 height 15
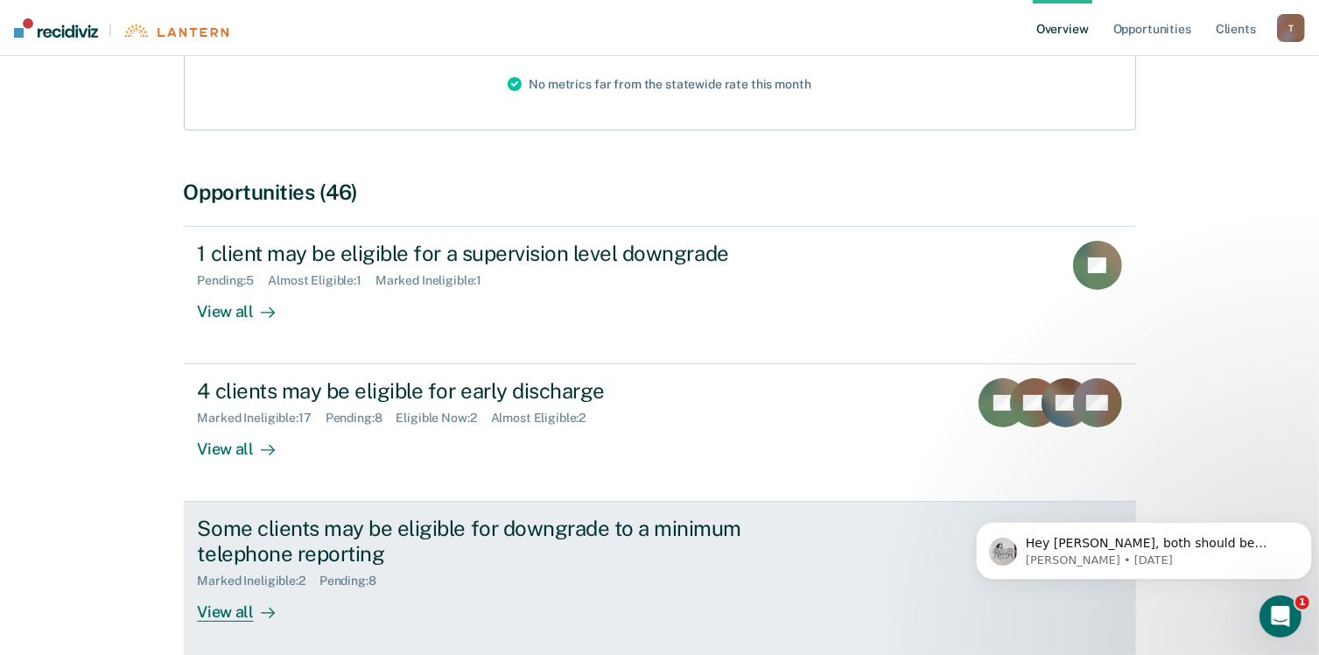
scroll to position [263, 0]
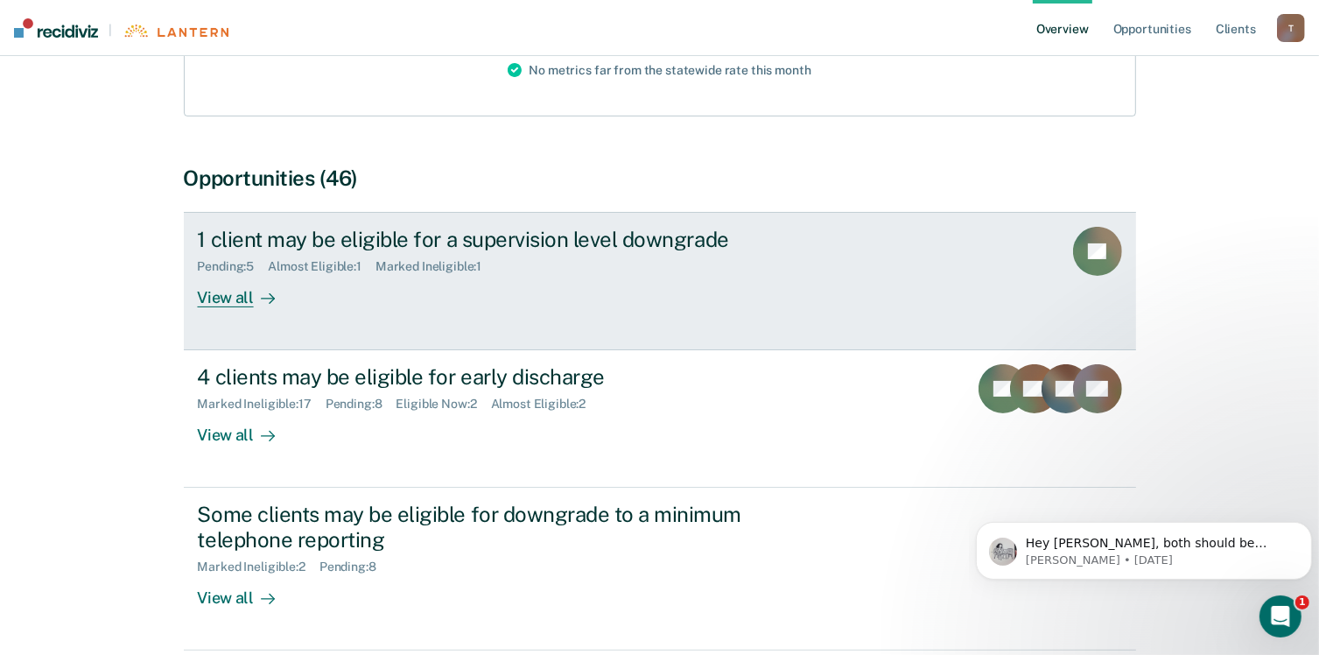
click at [237, 295] on div "View all" at bounding box center [247, 291] width 98 height 34
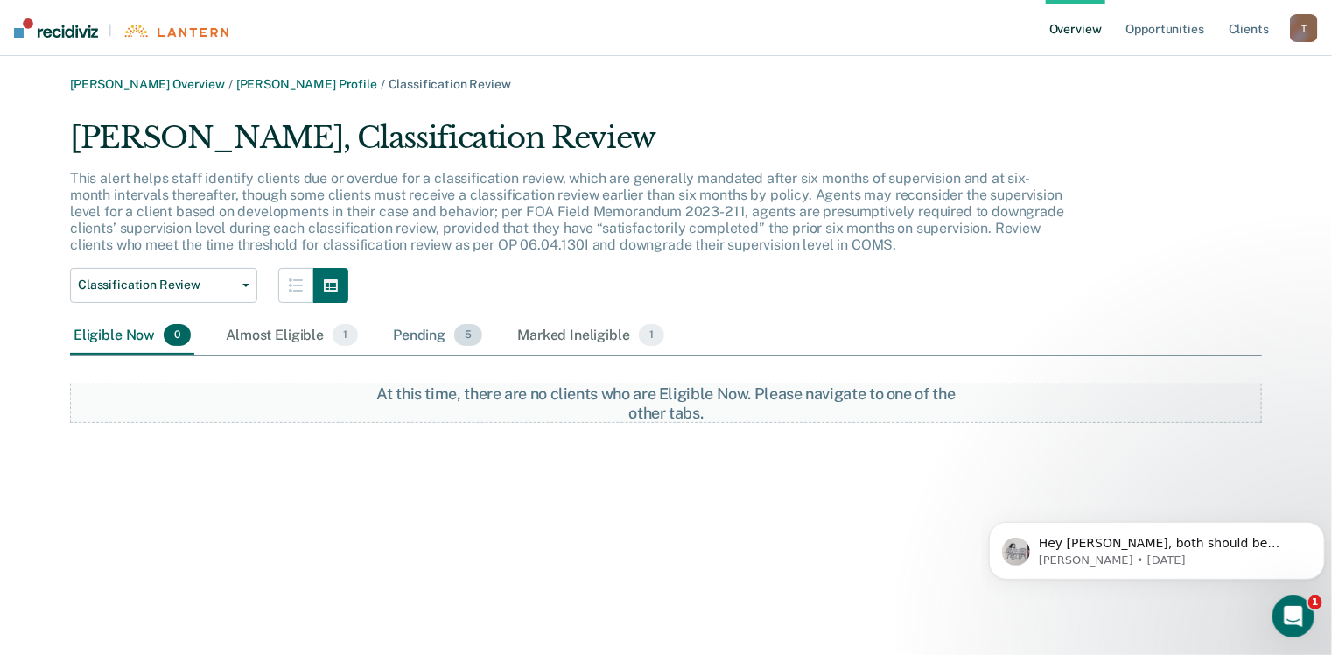
click at [448, 337] on div "Pending 5" at bounding box center [437, 336] width 96 height 39
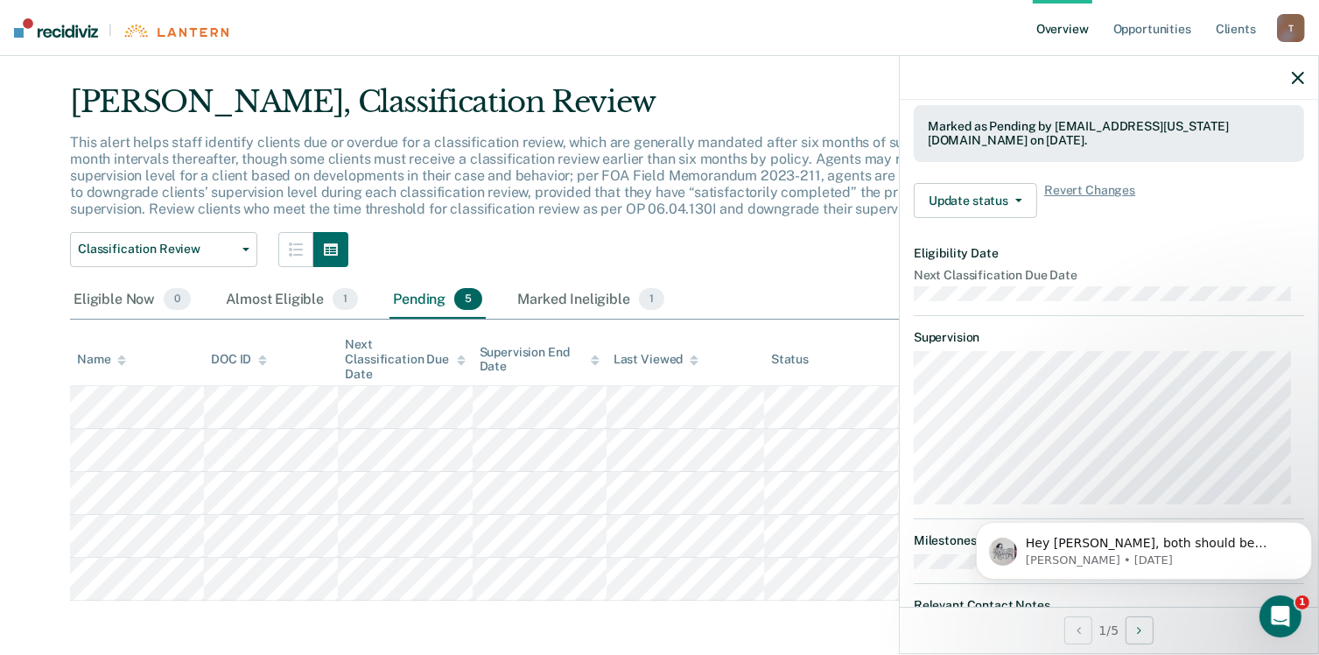
scroll to position [312, 0]
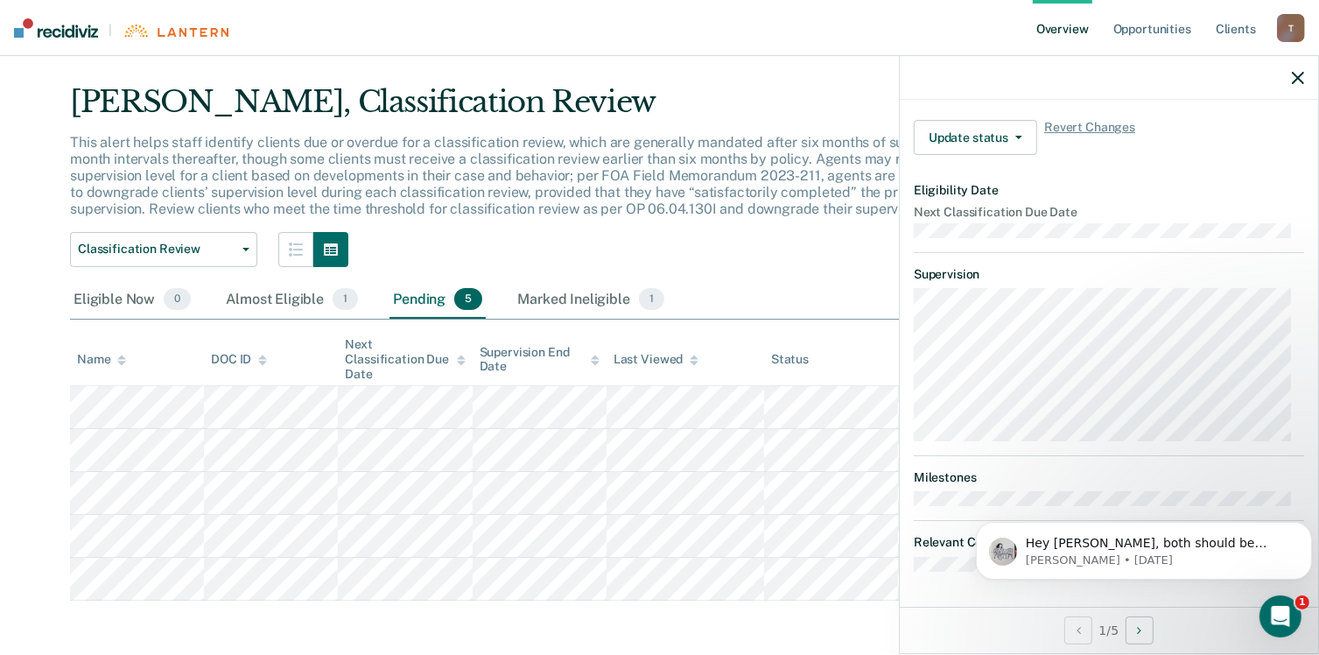
click at [950, 592] on div "JD Classification Review Pending Validated by data from COMS Recommended classi…" at bounding box center [1109, 353] width 418 height 507
click at [1301, 529] on icon "Dismiss notification" at bounding box center [1306, 526] width 10 height 10
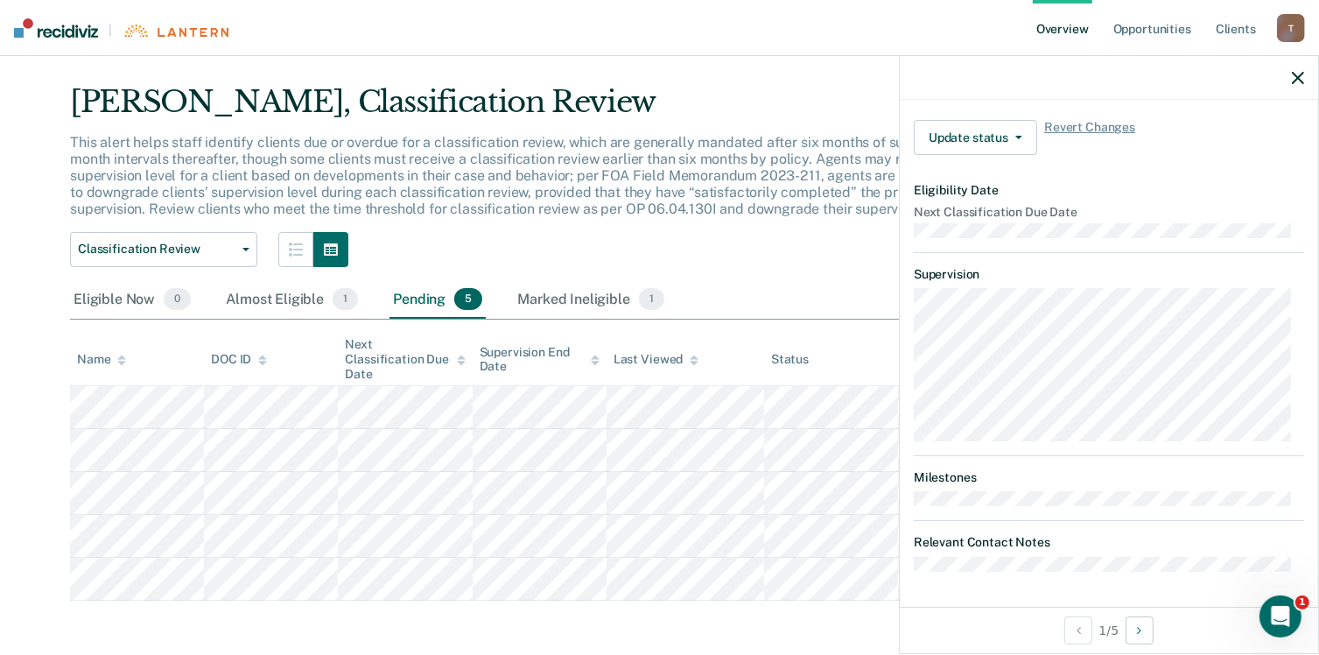
scroll to position [0, 0]
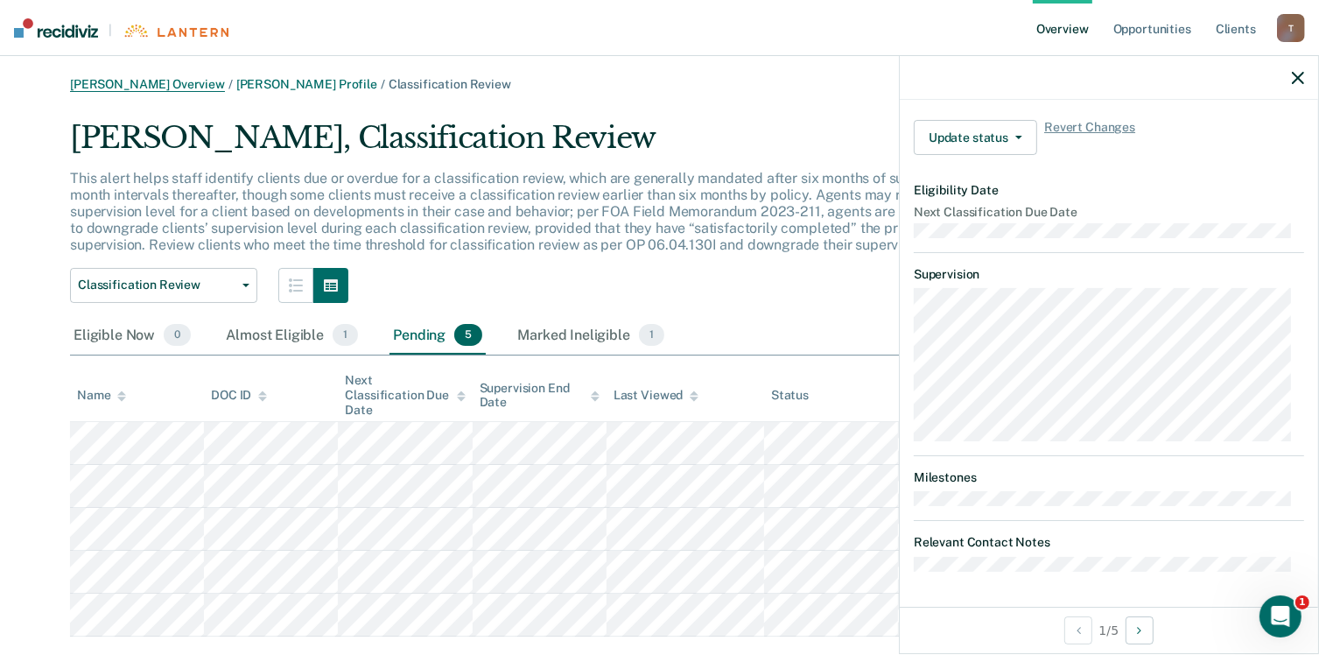
click at [161, 90] on link "[PERSON_NAME] Overview" at bounding box center [147, 84] width 155 height 15
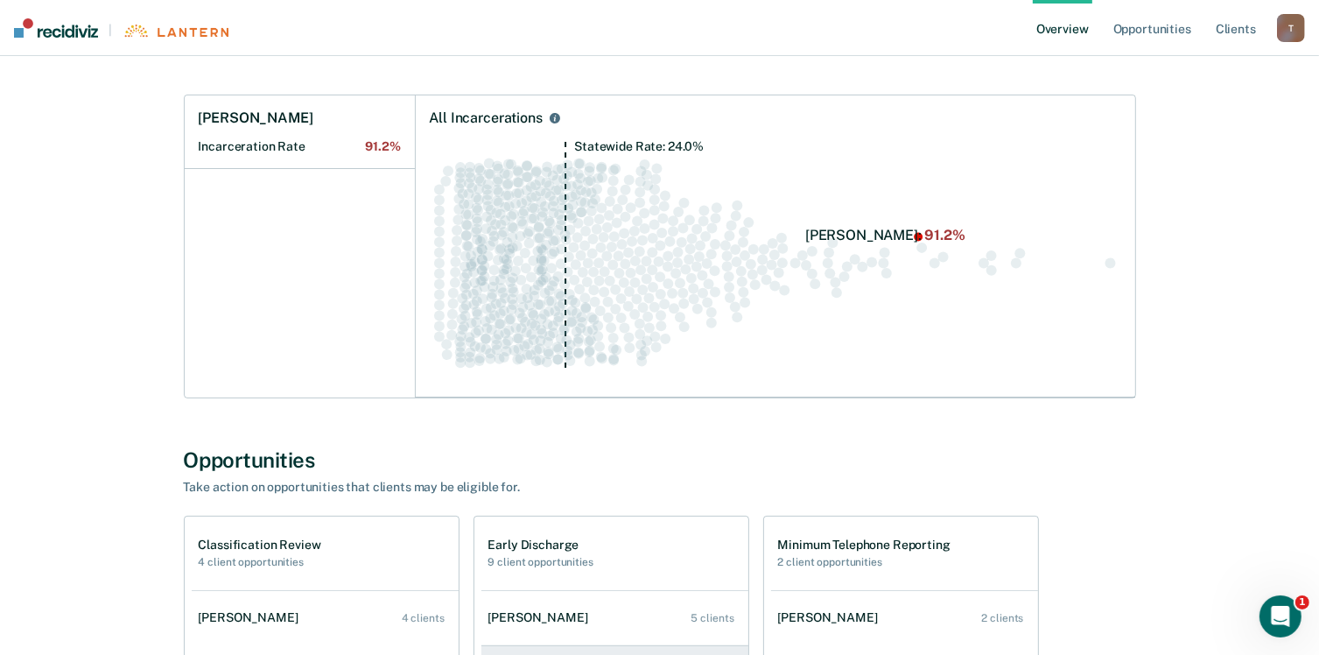
scroll to position [531, 0]
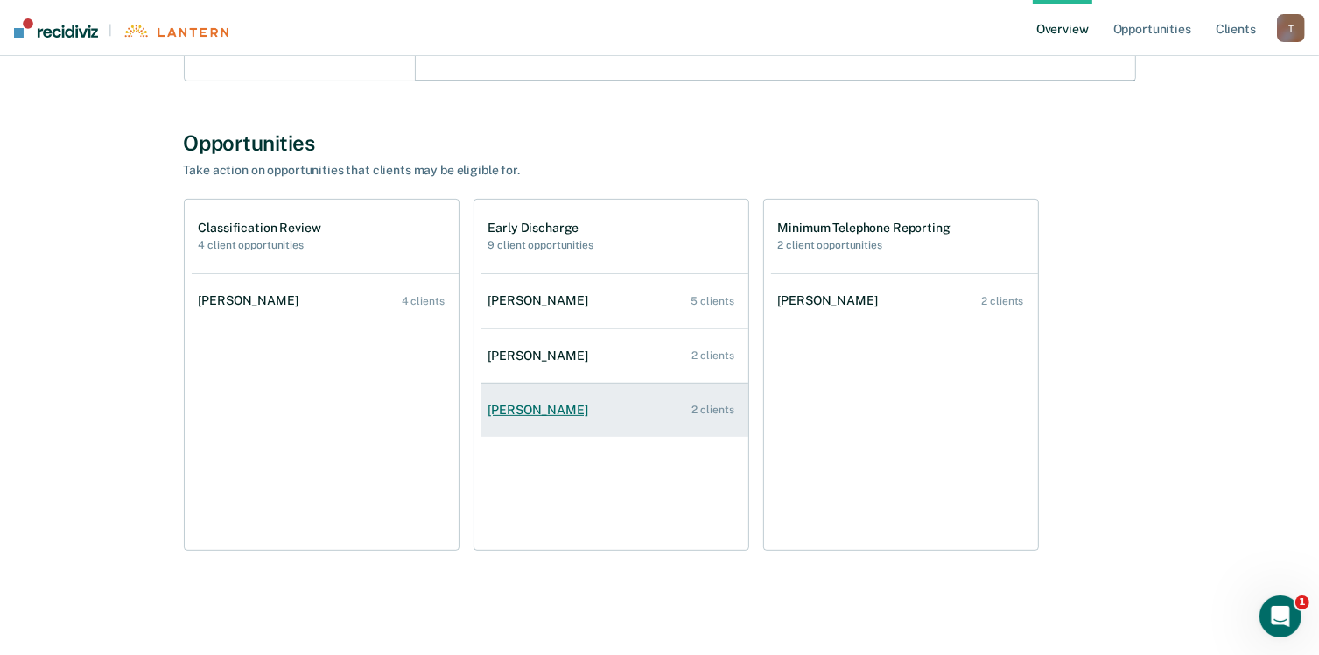
click at [560, 409] on div "[PERSON_NAME]" at bounding box center [541, 410] width 107 height 15
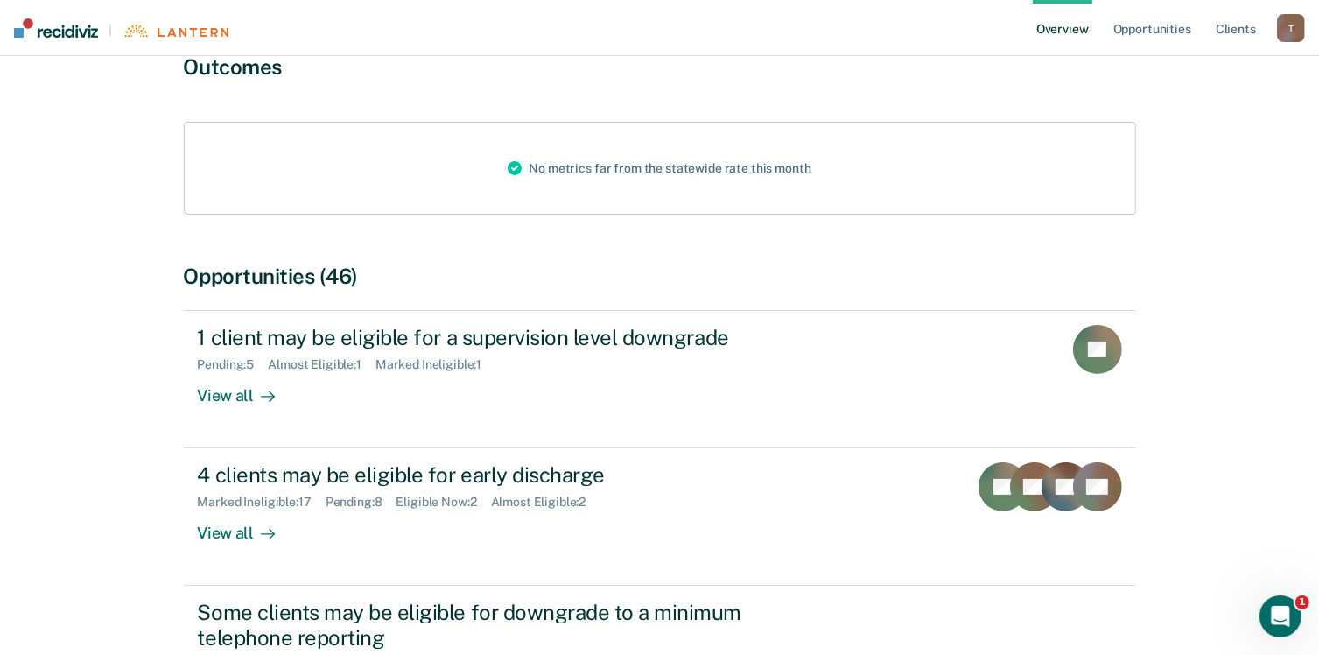
scroll to position [175, 0]
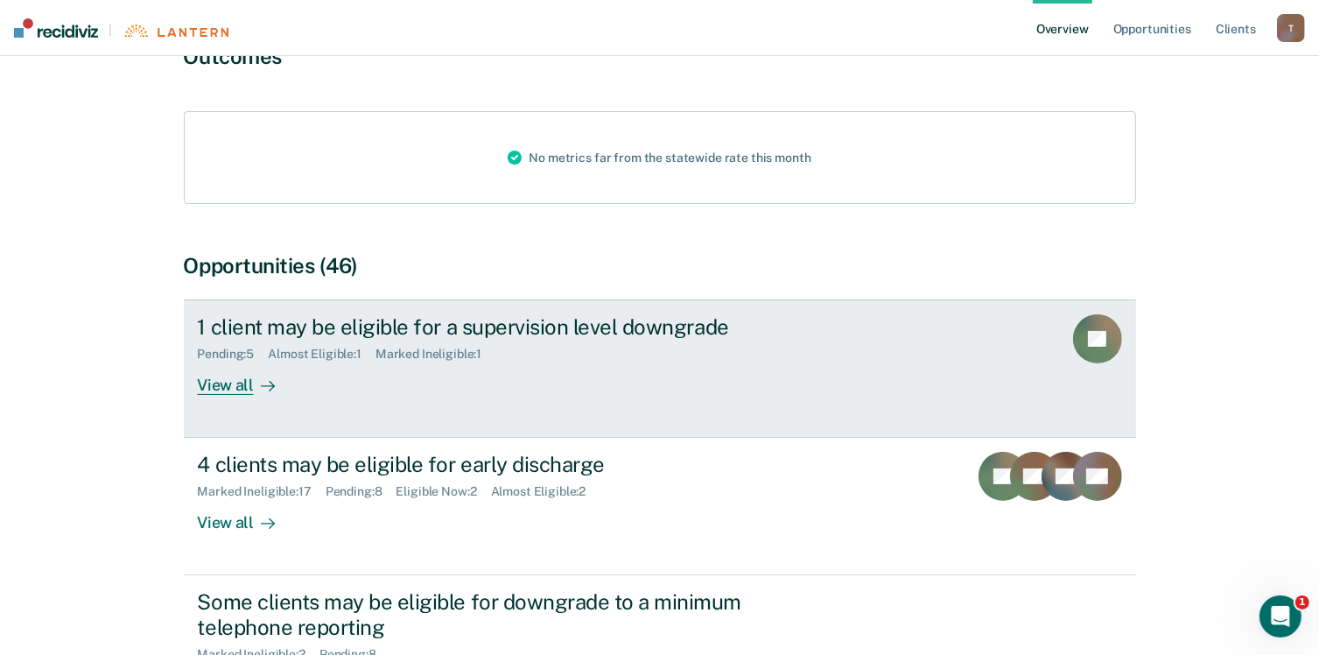
click at [250, 389] on div "View all" at bounding box center [247, 378] width 98 height 34
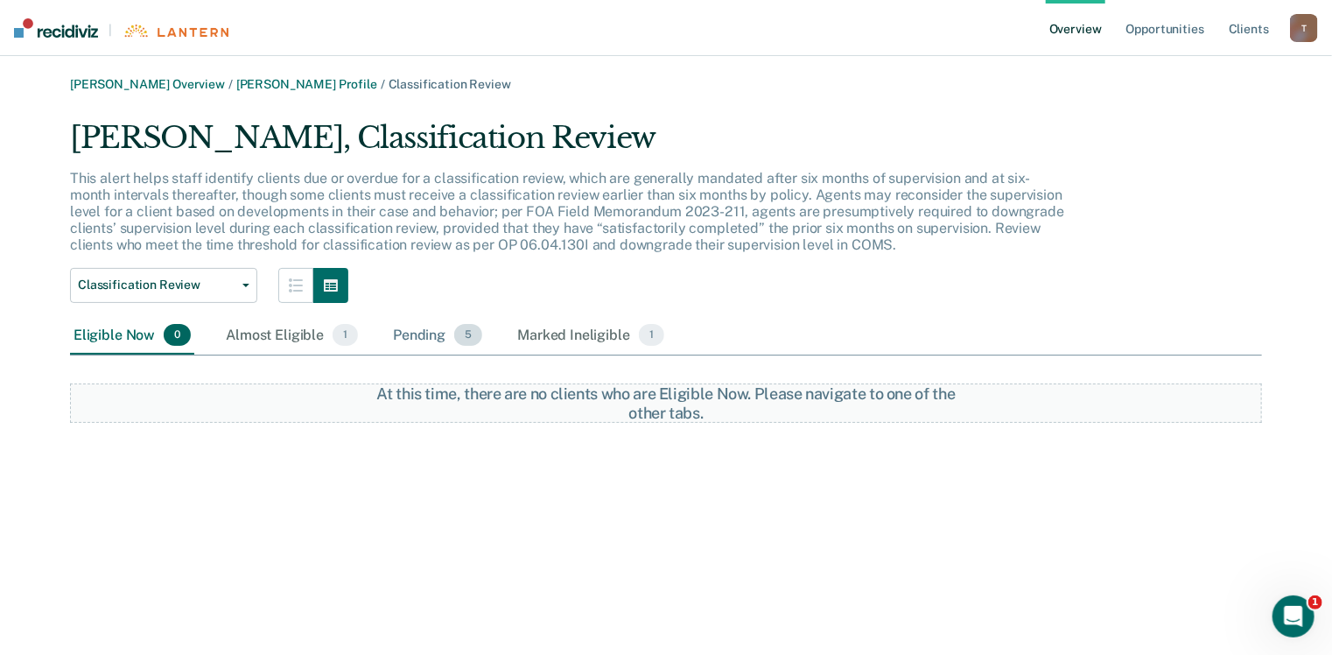
click at [423, 340] on div "Pending 5" at bounding box center [437, 336] width 96 height 39
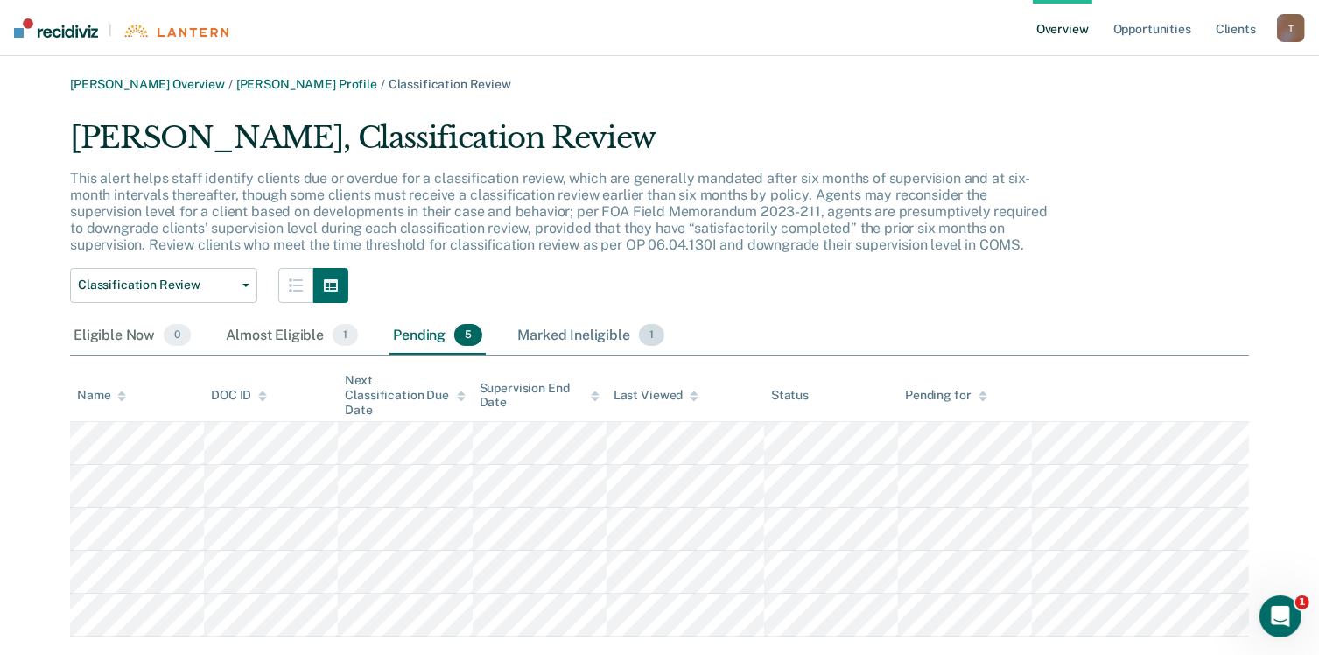
click at [548, 331] on div "Marked Ineligible 1" at bounding box center [591, 336] width 154 height 39
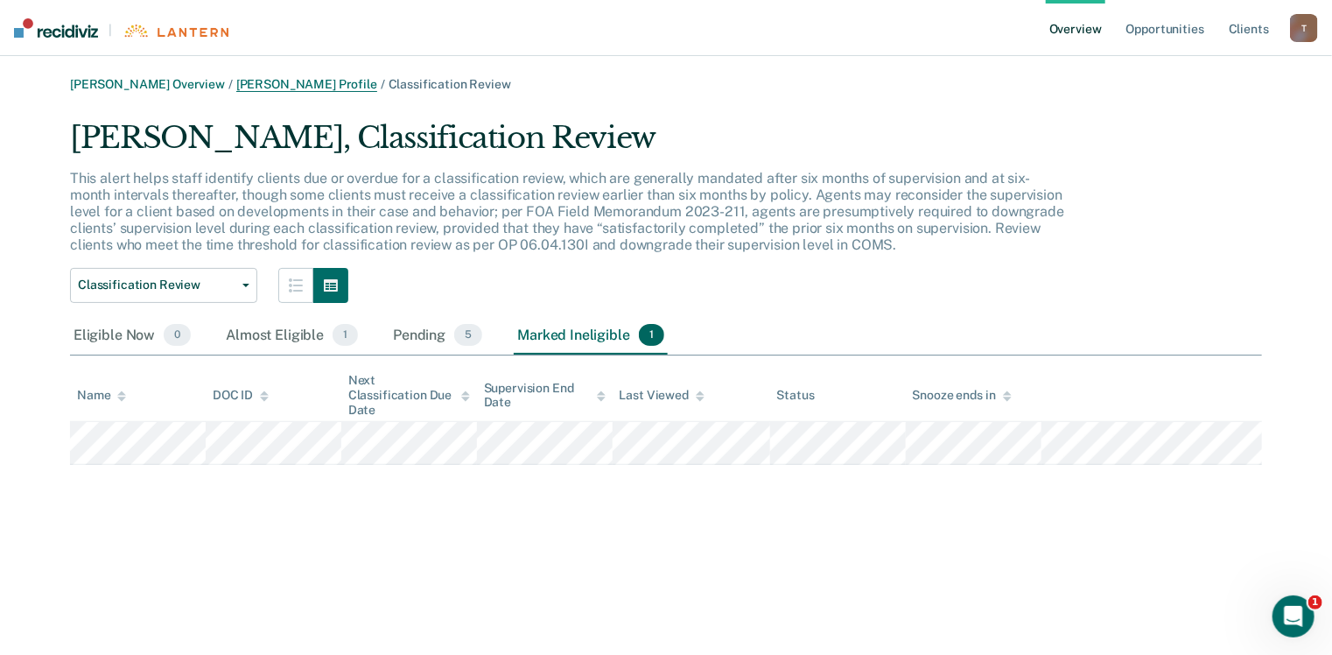
click at [252, 77] on link "[PERSON_NAME] Profile" at bounding box center [306, 84] width 141 height 15
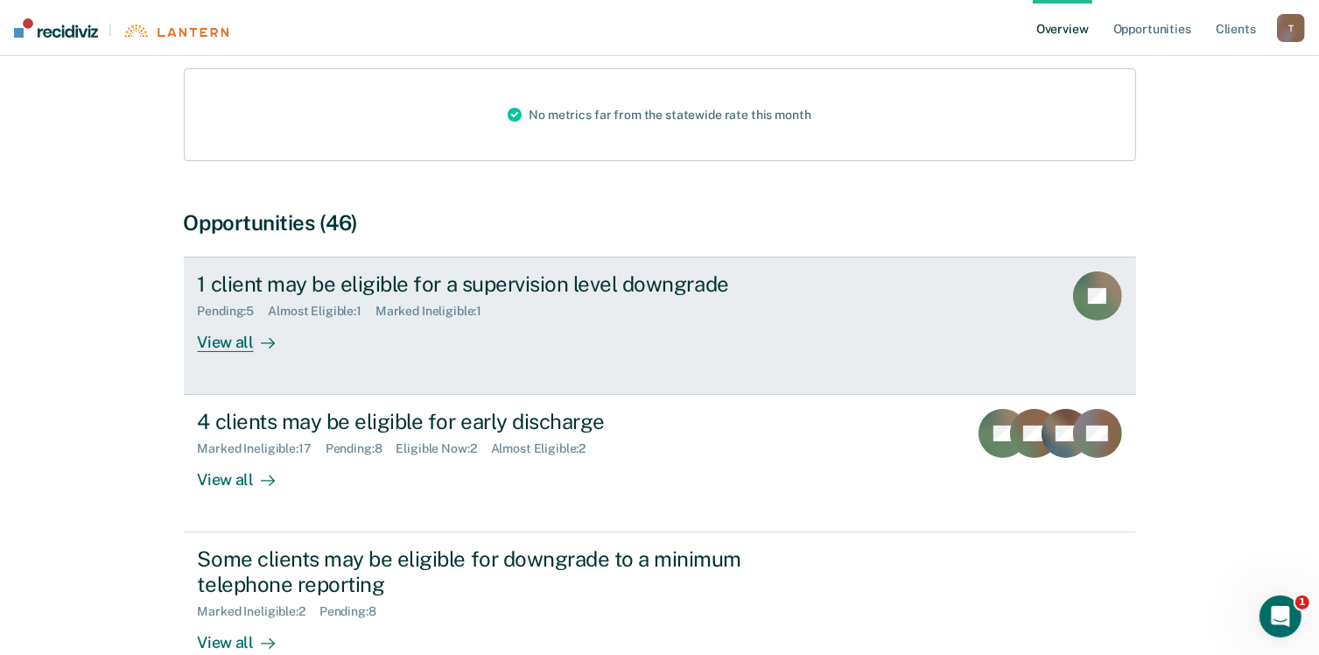
scroll to position [348, 0]
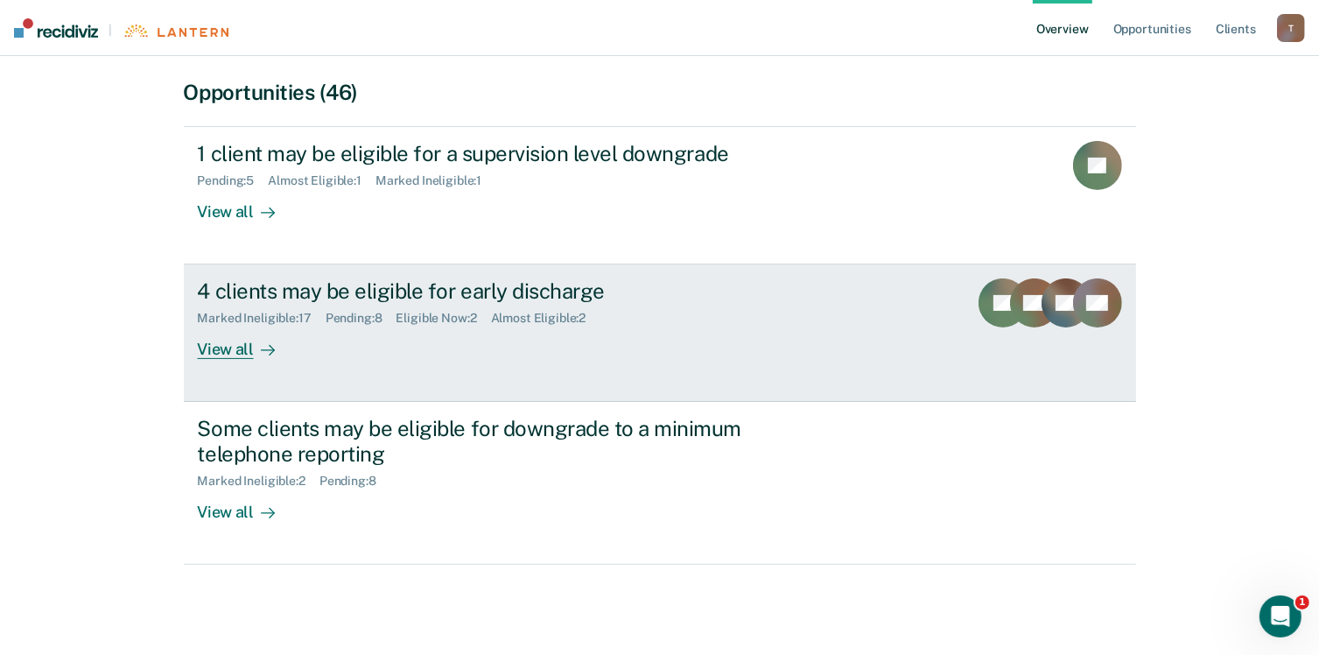
click at [214, 354] on div "View all" at bounding box center [247, 343] width 98 height 34
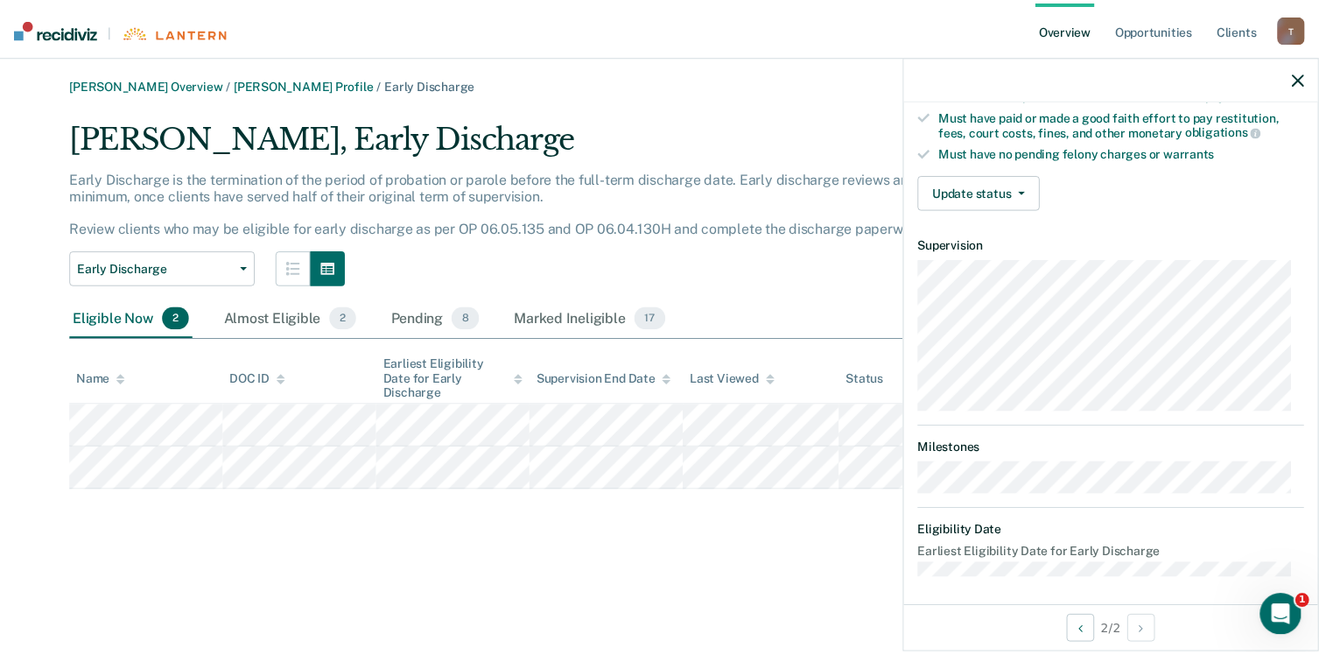
scroll to position [252, 0]
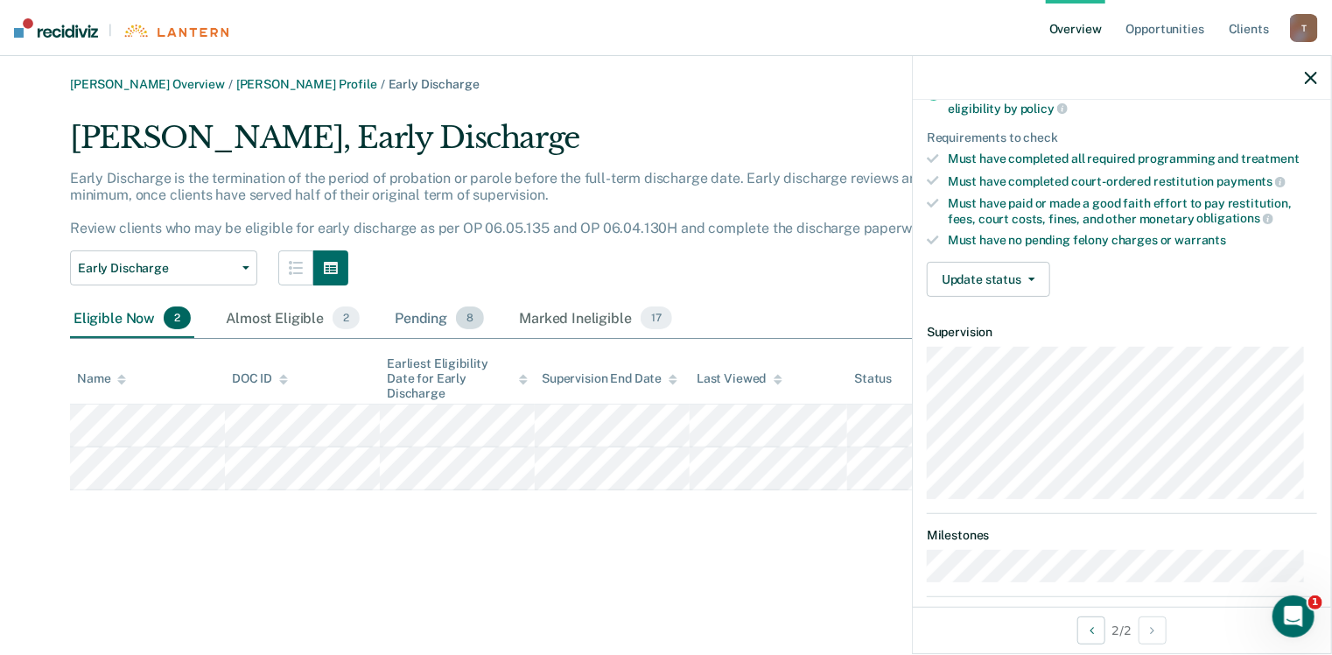
click at [419, 315] on div "Pending 8" at bounding box center [439, 318] width 96 height 39
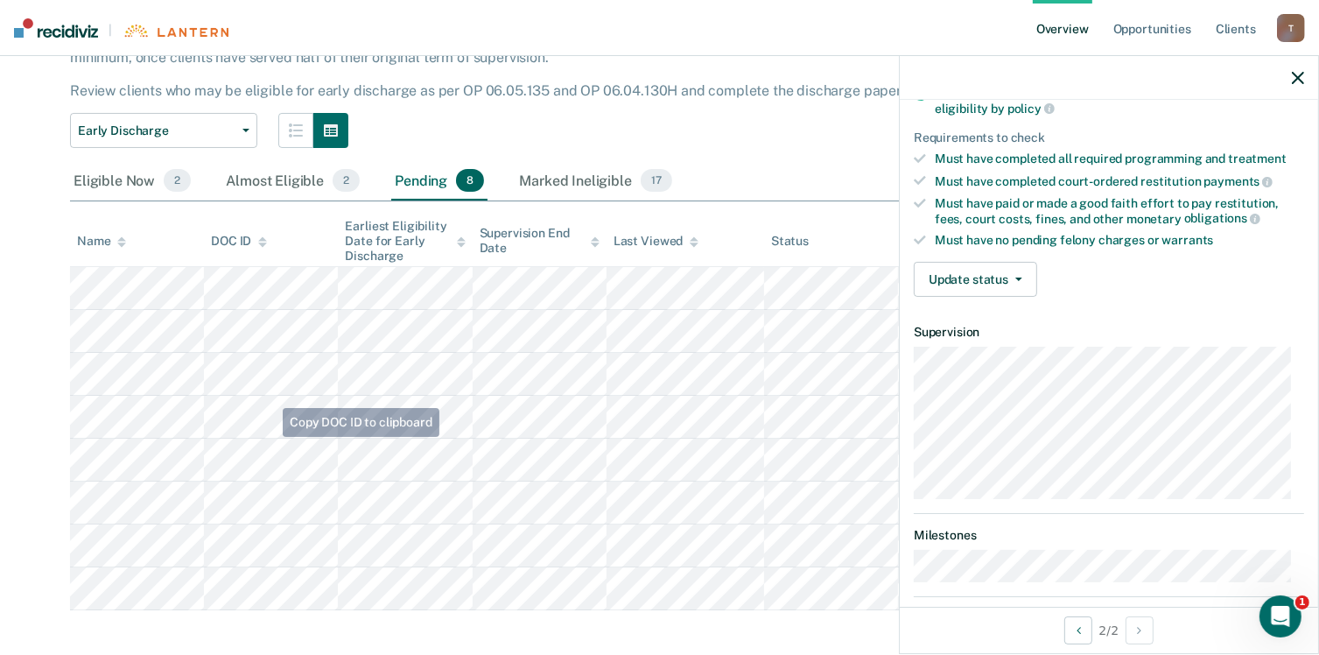
scroll to position [148, 0]
